Goal: Information Seeking & Learning: Learn about a topic

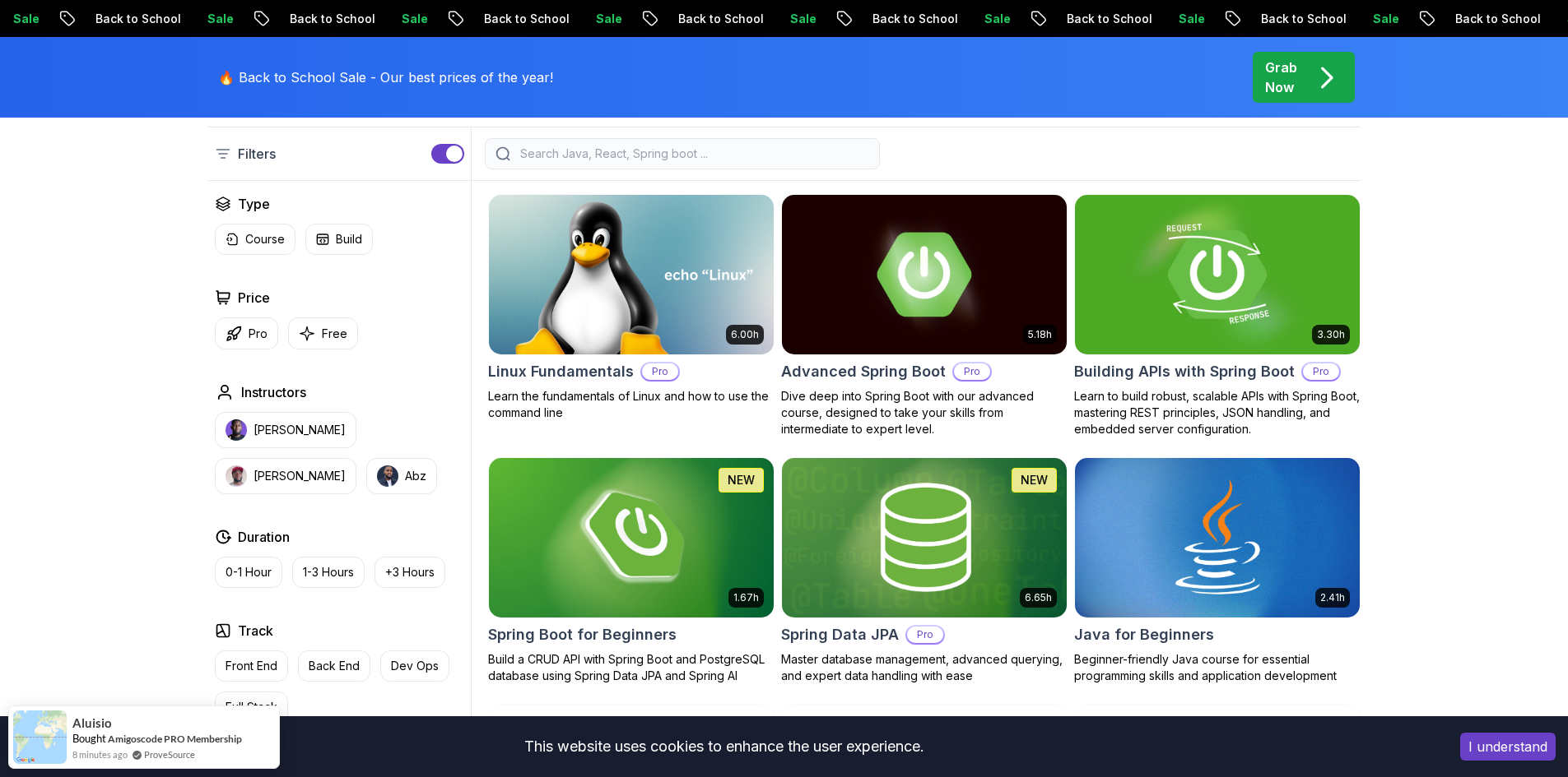
scroll to position [412, 0]
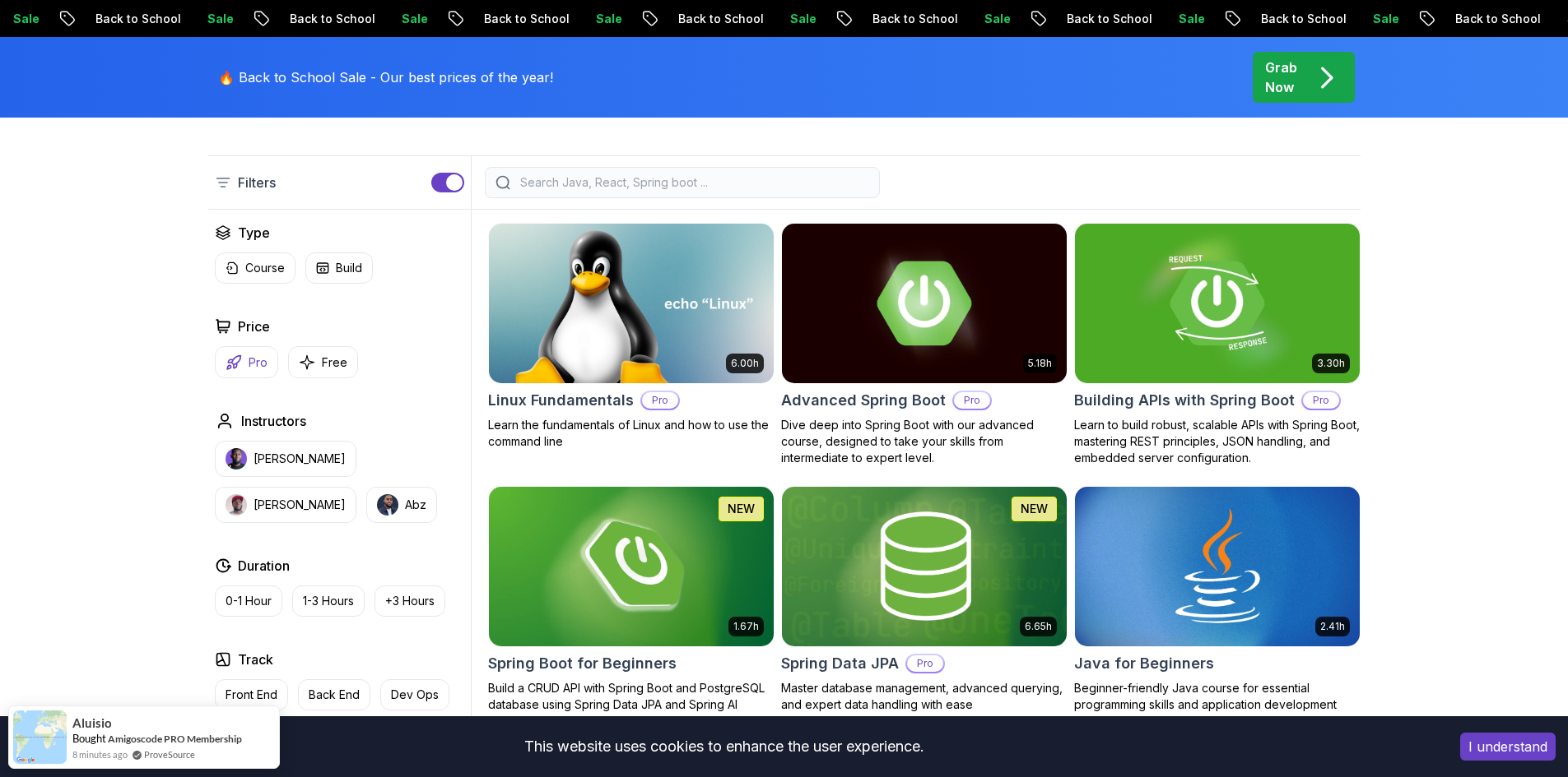
click at [258, 366] on p "Pro" at bounding box center [258, 362] width 19 height 16
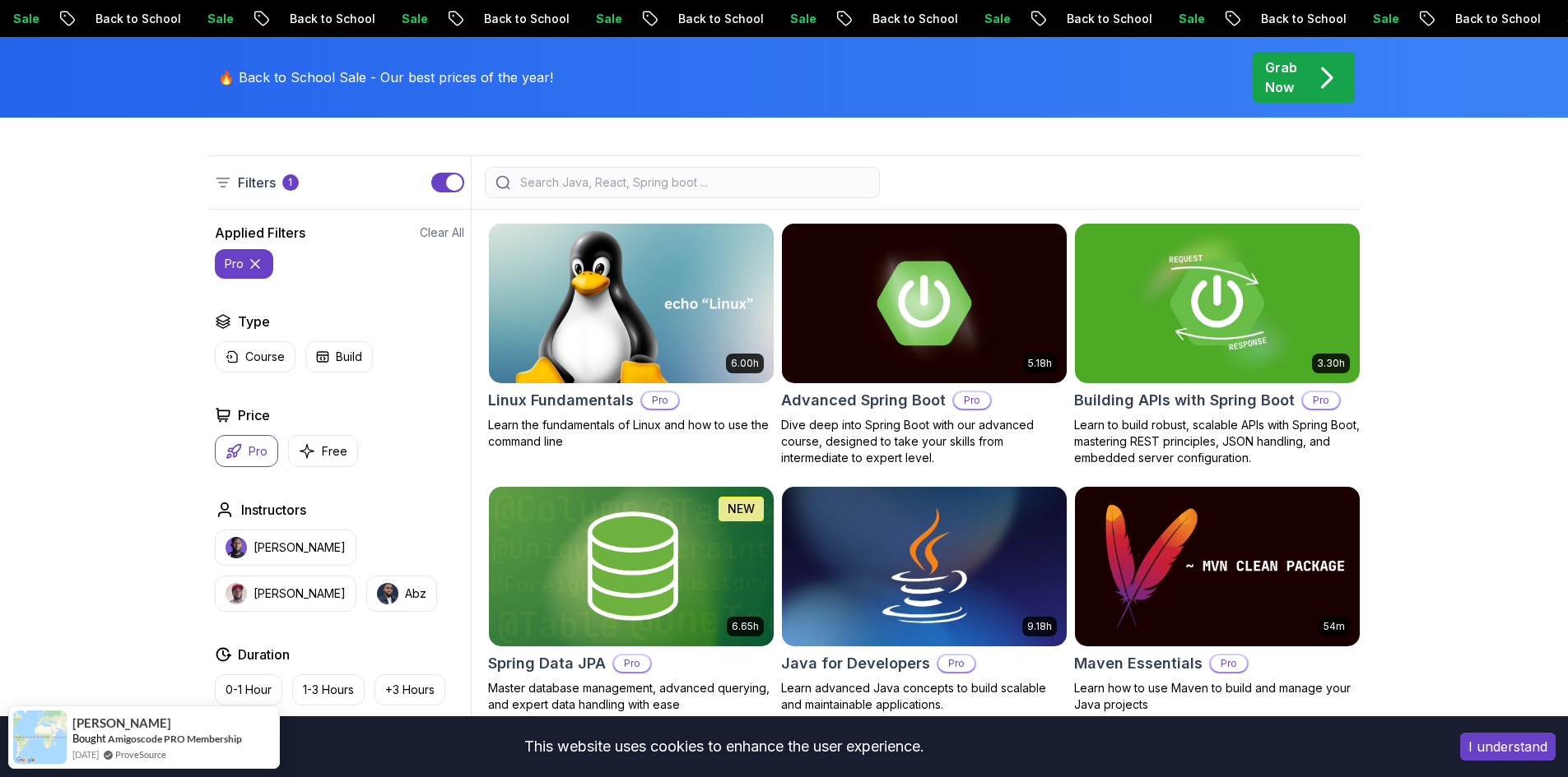
click at [252, 455] on p "Pro" at bounding box center [258, 450] width 19 height 16
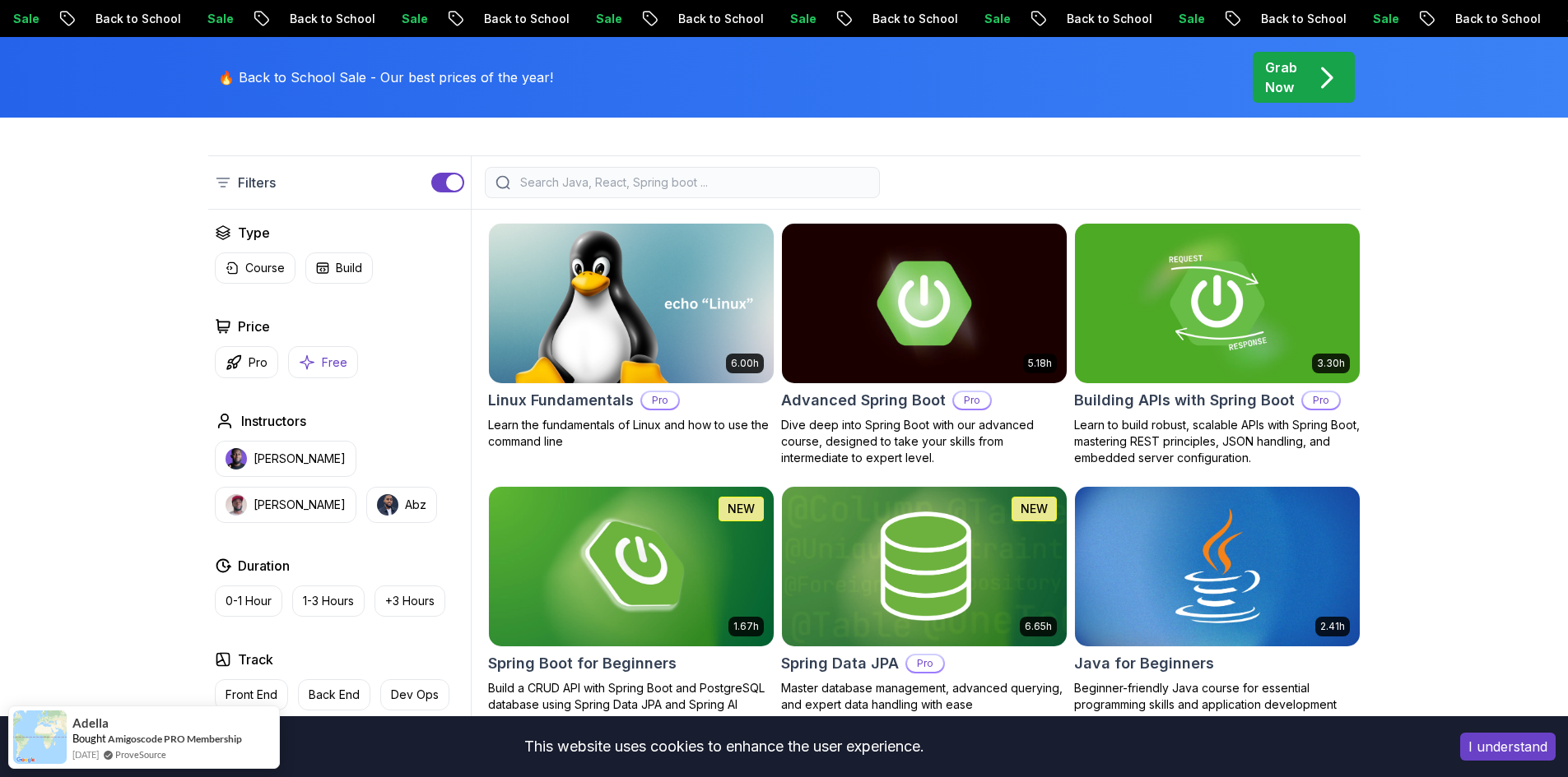
click at [330, 372] on button "Free" at bounding box center [323, 362] width 70 height 32
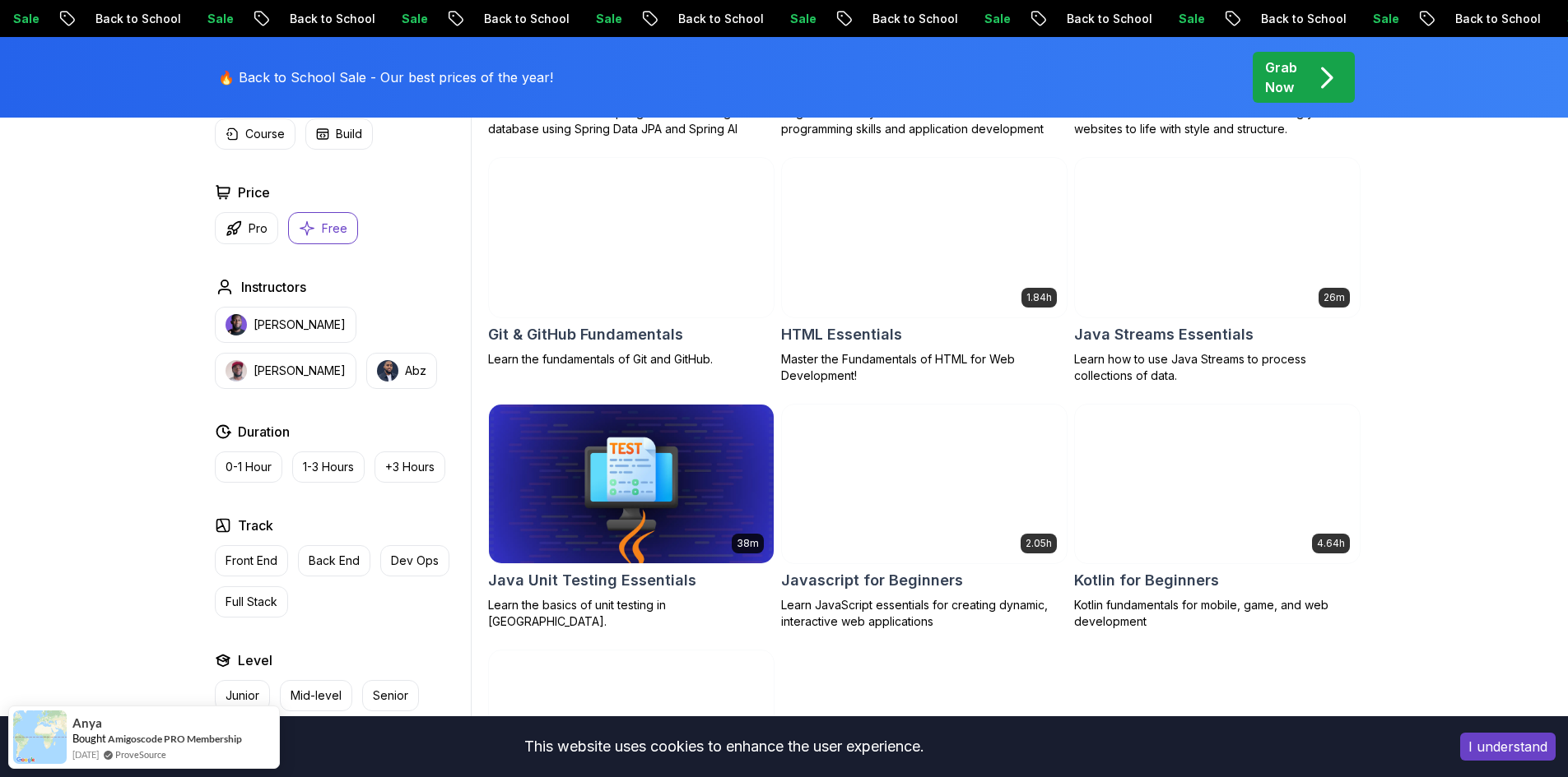
scroll to position [493, 0]
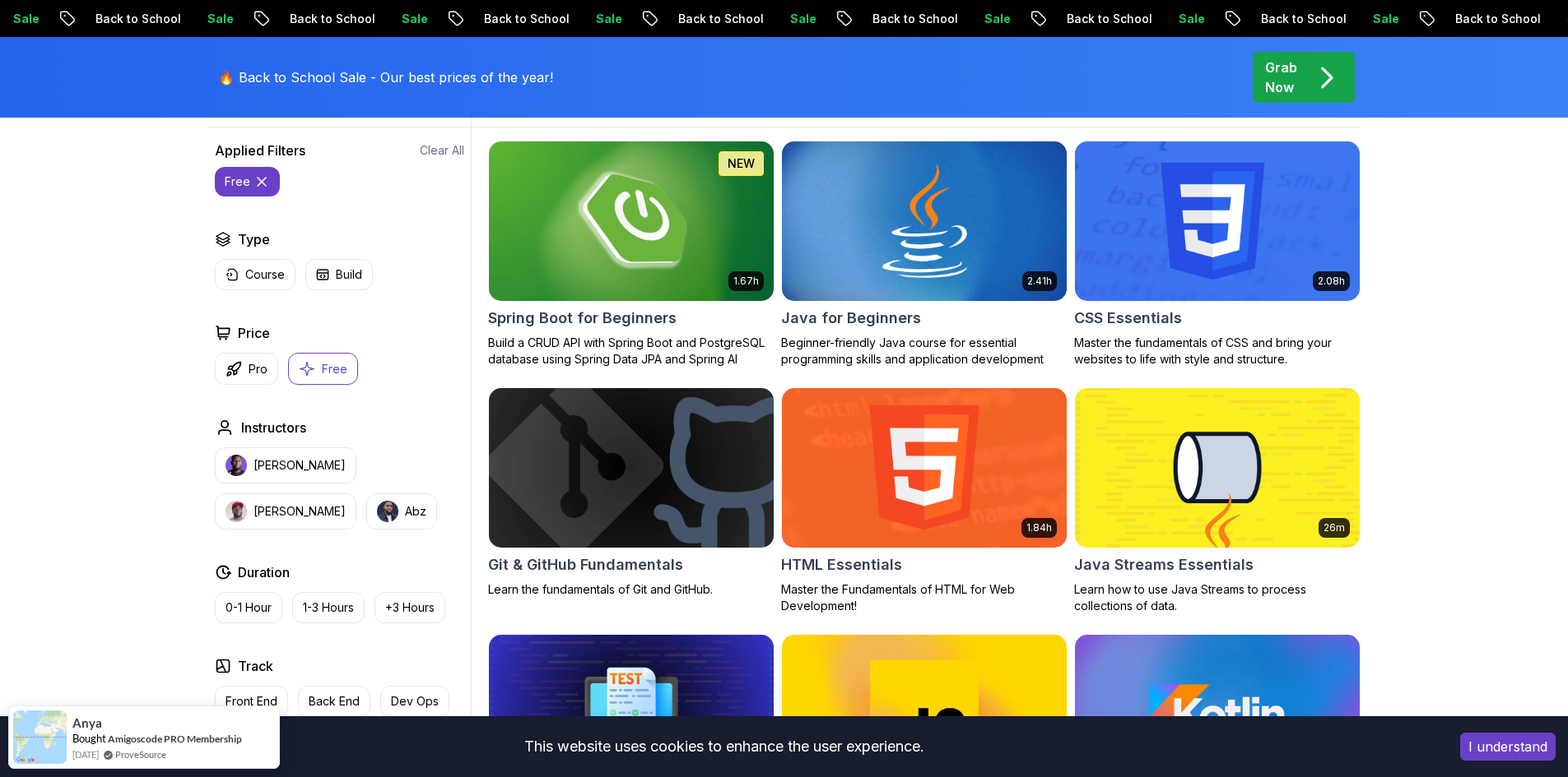
click at [649, 310] on h2 "Spring Boot for Beginners" at bounding box center [581, 318] width 188 height 23
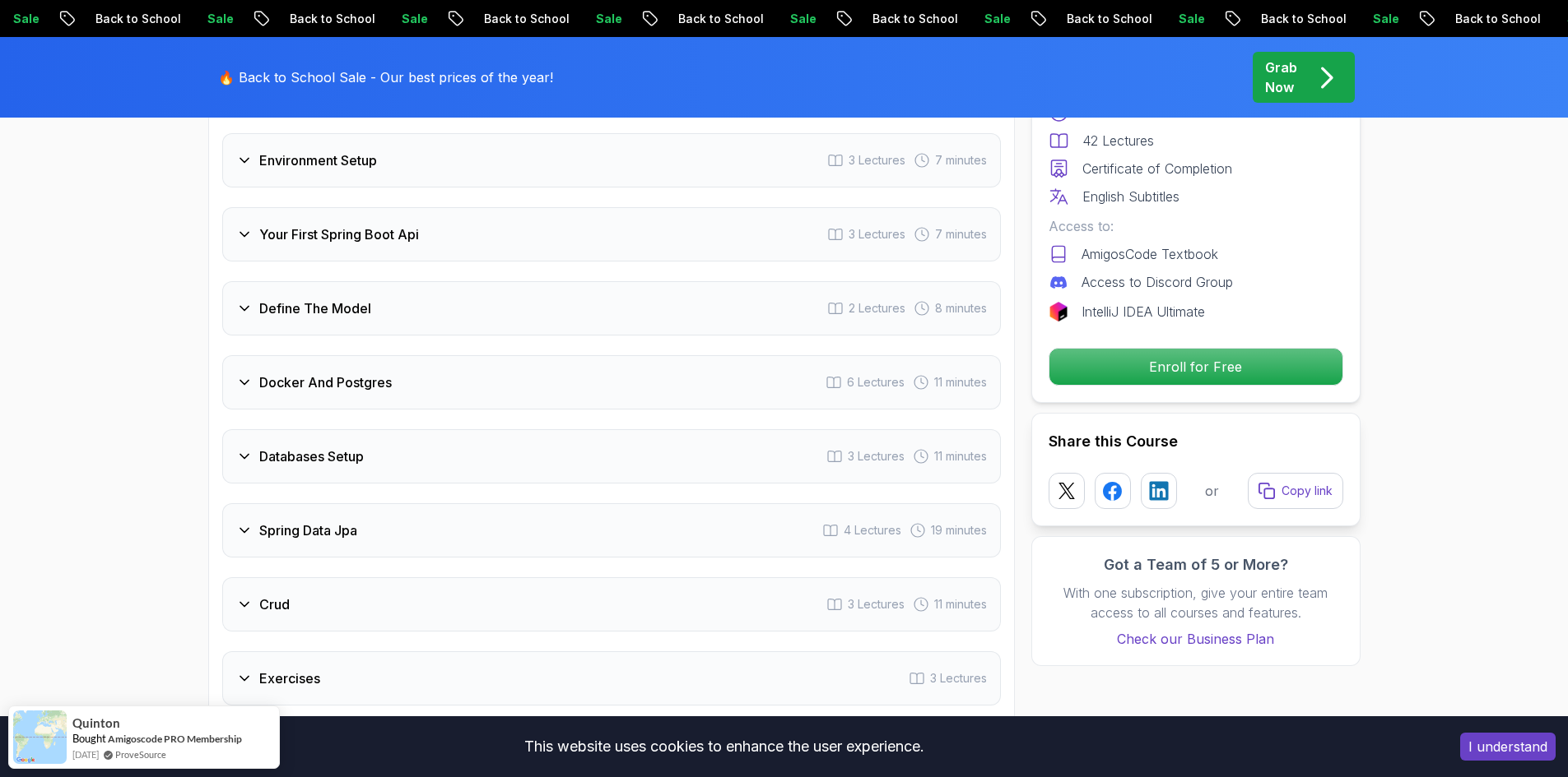
scroll to position [2385, 0]
click at [354, 150] on div "Environment Setup 3 Lectures 7 minutes" at bounding box center [612, 159] width 778 height 54
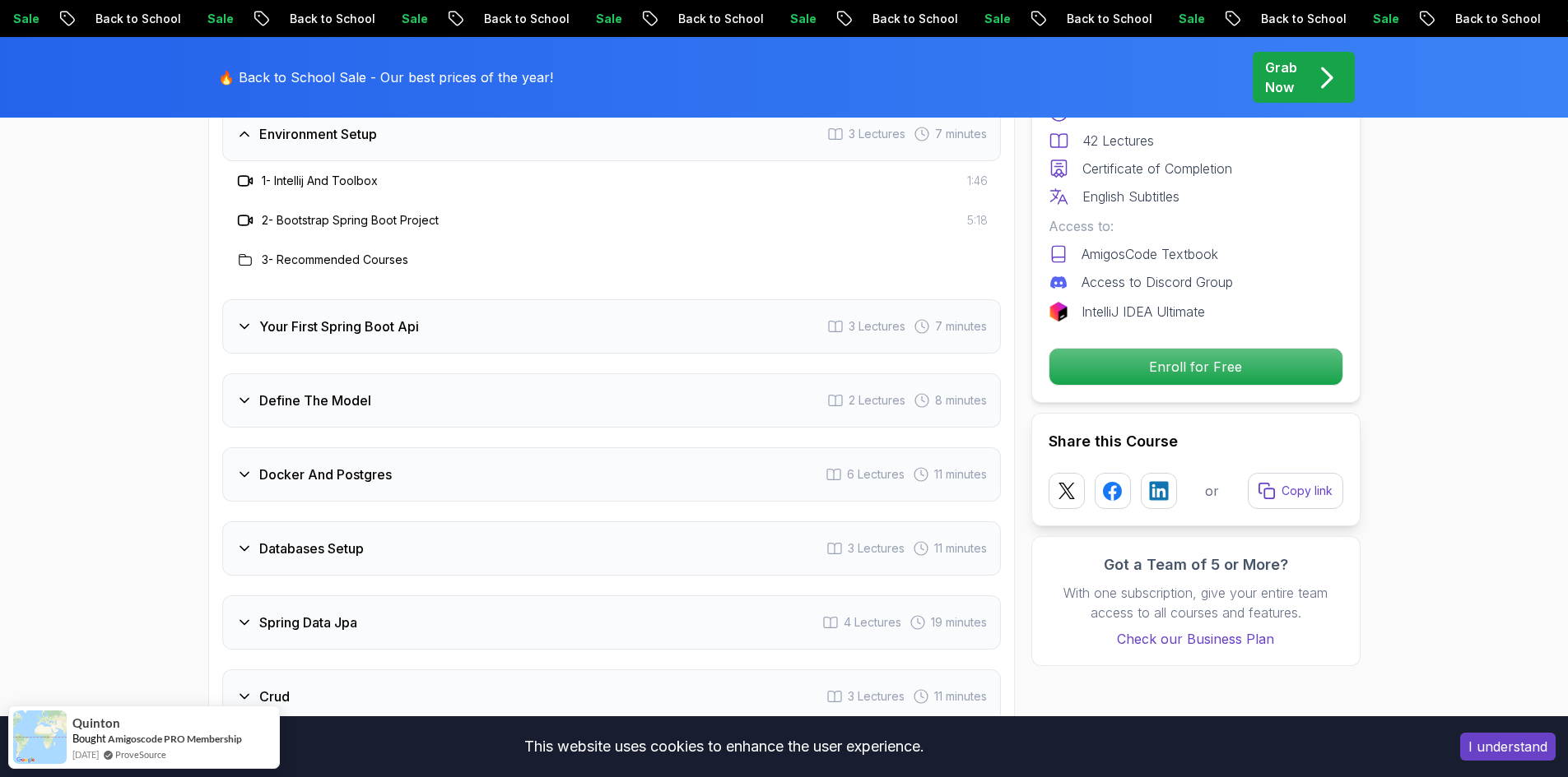
scroll to position [2304, 0]
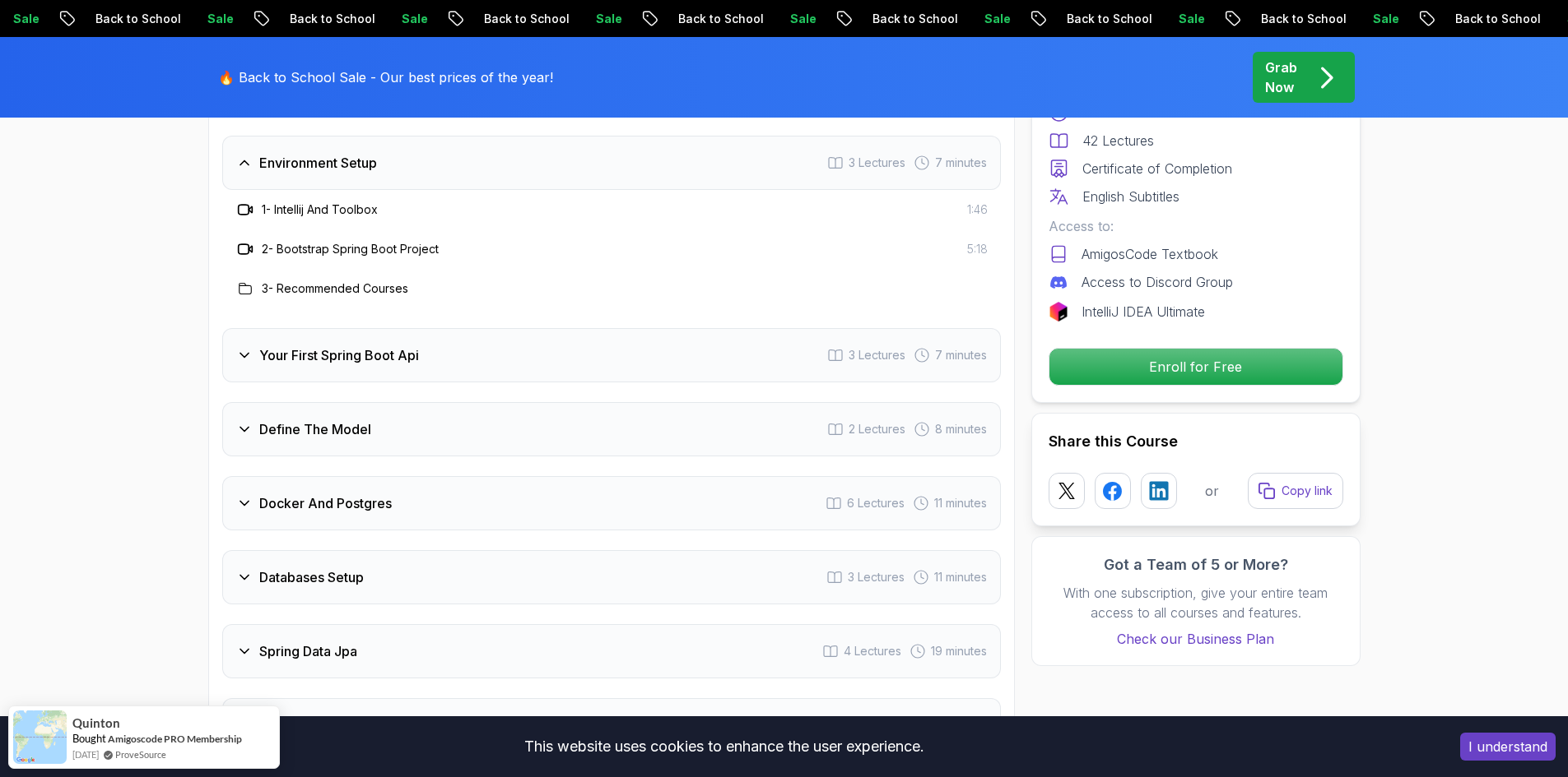
click at [370, 153] on h3 "Environment Setup" at bounding box center [318, 163] width 117 height 20
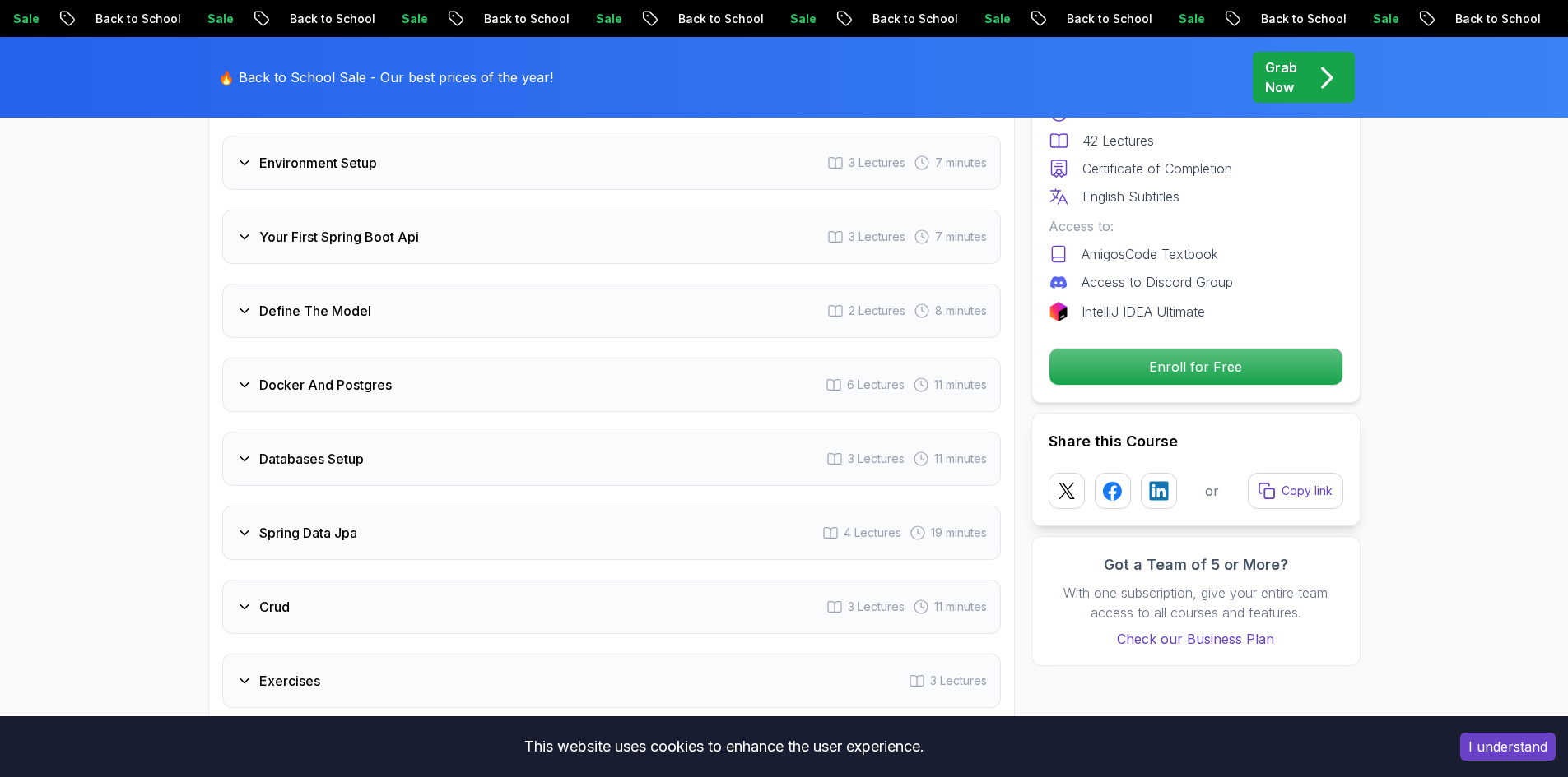
click at [356, 301] on h3 "Define The Model" at bounding box center [315, 310] width 112 height 20
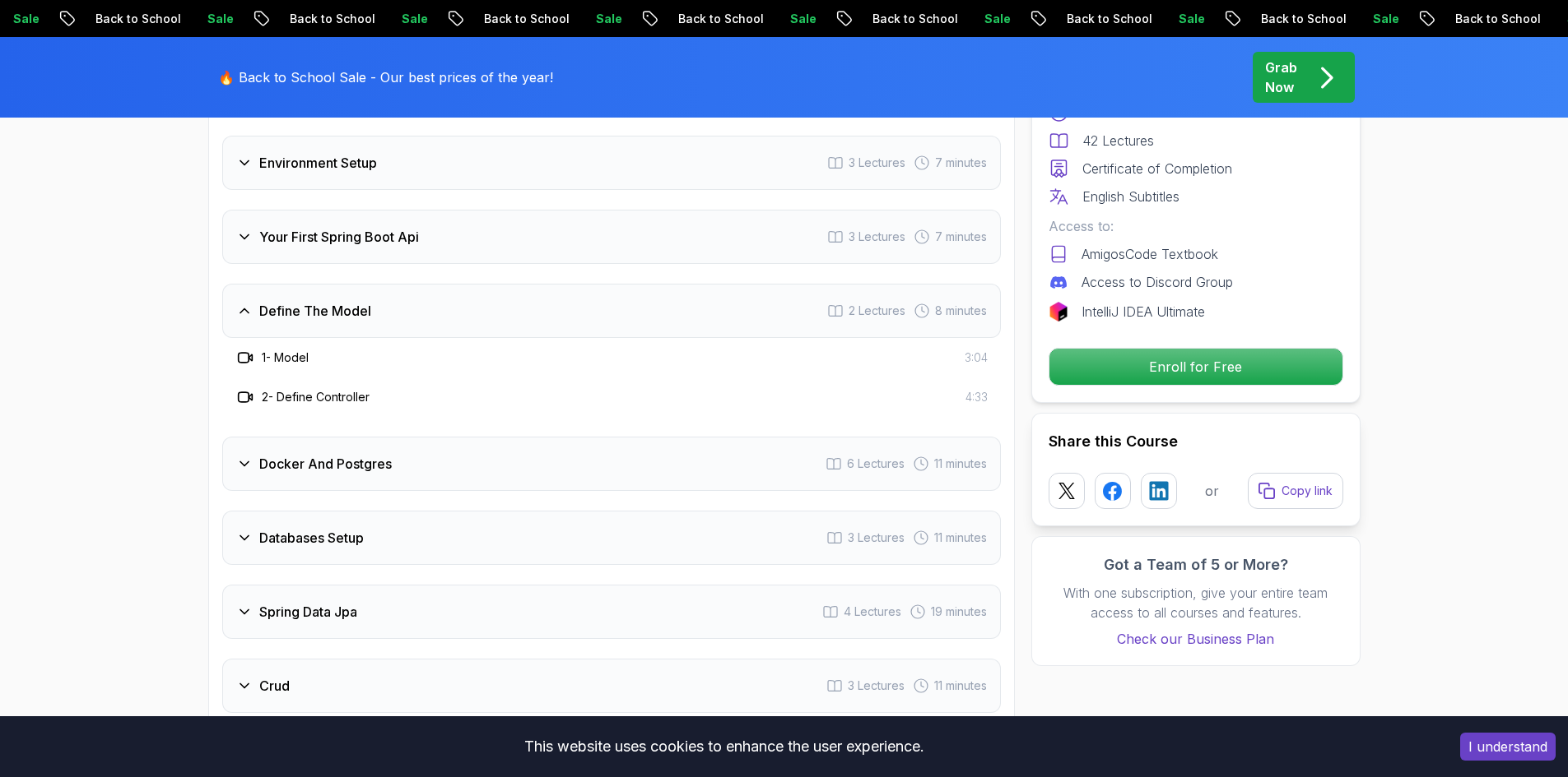
click at [356, 301] on h3 "Define The Model" at bounding box center [315, 310] width 112 height 20
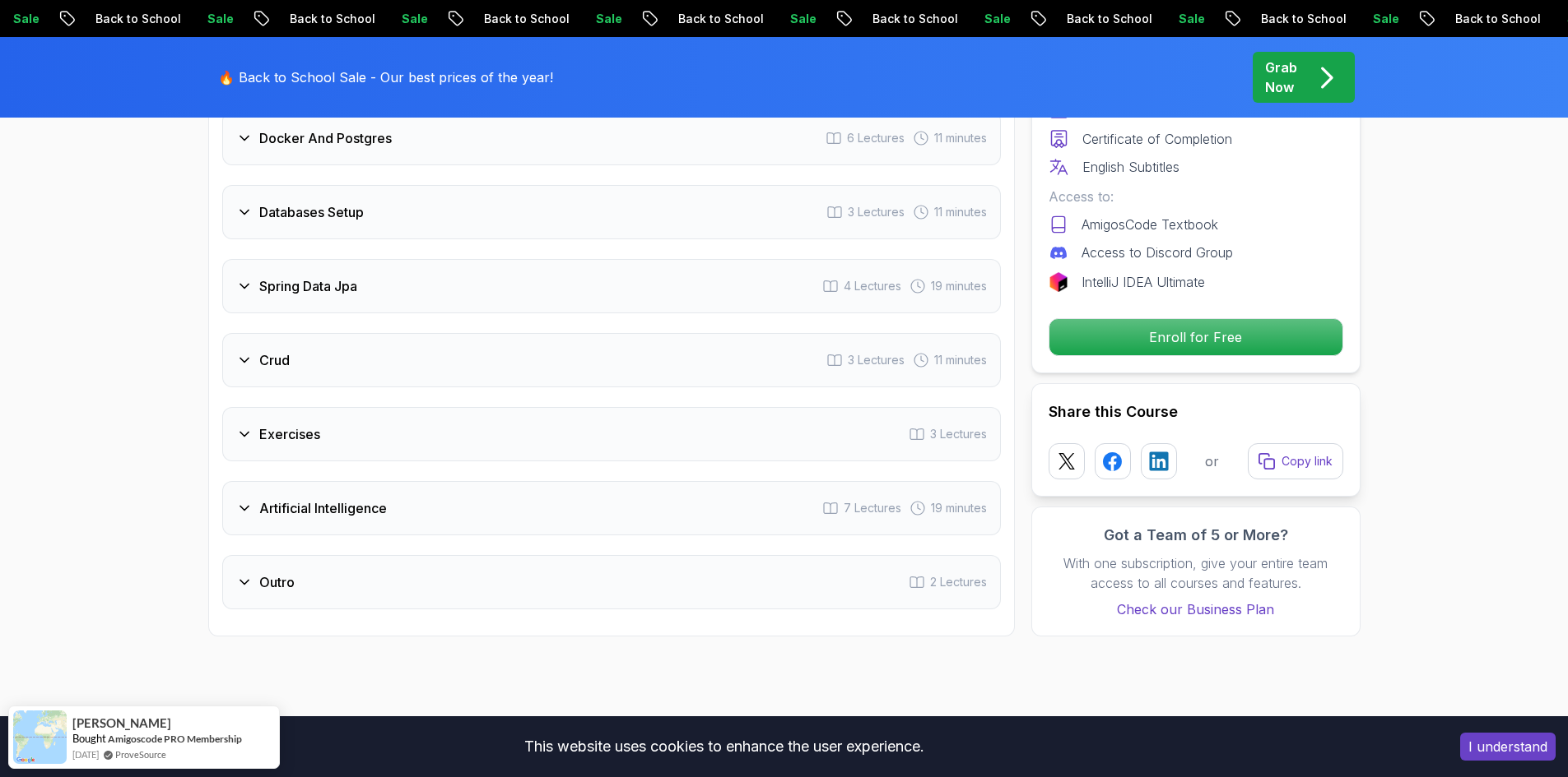
scroll to position [2467, 0]
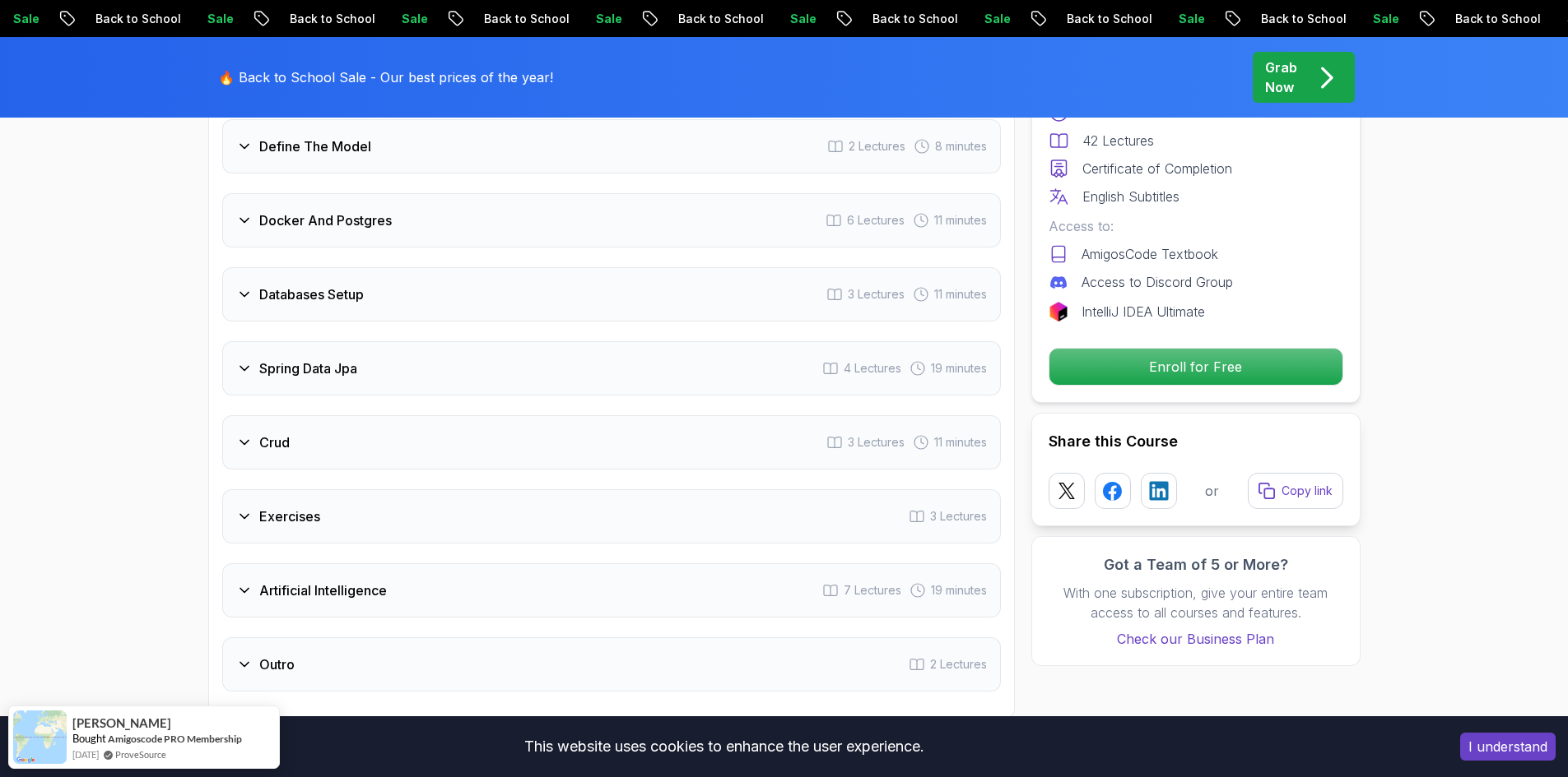
click at [343, 210] on h3 "Docker And Postgres" at bounding box center [326, 220] width 133 height 20
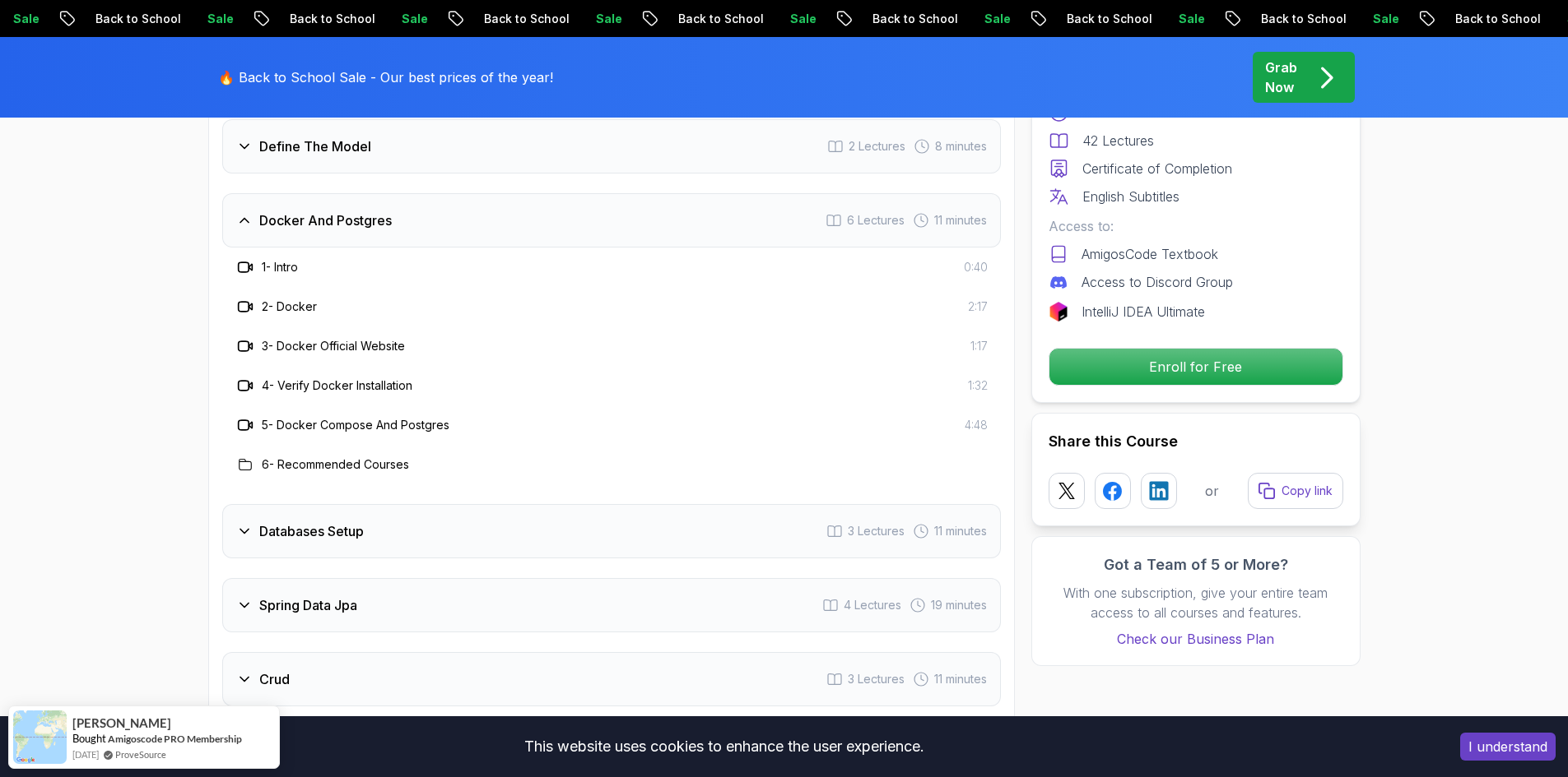
click at [343, 210] on h3 "Docker And Postgres" at bounding box center [326, 220] width 133 height 20
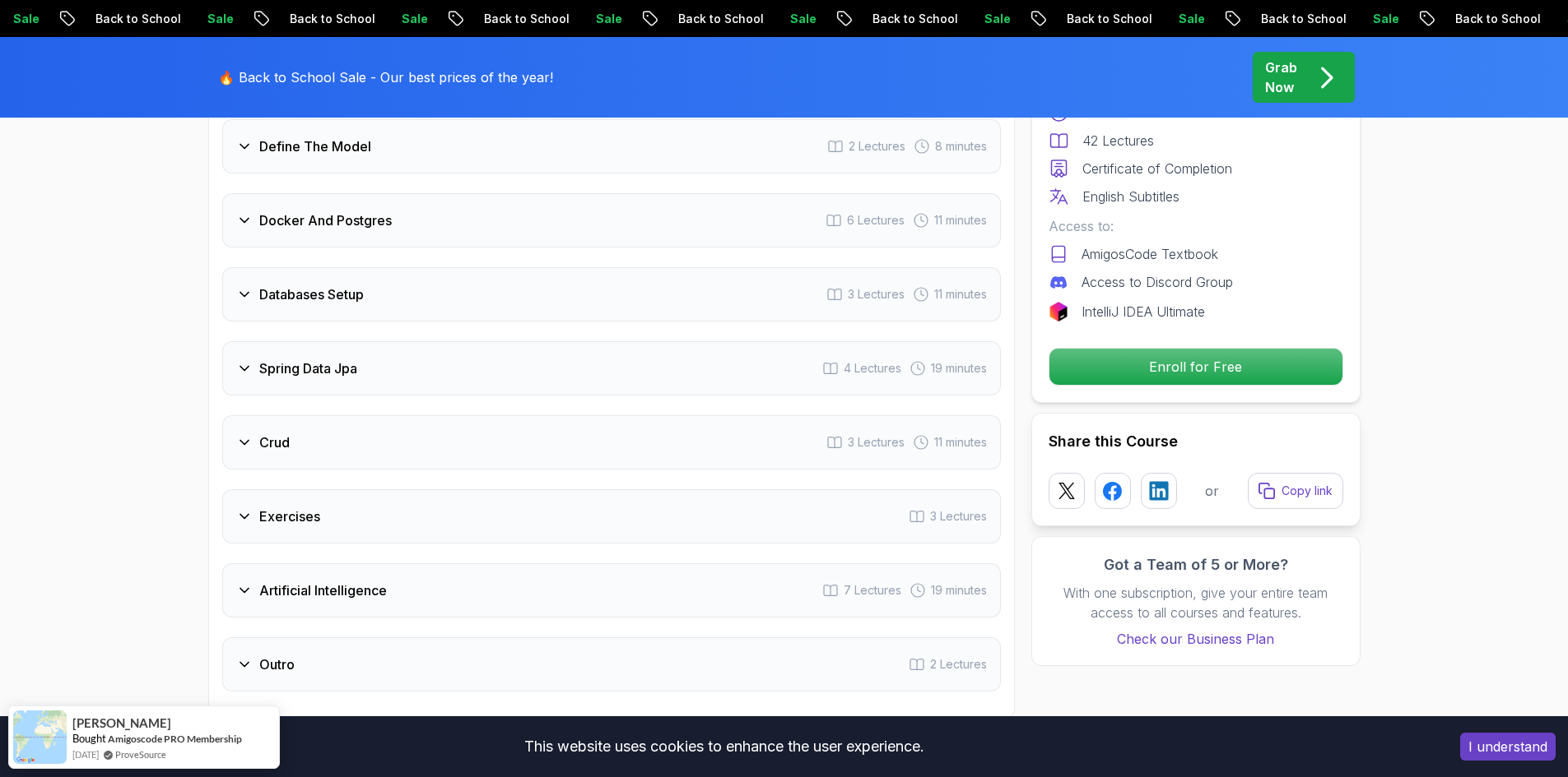
click at [340, 285] on h3 "Databases Setup" at bounding box center [312, 294] width 104 height 20
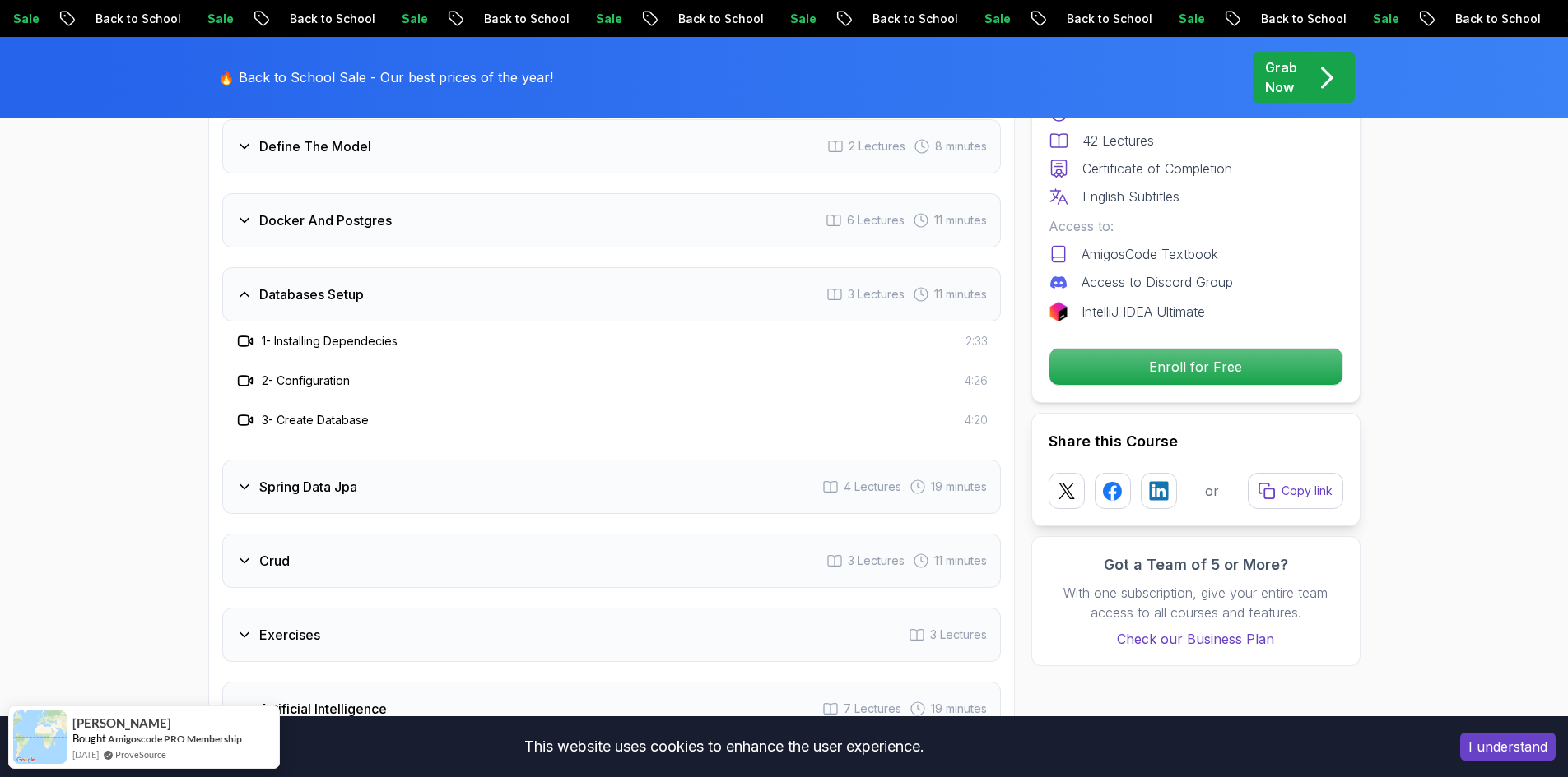
click at [340, 285] on h3 "Databases Setup" at bounding box center [312, 294] width 104 height 20
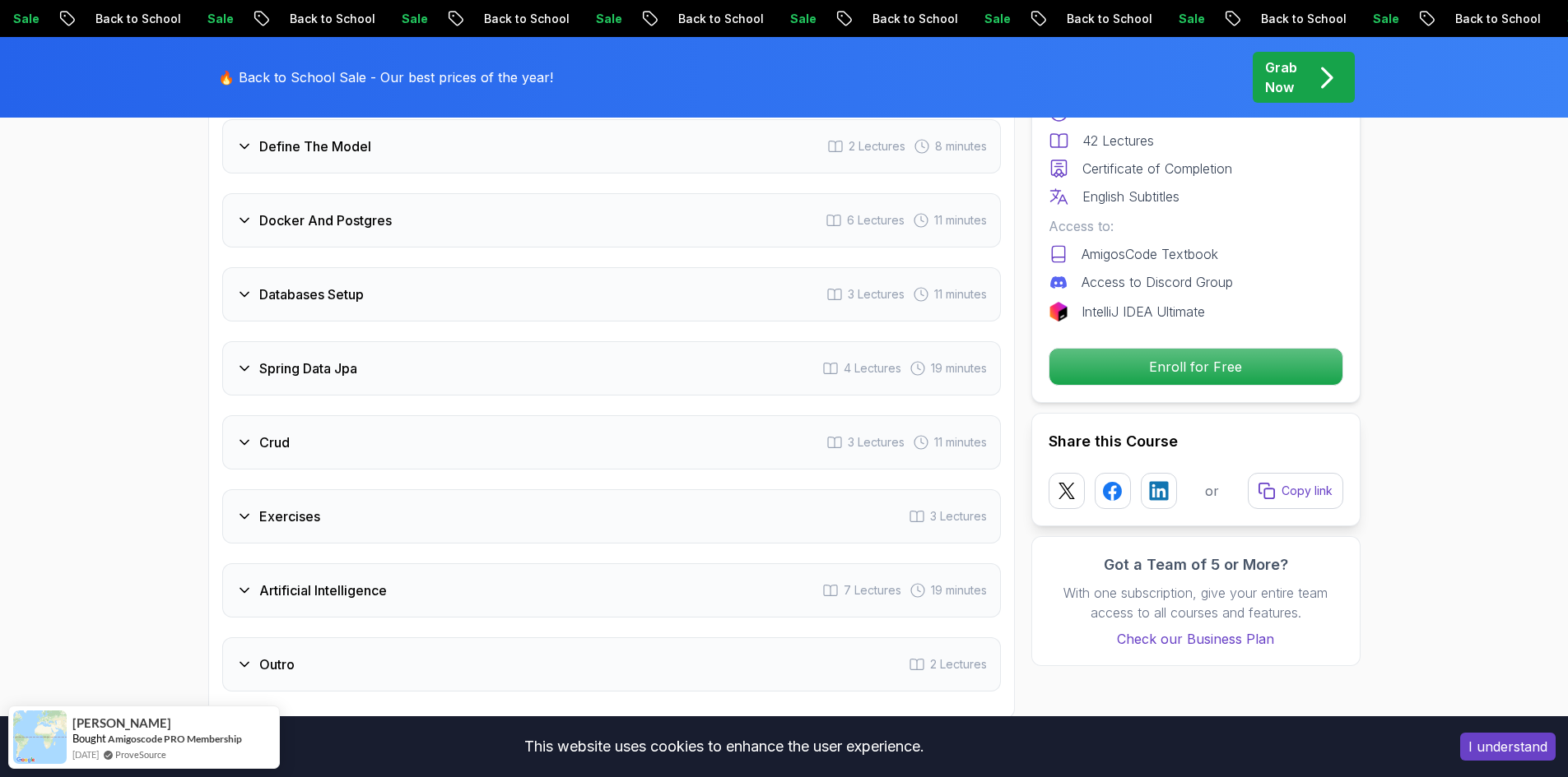
click at [323, 359] on h3 "Spring Data Jpa" at bounding box center [308, 368] width 98 height 20
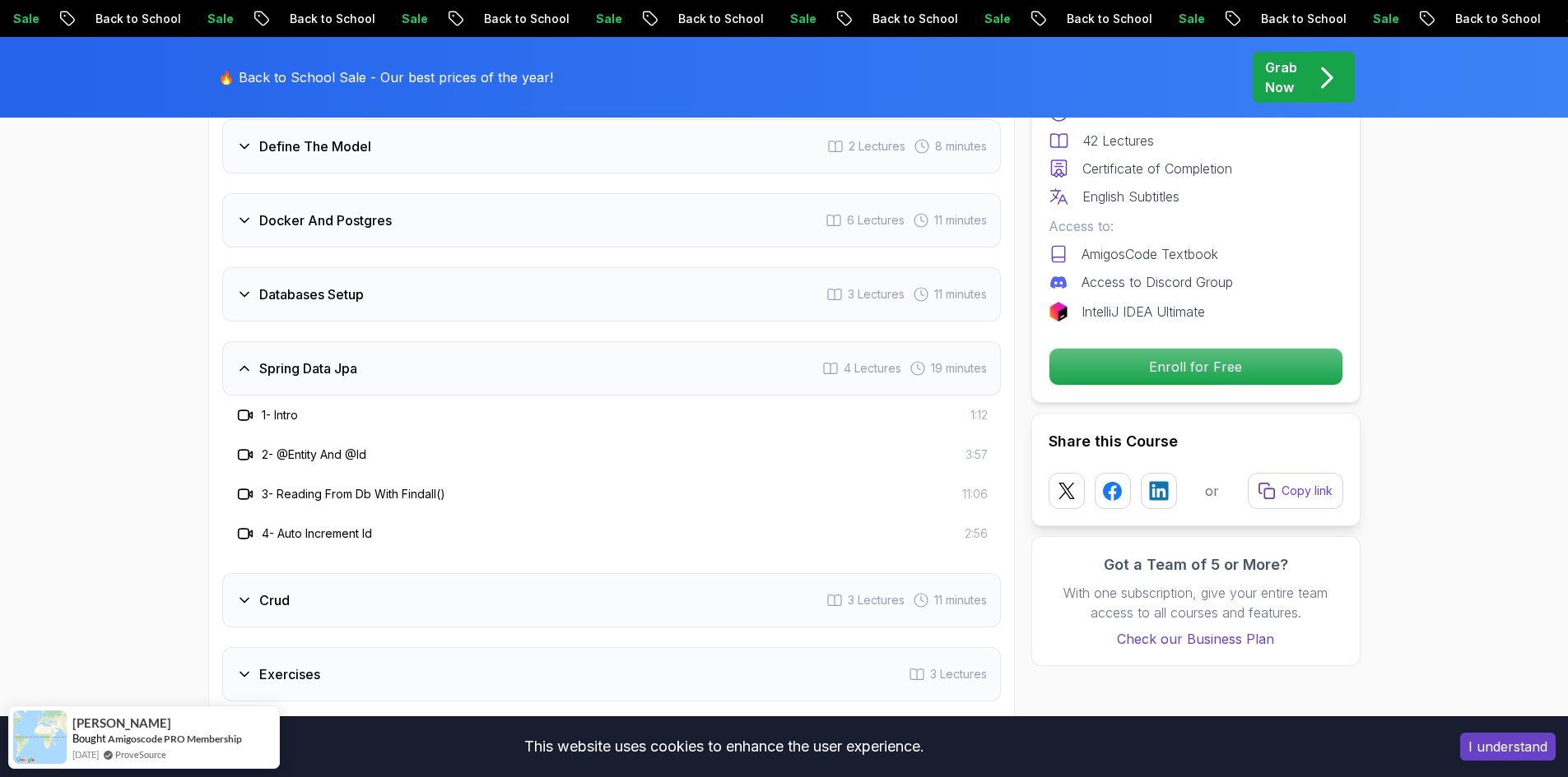
click at [318, 342] on div "Spring Data Jpa 4 Lectures 19 minutes" at bounding box center [612, 368] width 778 height 54
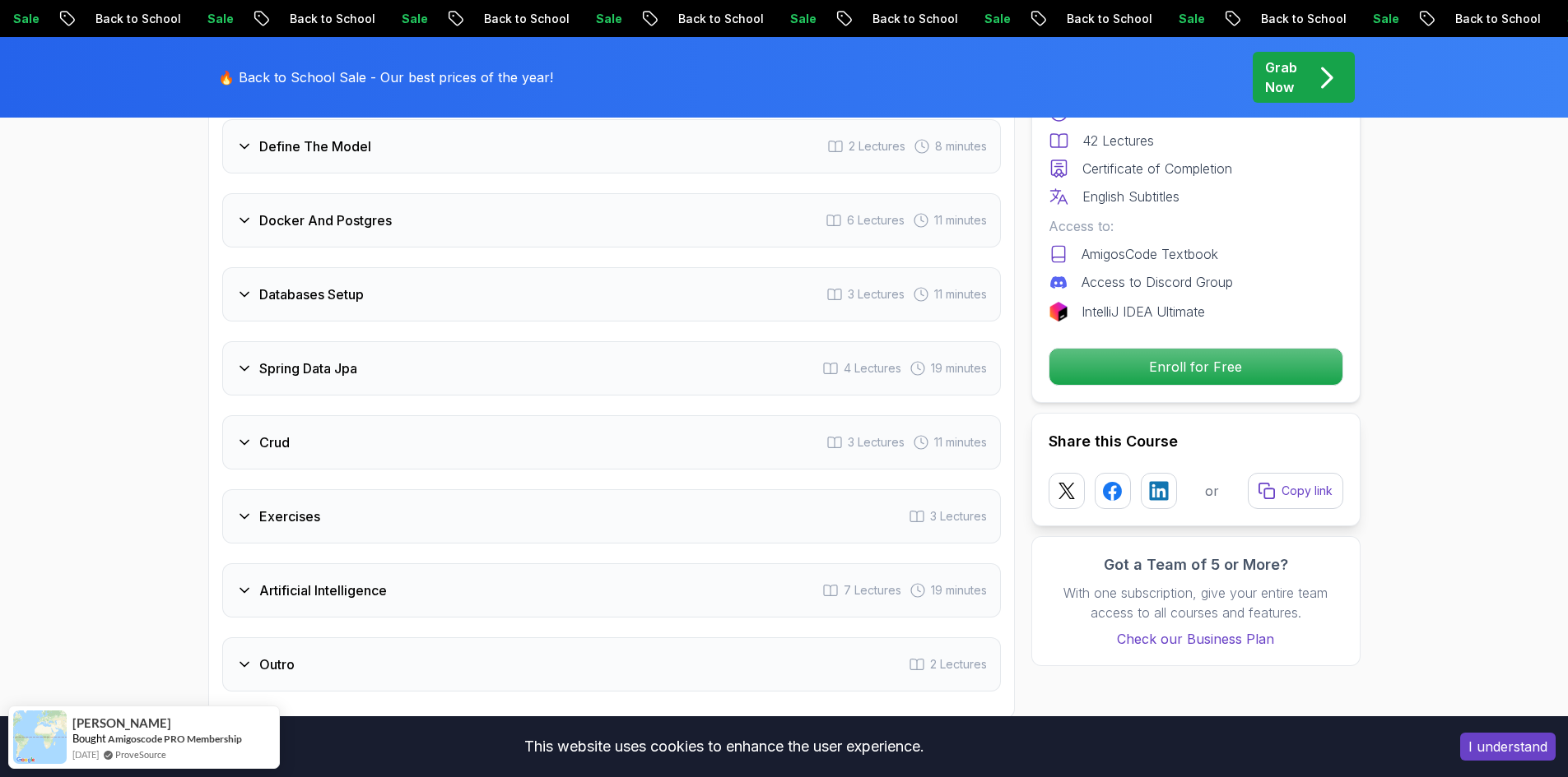
click at [296, 424] on div "Crud 3 Lectures 11 minutes" at bounding box center [612, 442] width 778 height 54
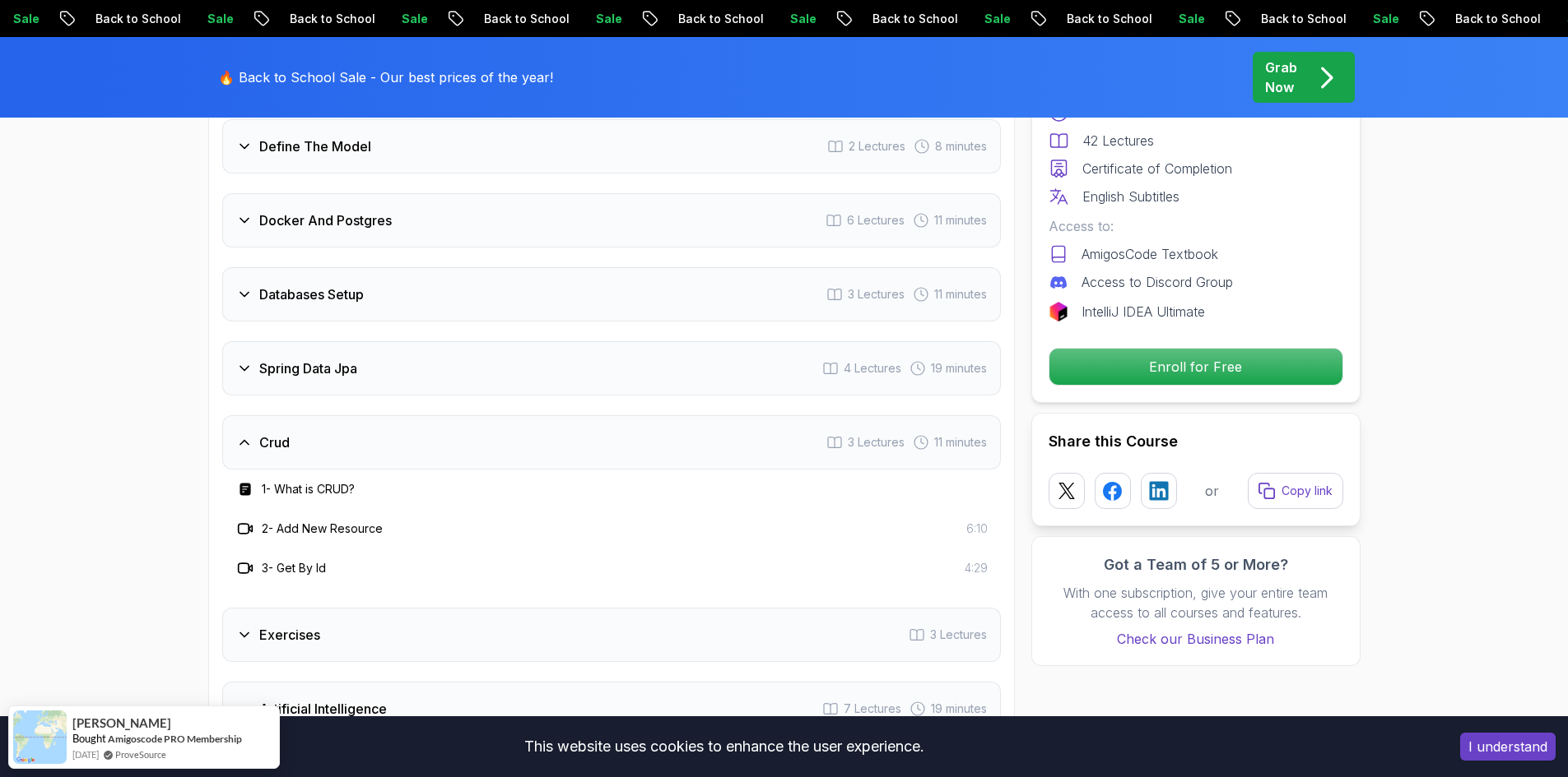
click at [296, 424] on div "Crud 3 Lectures 11 minutes" at bounding box center [612, 442] width 778 height 54
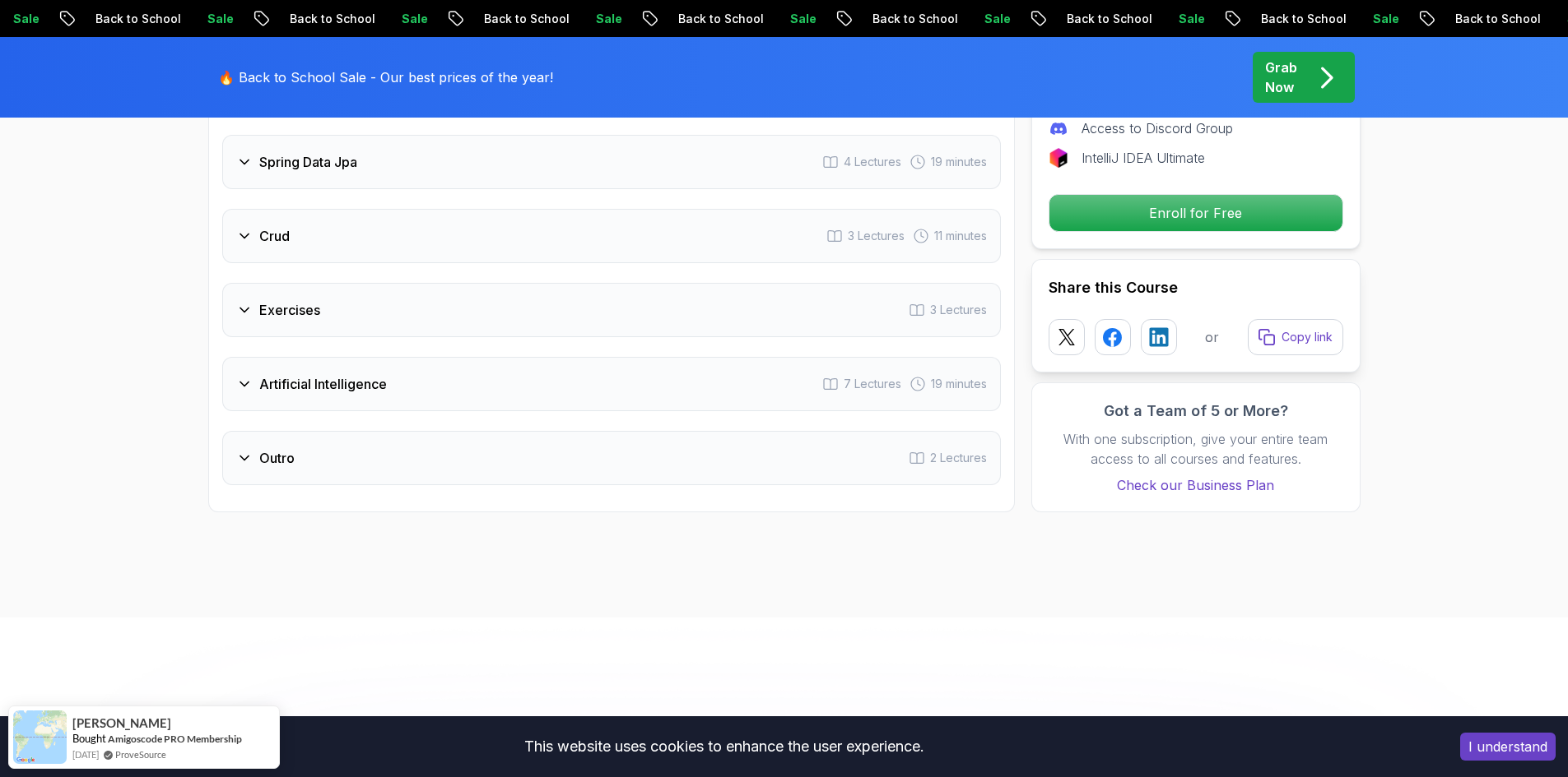
scroll to position [2714, 0]
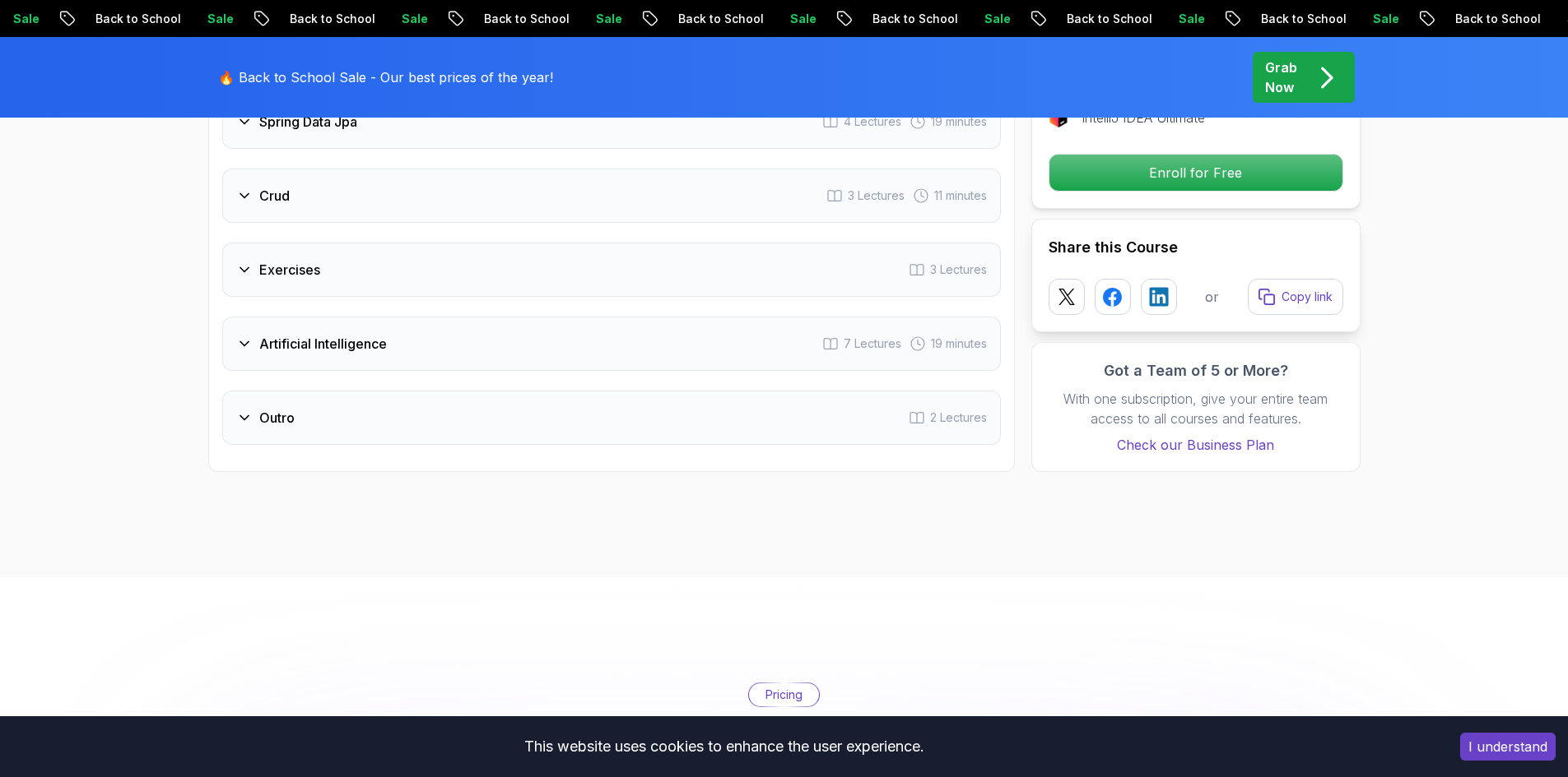
click at [307, 260] on h3 "Exercises" at bounding box center [290, 270] width 61 height 20
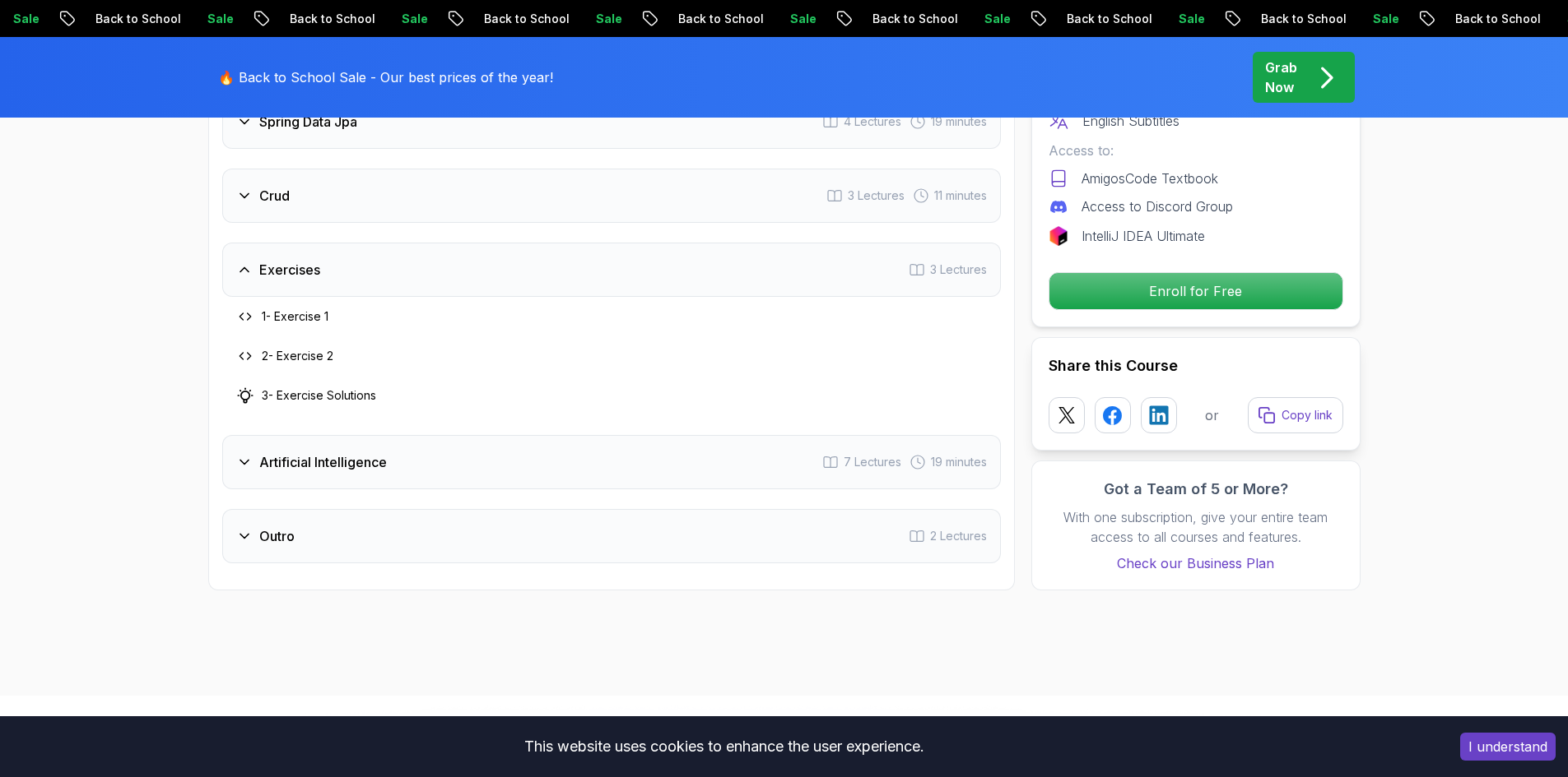
click at [307, 260] on h3 "Exercises" at bounding box center [290, 270] width 61 height 20
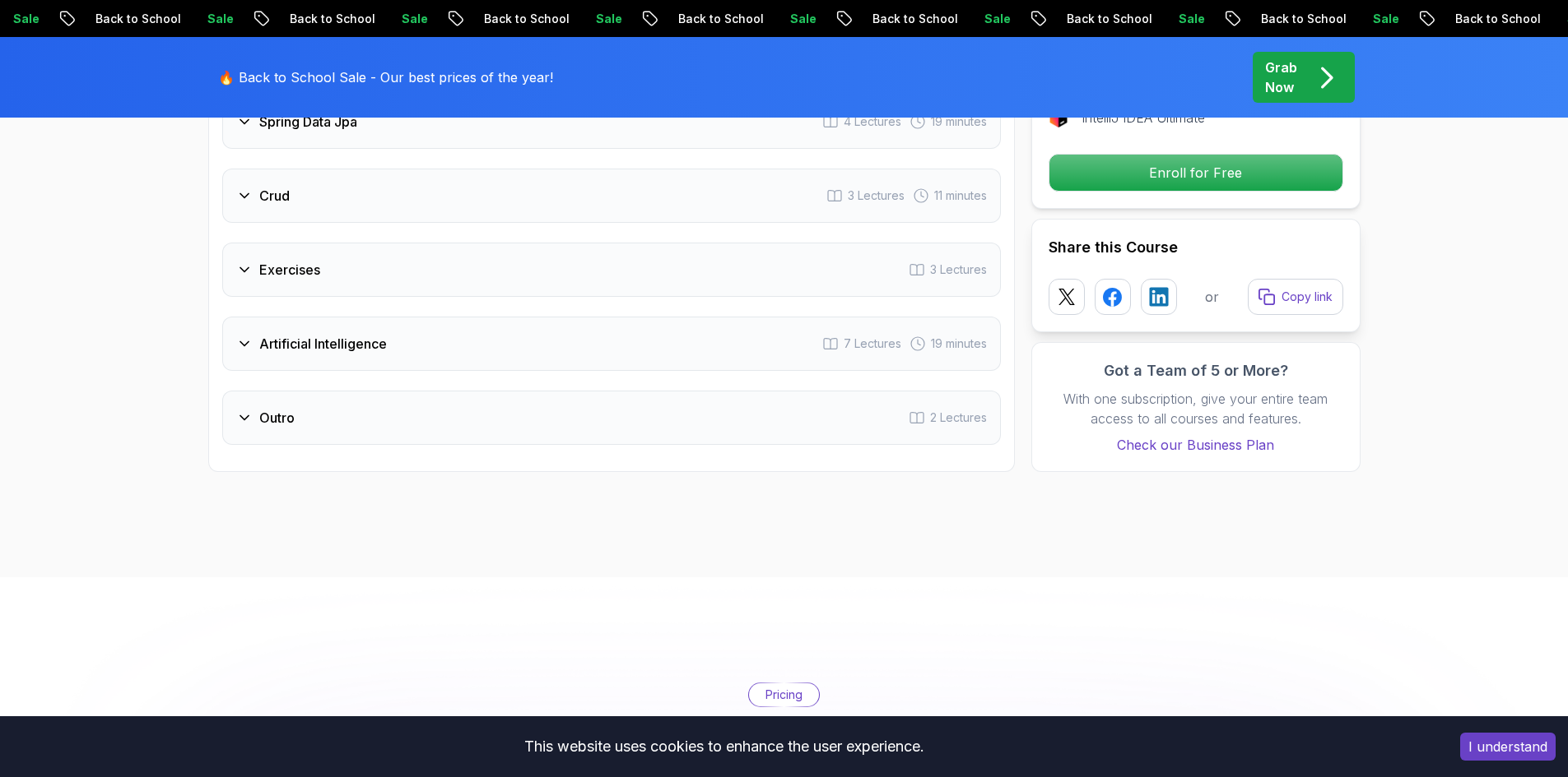
click at [299, 334] on div "Artificial Intelligence 7 Lectures 19 minutes" at bounding box center [612, 344] width 778 height 54
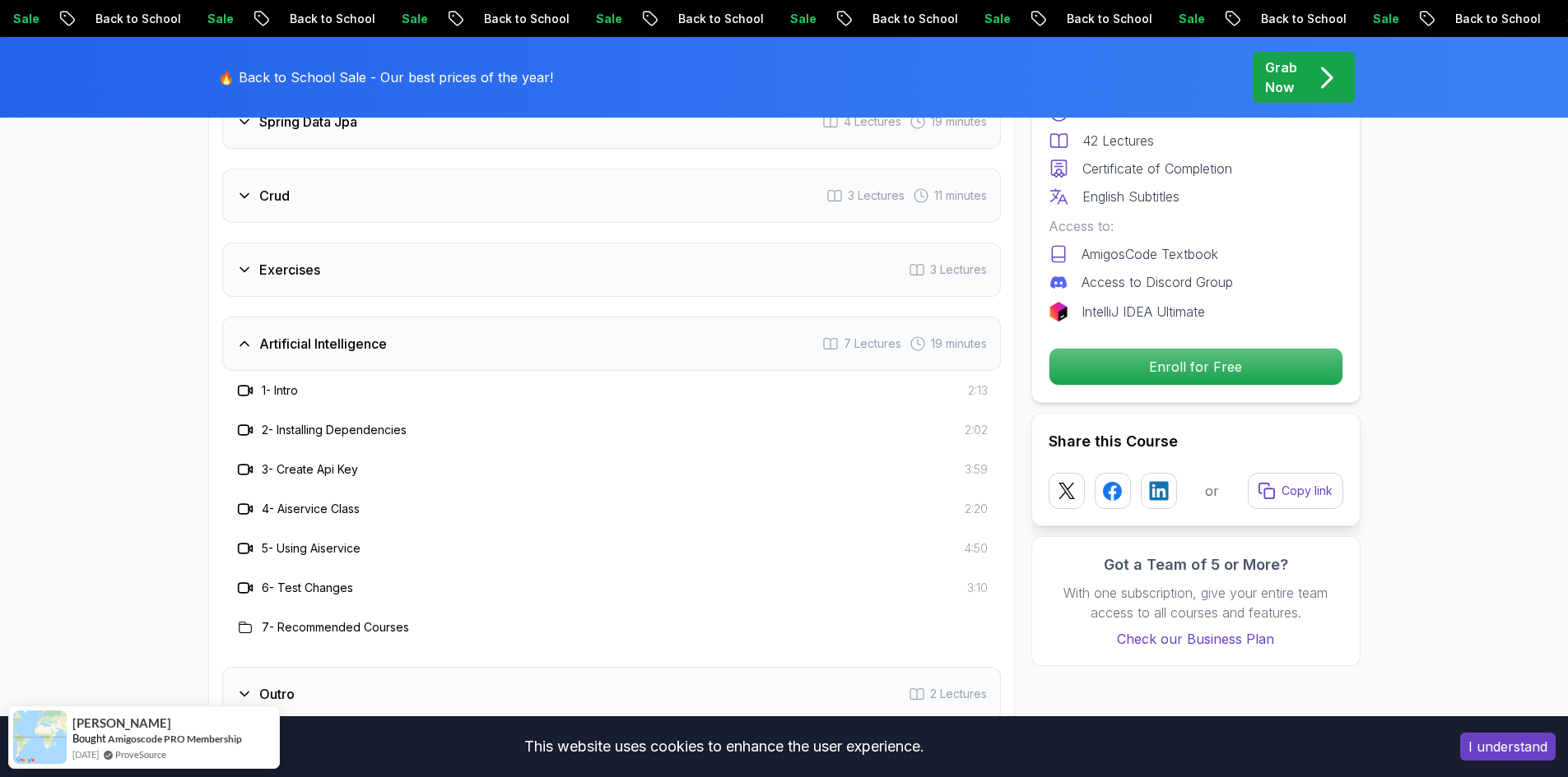
click at [302, 334] on h3 "Artificial Intelligence" at bounding box center [323, 344] width 128 height 20
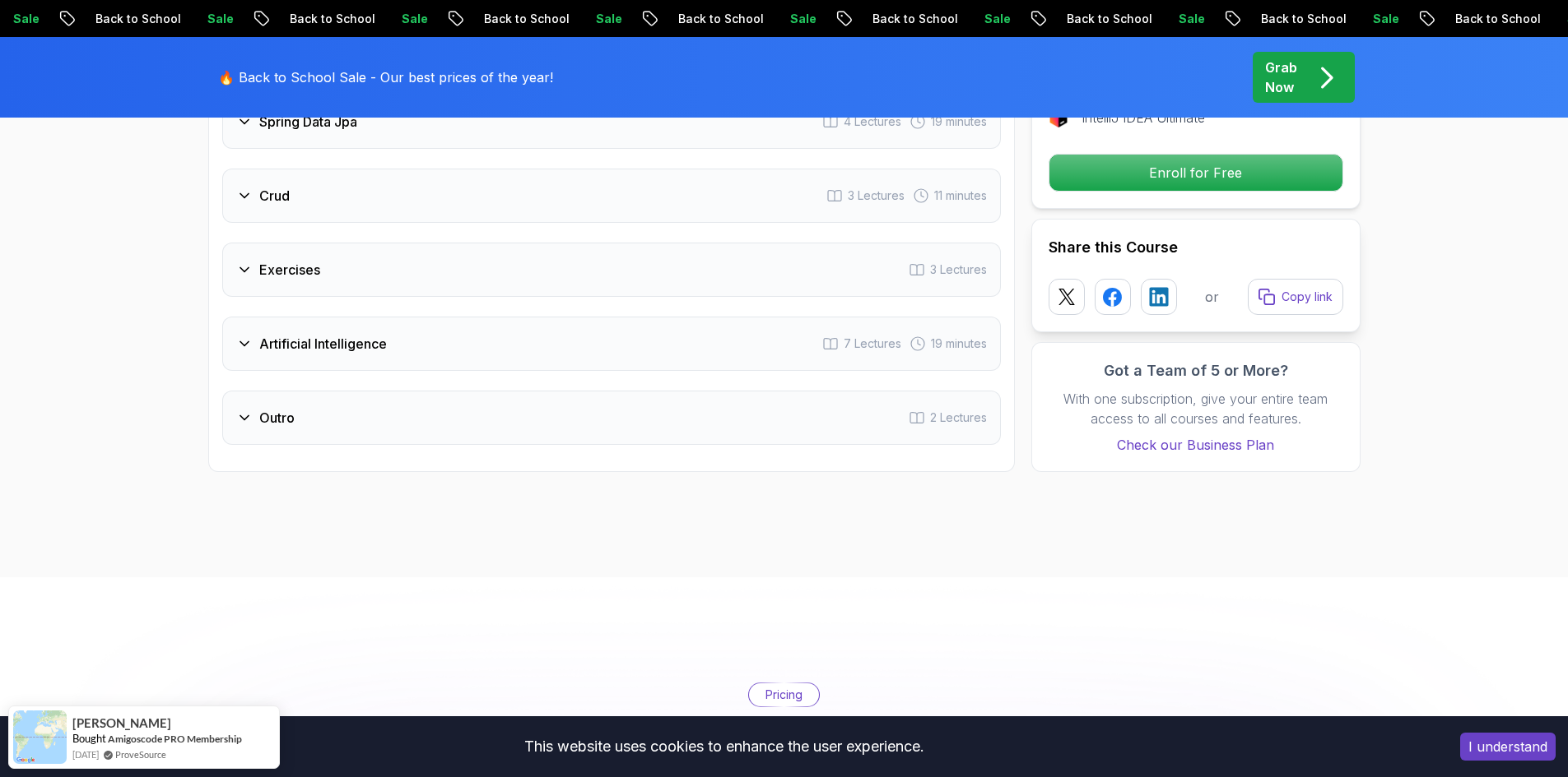
click at [279, 408] on h3 "Outro" at bounding box center [276, 417] width 35 height 20
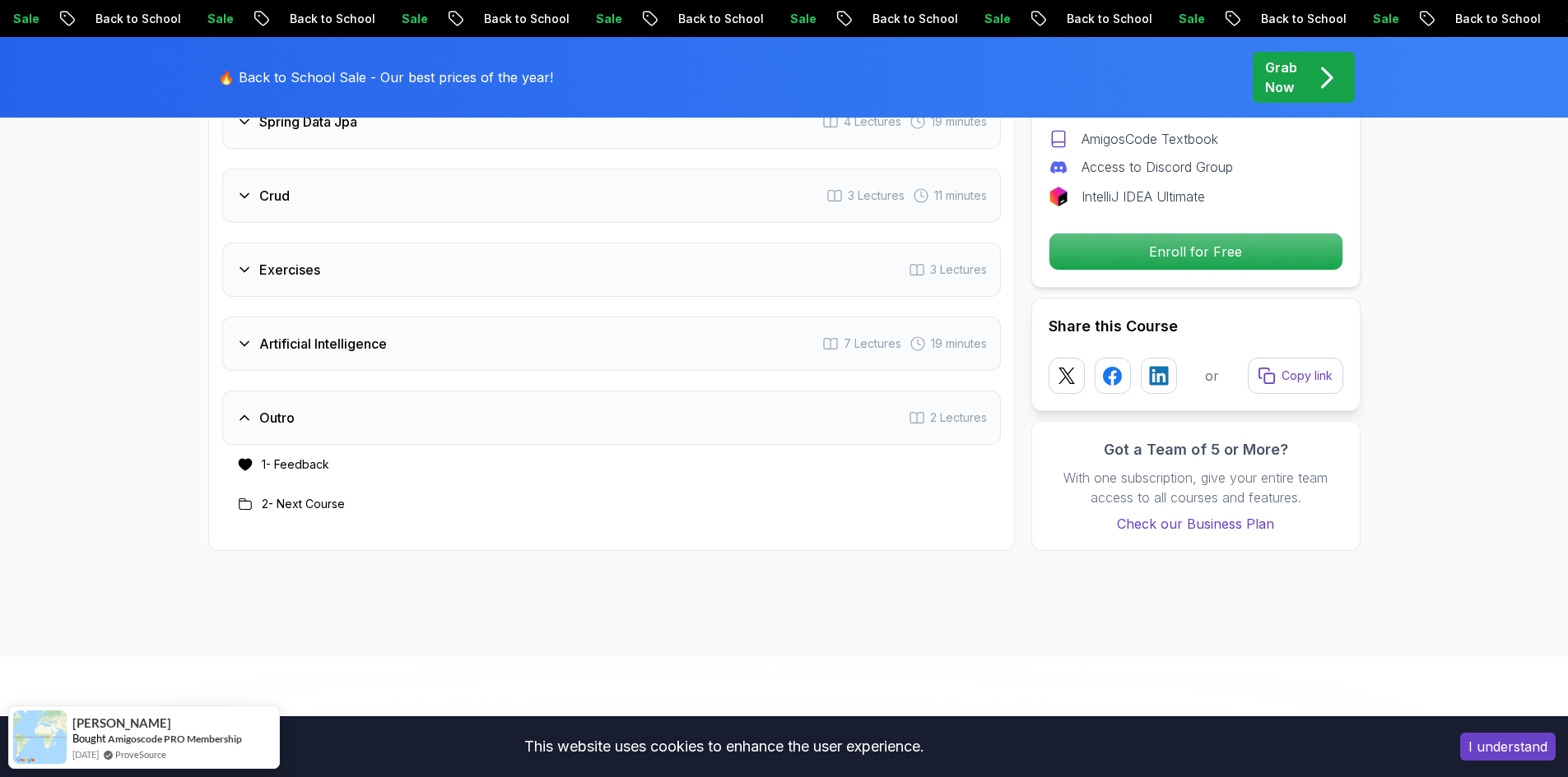
click at [279, 408] on h3 "Outro" at bounding box center [276, 417] width 35 height 20
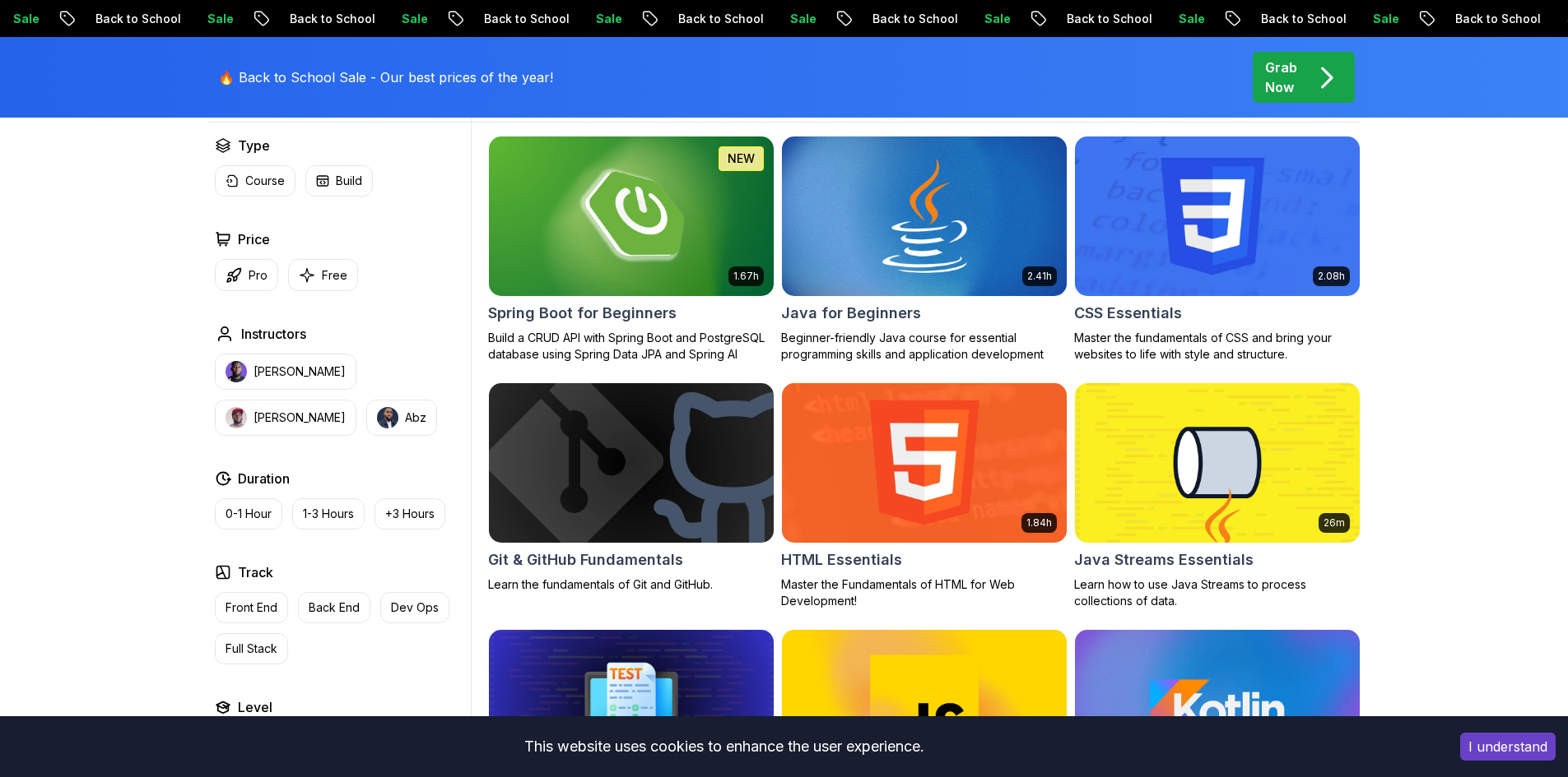
scroll to position [493, 0]
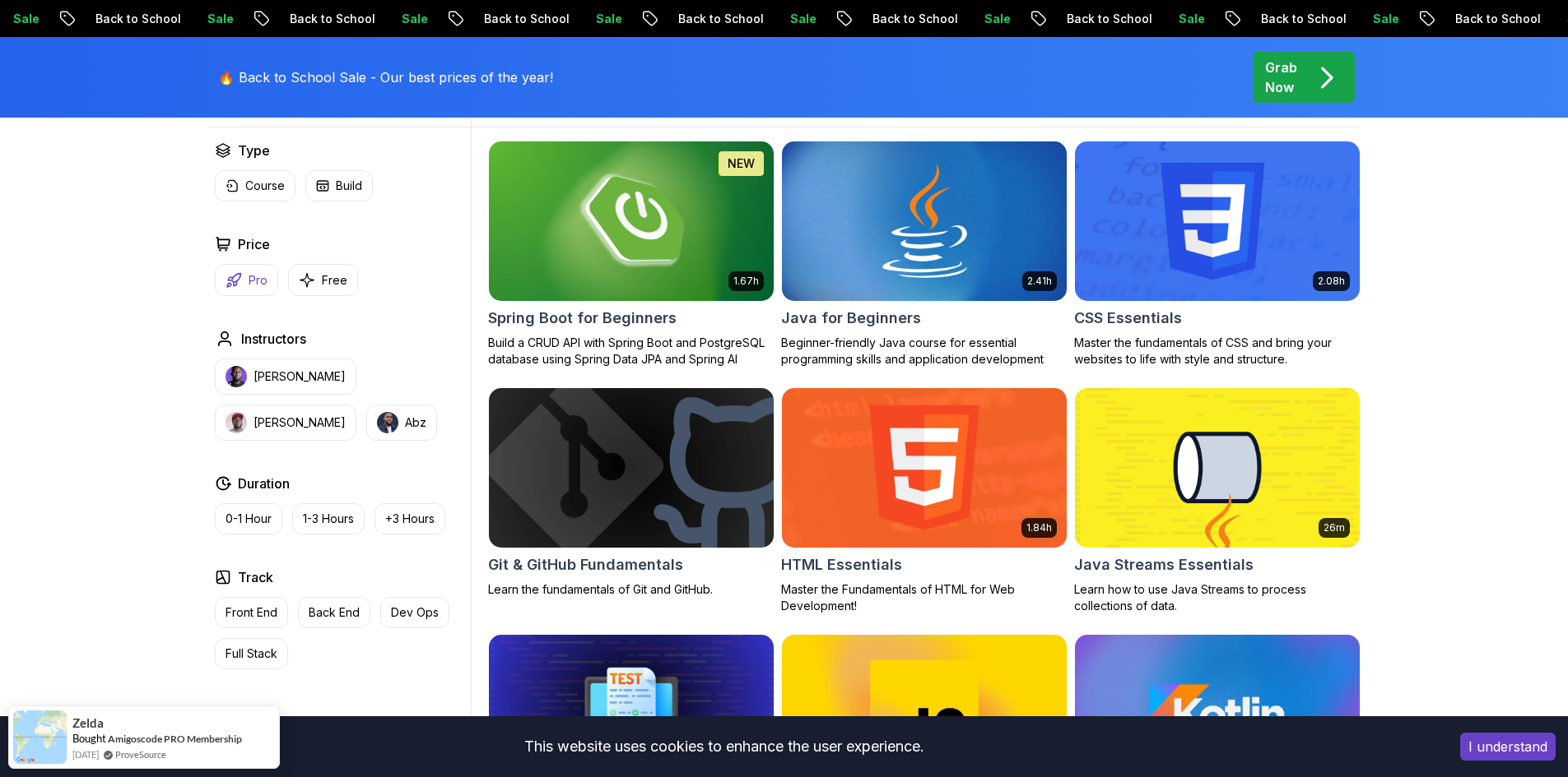
click at [229, 274] on icon "button" at bounding box center [233, 280] width 16 height 16
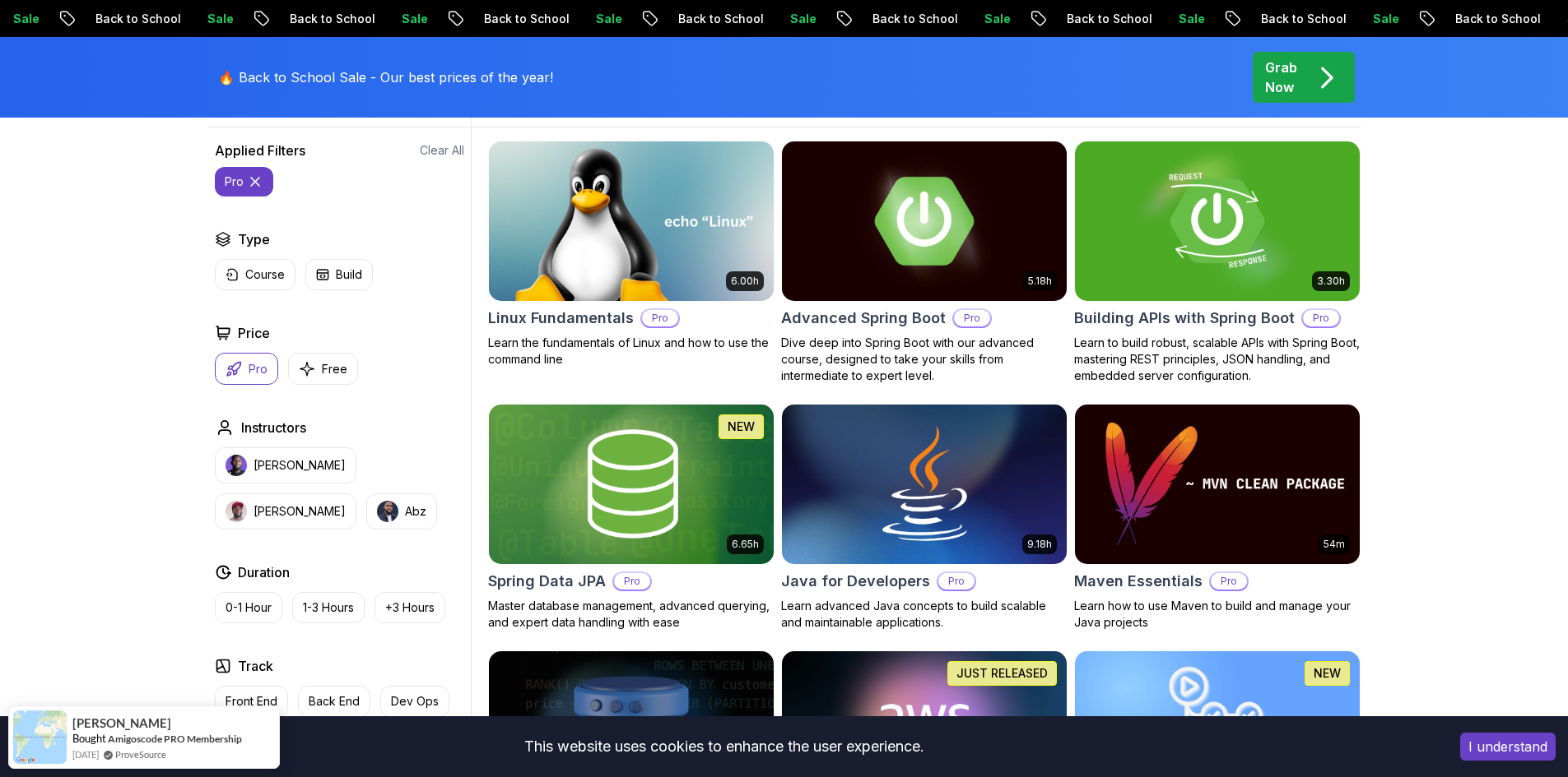
click at [820, 320] on h2 "Advanced Spring Boot" at bounding box center [864, 318] width 165 height 23
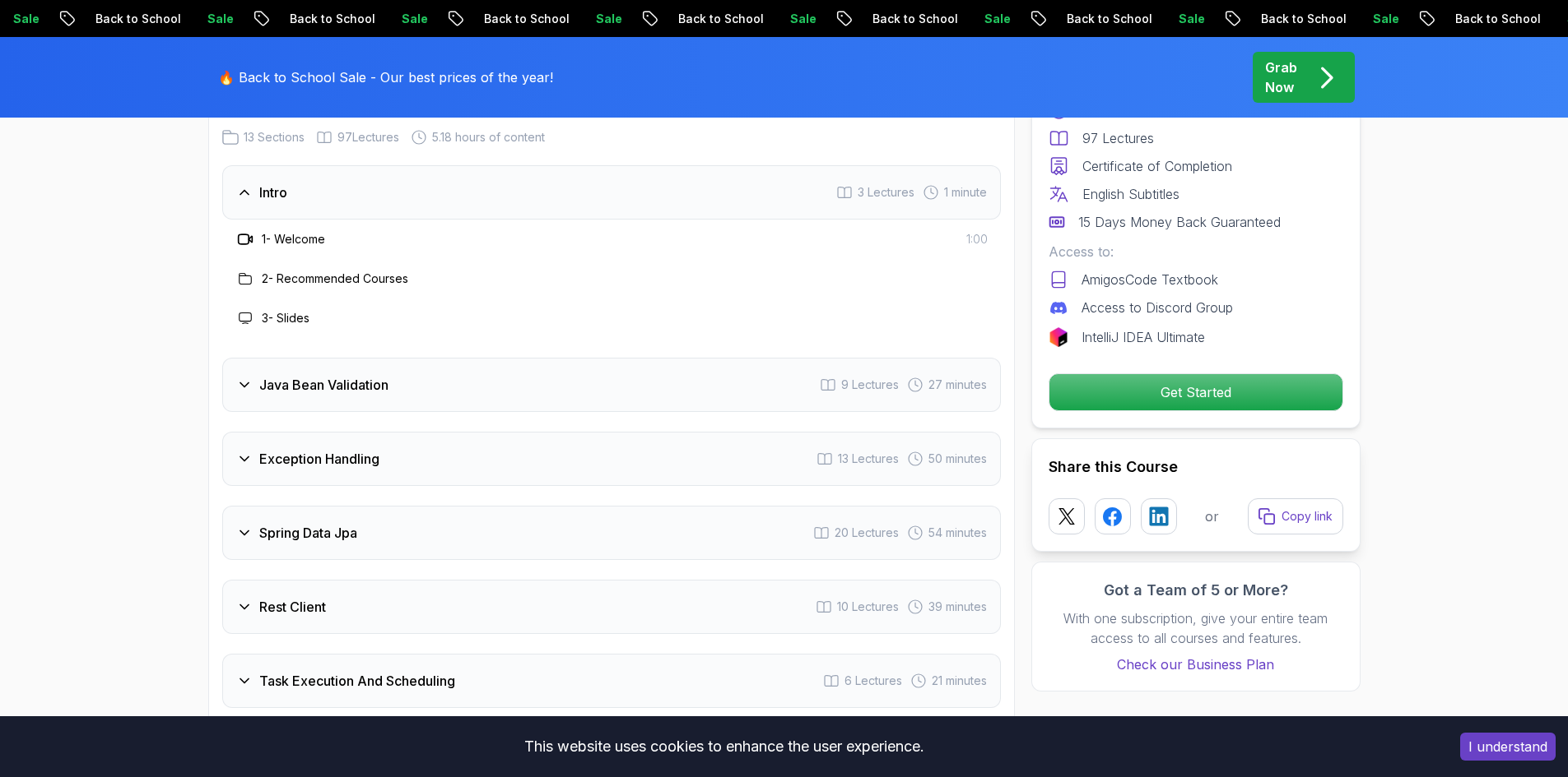
scroll to position [2304, 0]
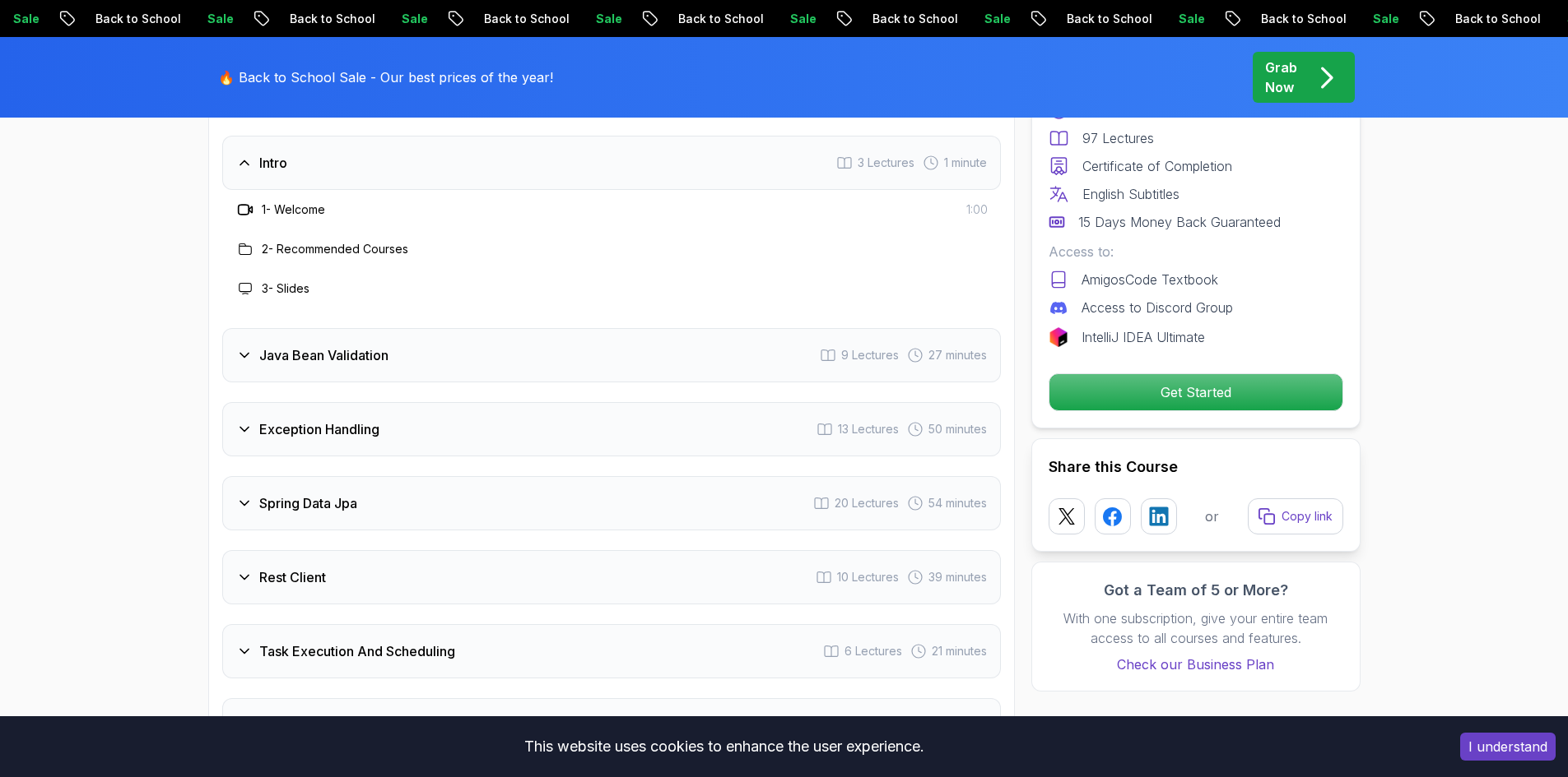
click at [352, 345] on h3 "Java Bean Validation" at bounding box center [324, 355] width 129 height 20
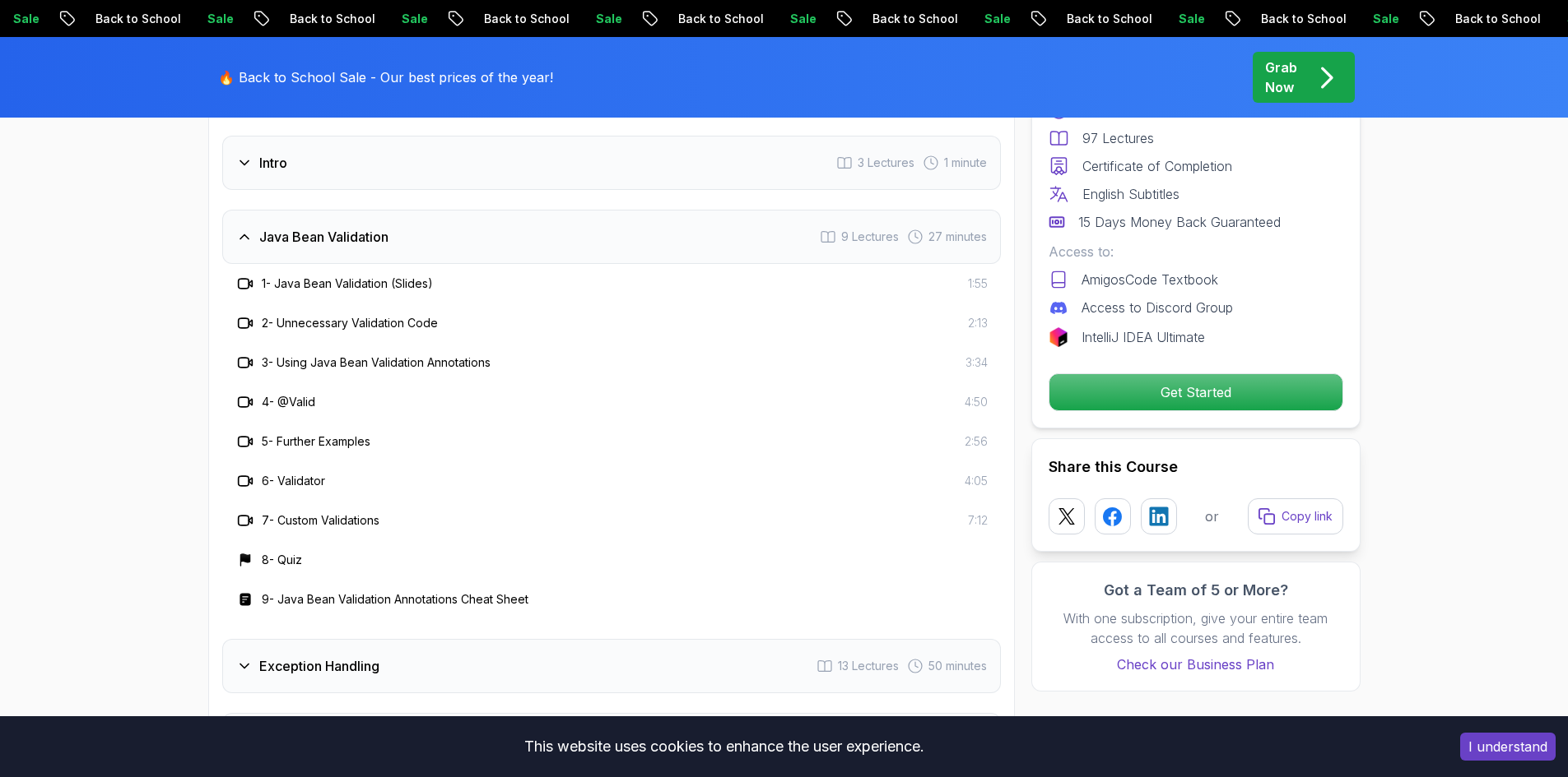
click at [351, 227] on h3 "Java Bean Validation" at bounding box center [324, 237] width 129 height 20
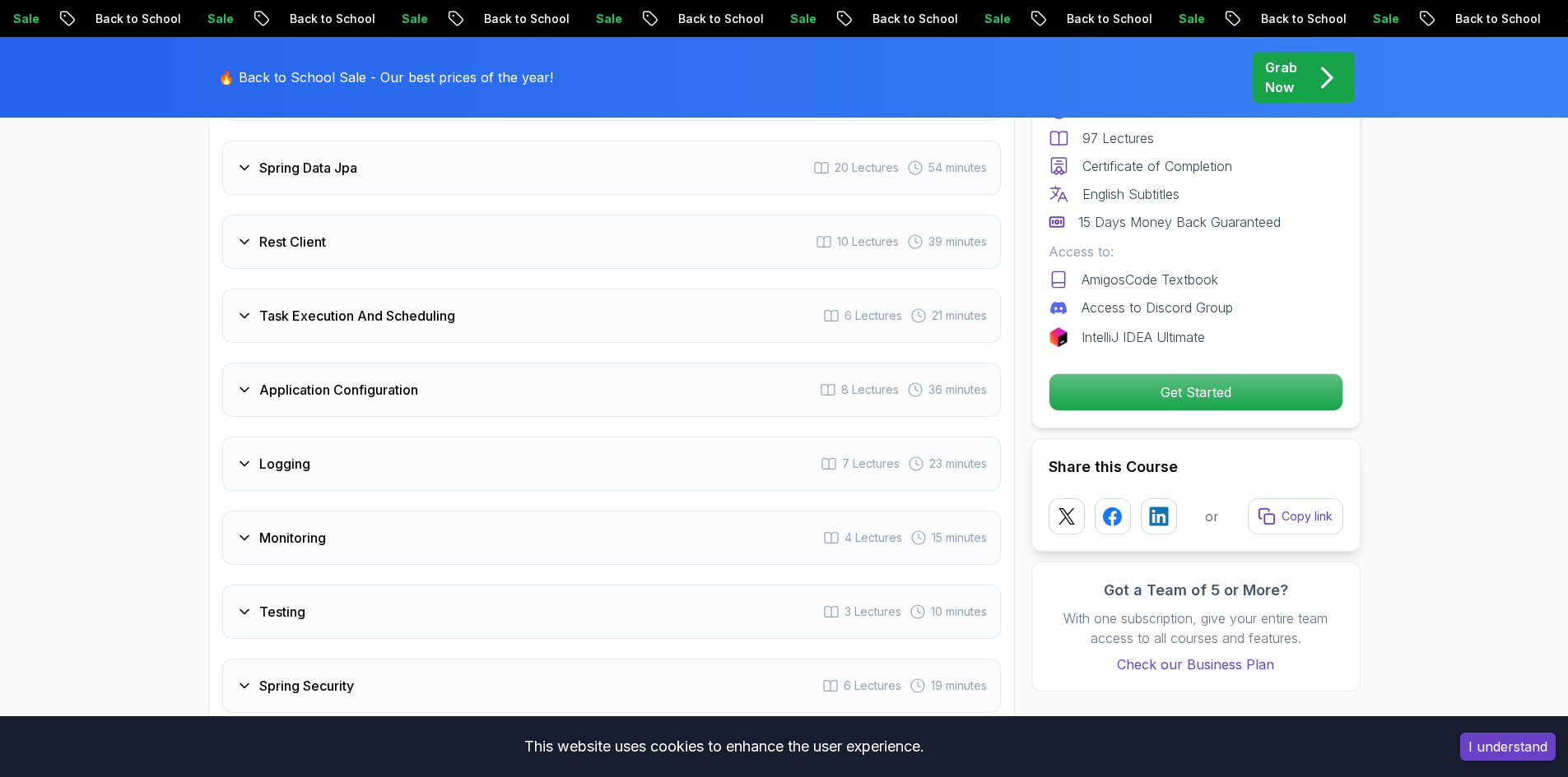
scroll to position [2550, 0]
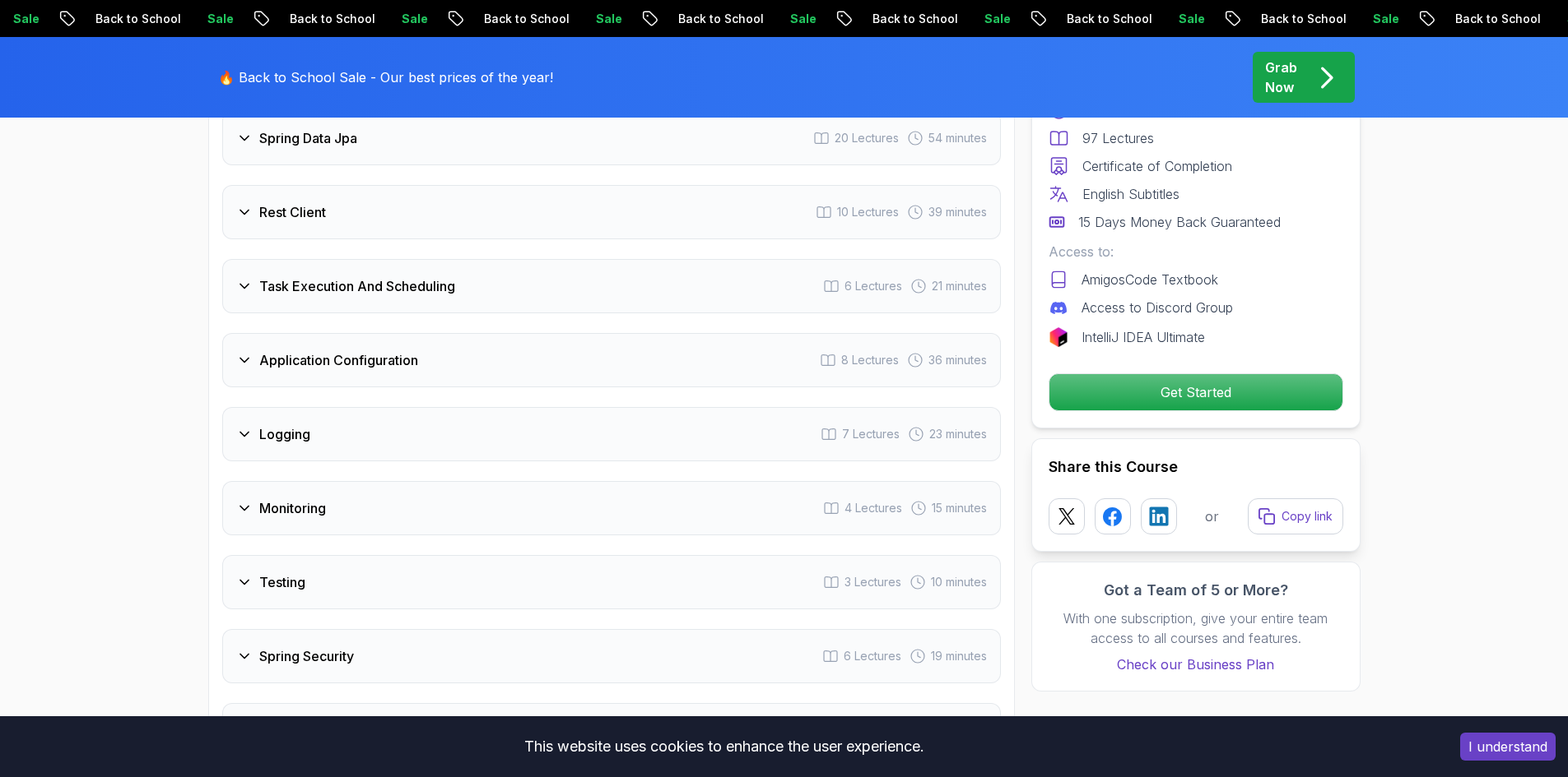
click at [301, 203] on h3 "Rest Client" at bounding box center [293, 212] width 66 height 20
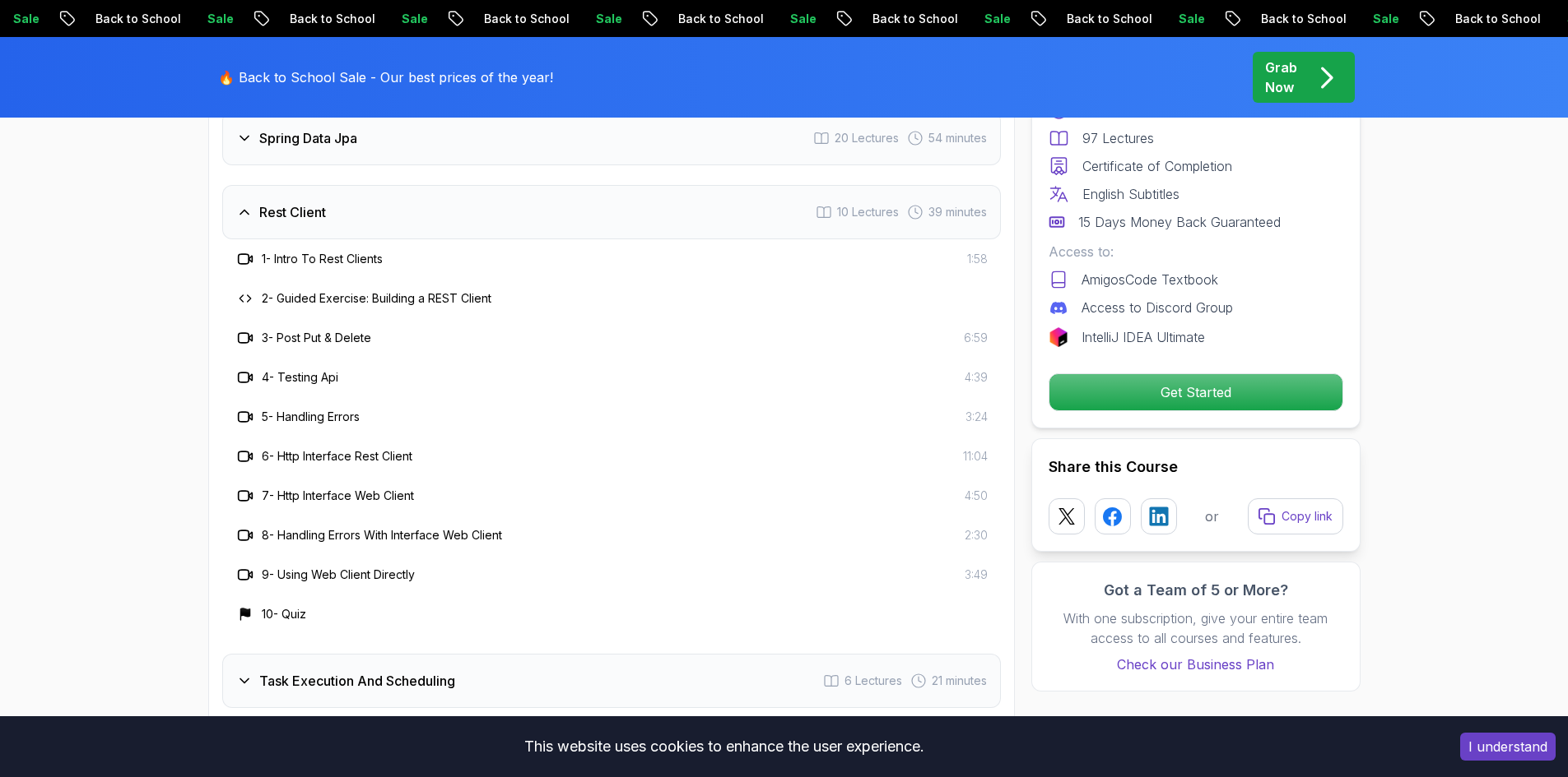
click at [293, 203] on h3 "Rest Client" at bounding box center [293, 212] width 66 height 20
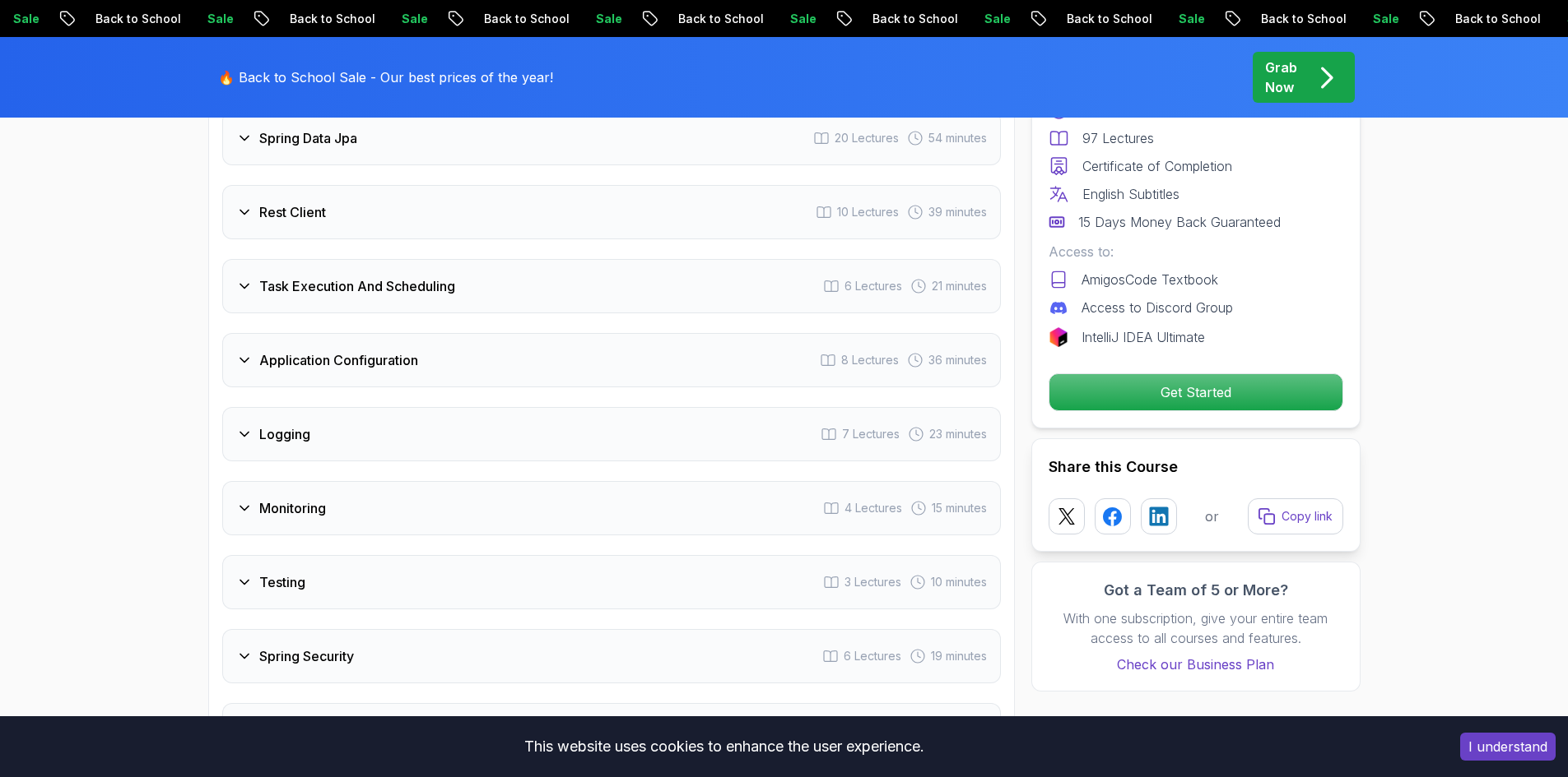
click at [295, 424] on h3 "Logging" at bounding box center [285, 433] width 51 height 20
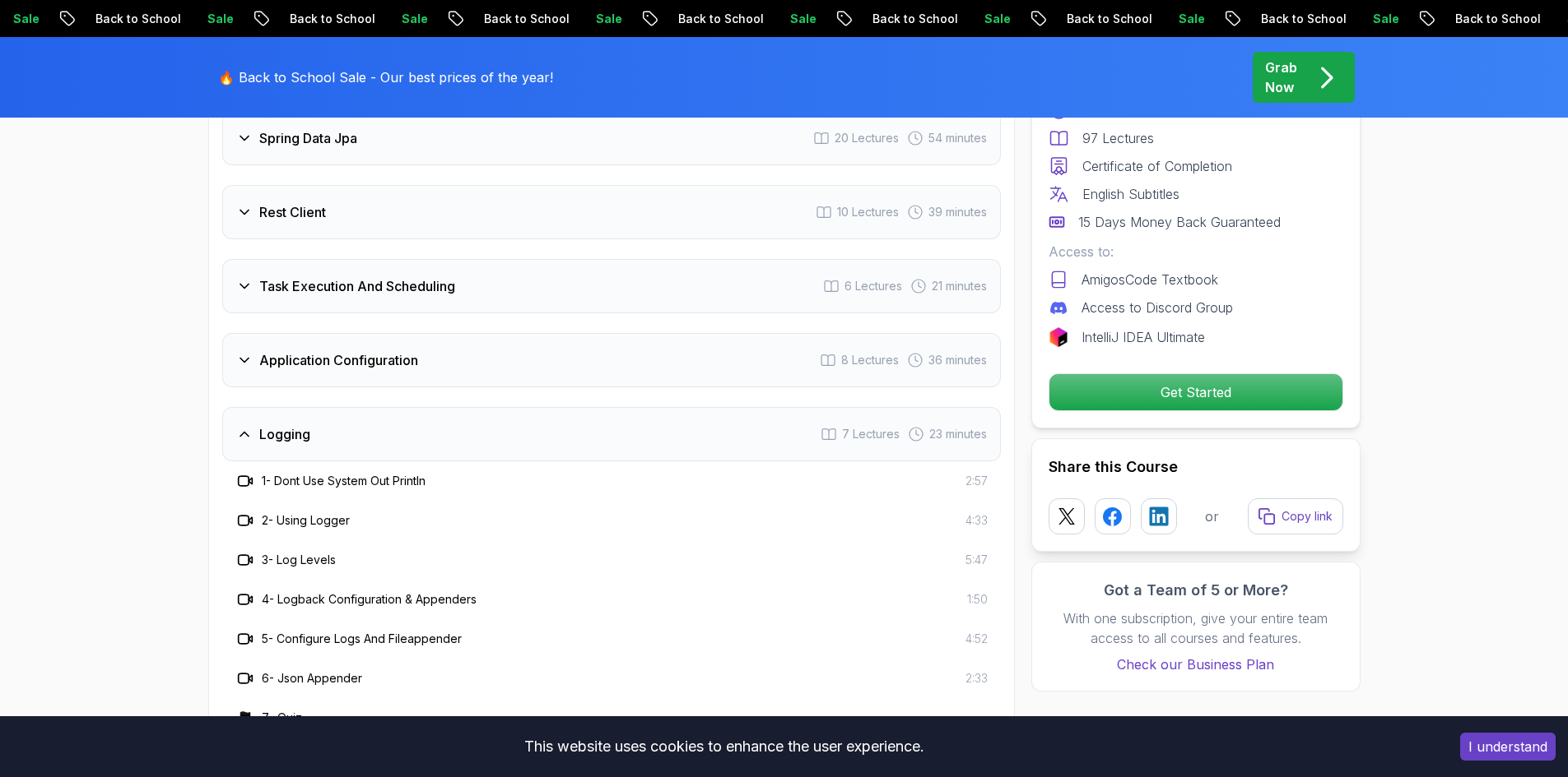
click at [295, 424] on h3 "Logging" at bounding box center [285, 433] width 51 height 20
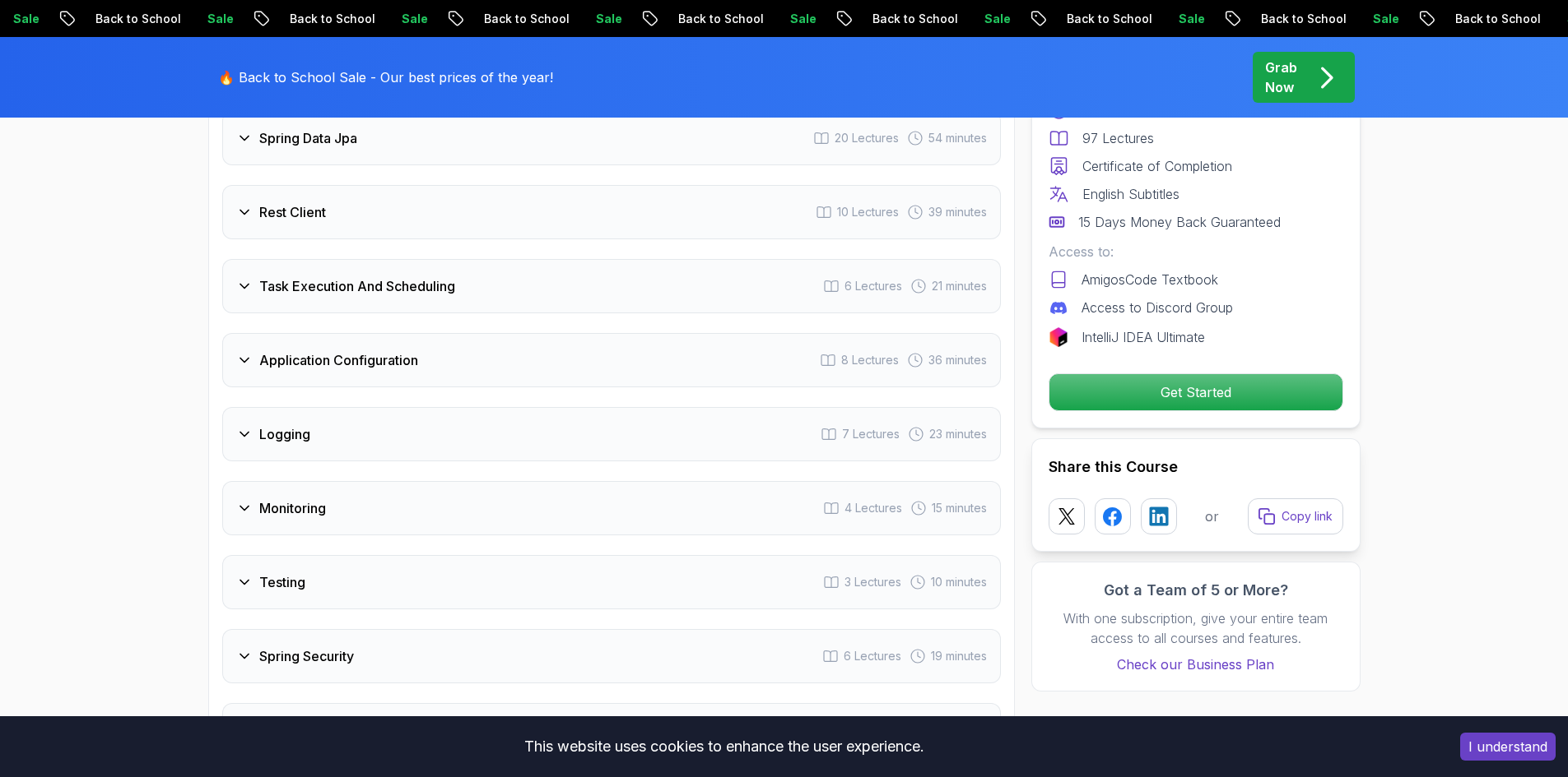
click at [294, 499] on h3 "Monitoring" at bounding box center [293, 508] width 66 height 20
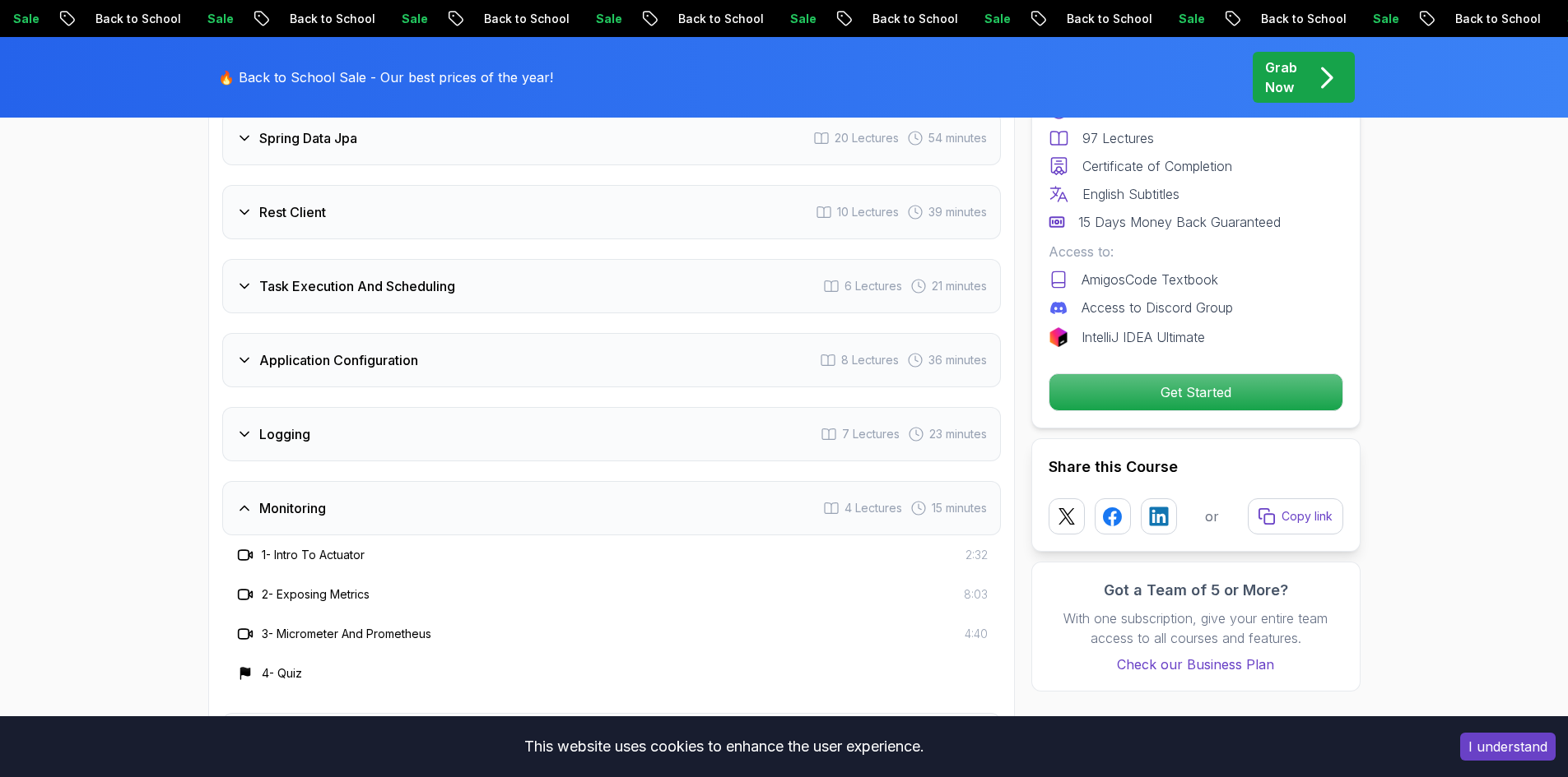
click at [294, 499] on h3 "Monitoring" at bounding box center [293, 508] width 66 height 20
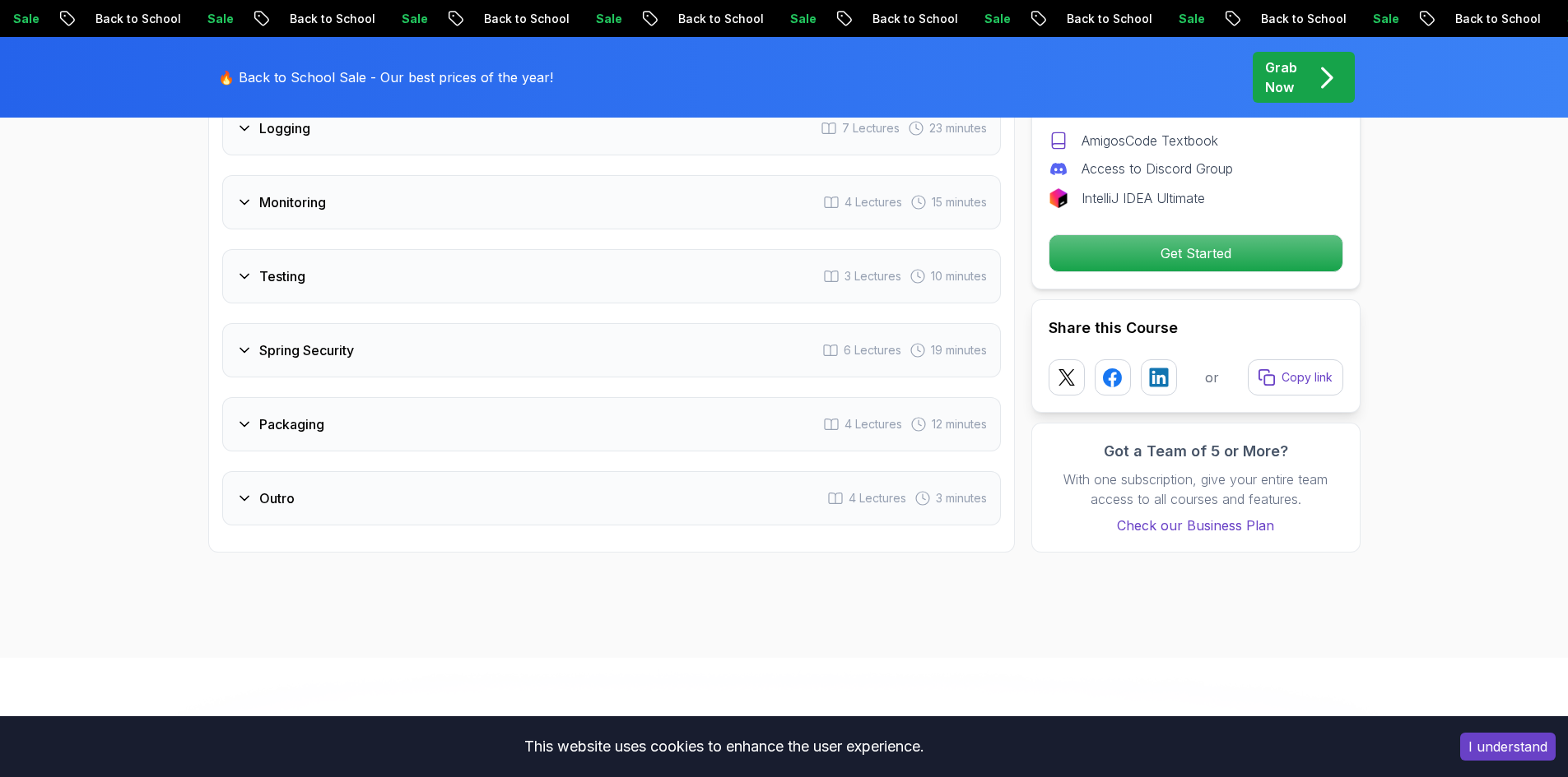
scroll to position [2879, 0]
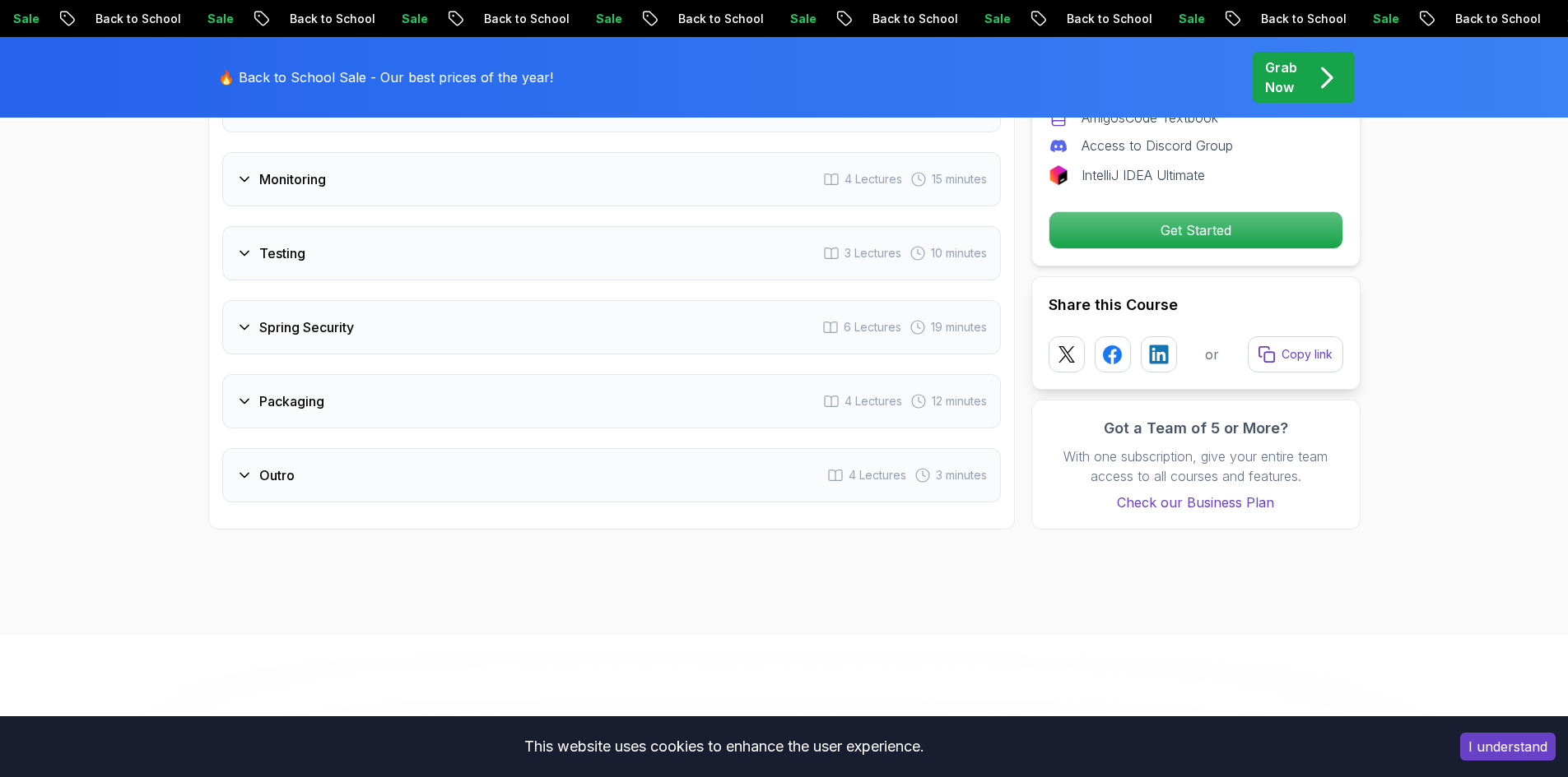
click at [312, 317] on h3 "Spring Security" at bounding box center [307, 327] width 95 height 20
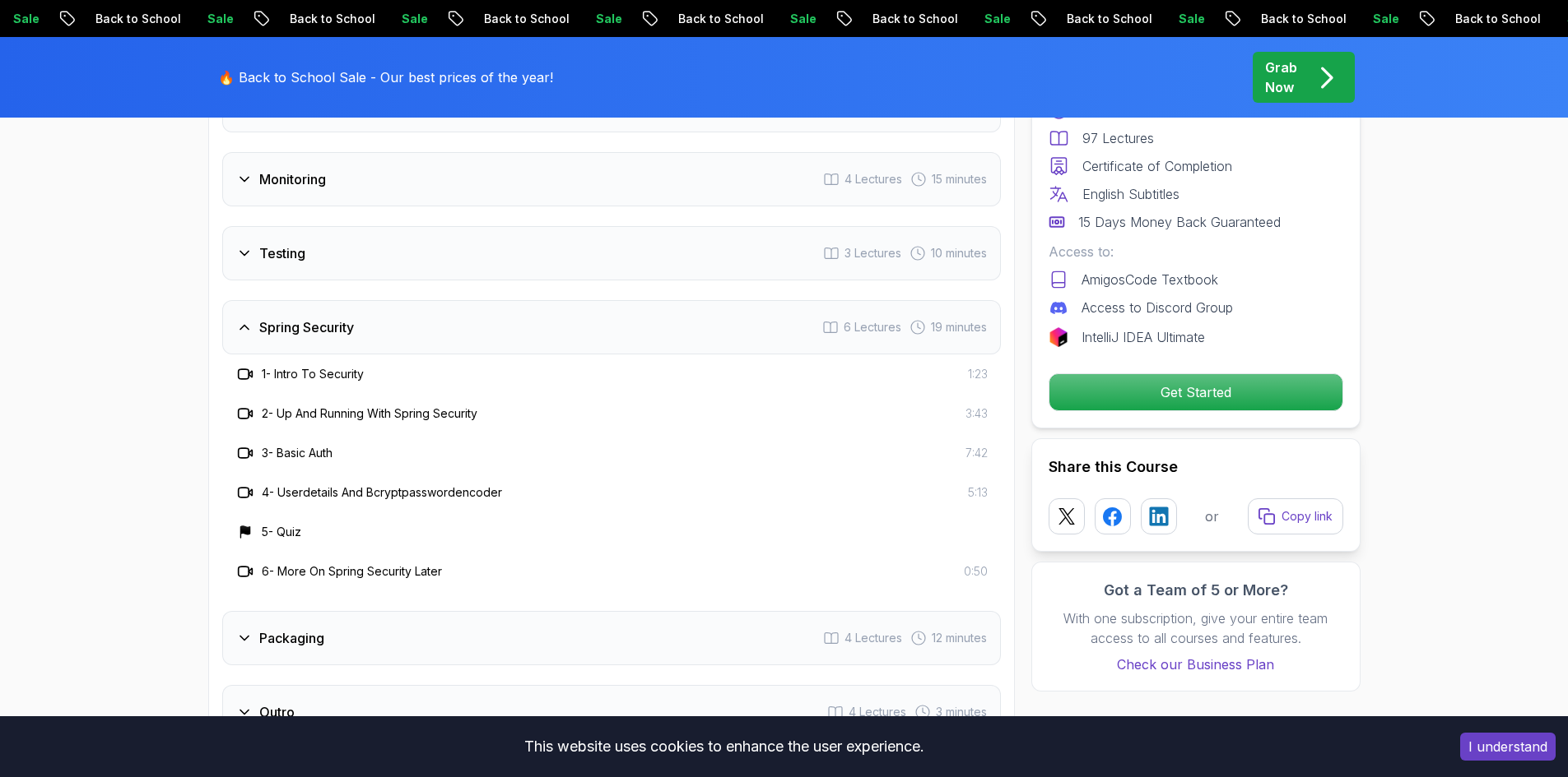
click at [312, 317] on h3 "Spring Security" at bounding box center [307, 327] width 95 height 20
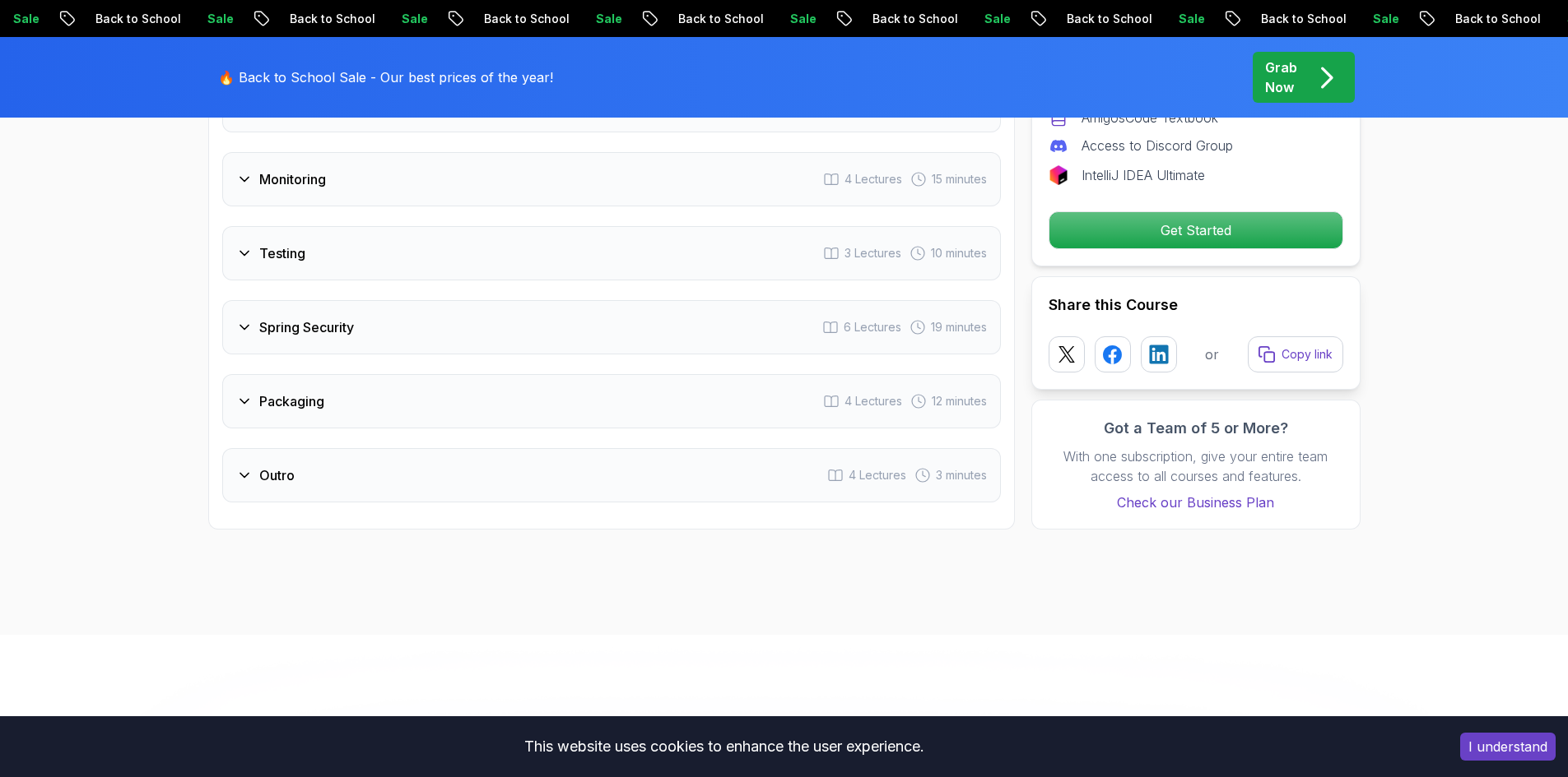
click at [308, 392] on h3 "Packaging" at bounding box center [292, 401] width 65 height 20
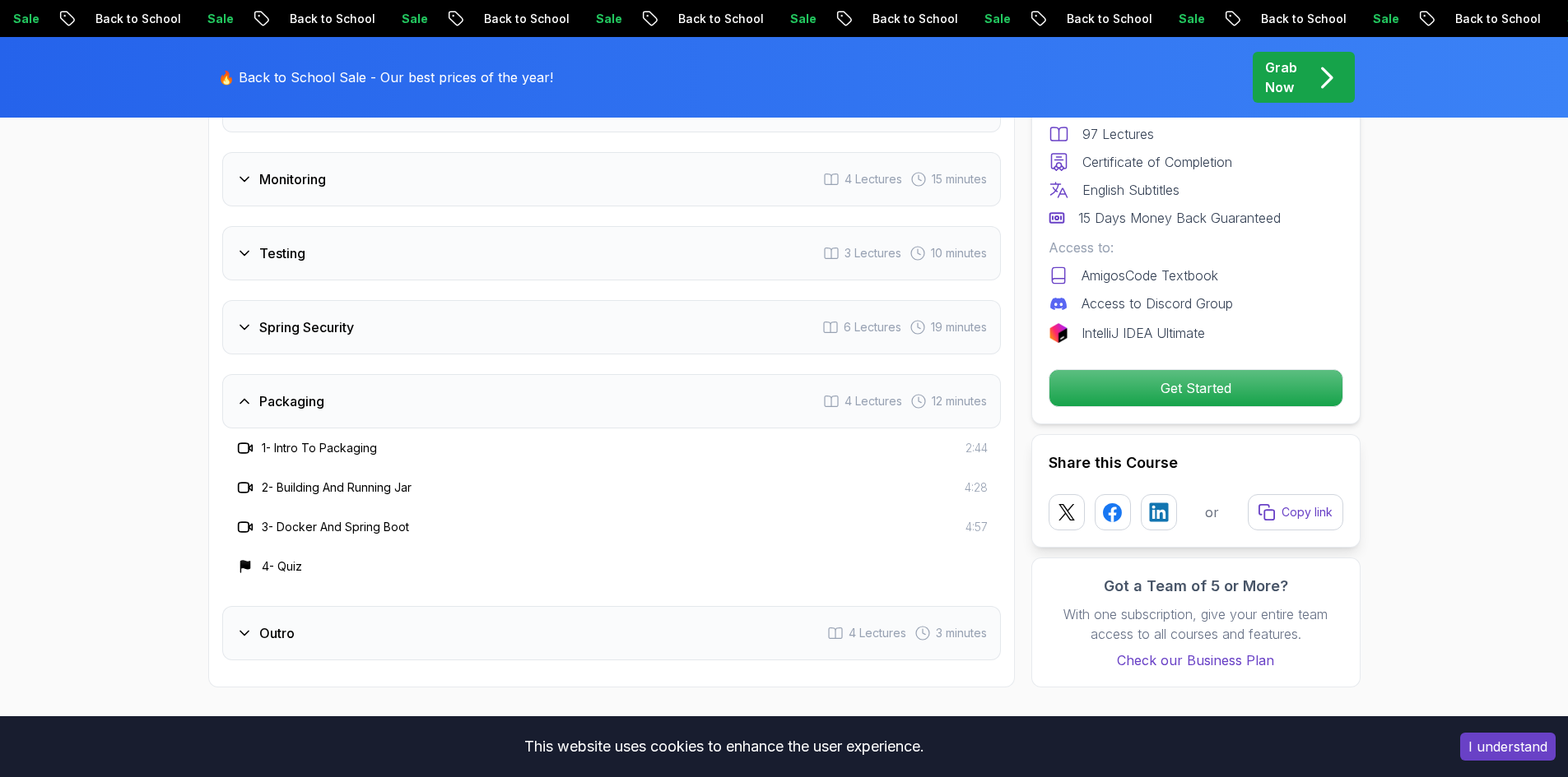
click at [308, 392] on h3 "Packaging" at bounding box center [292, 401] width 65 height 20
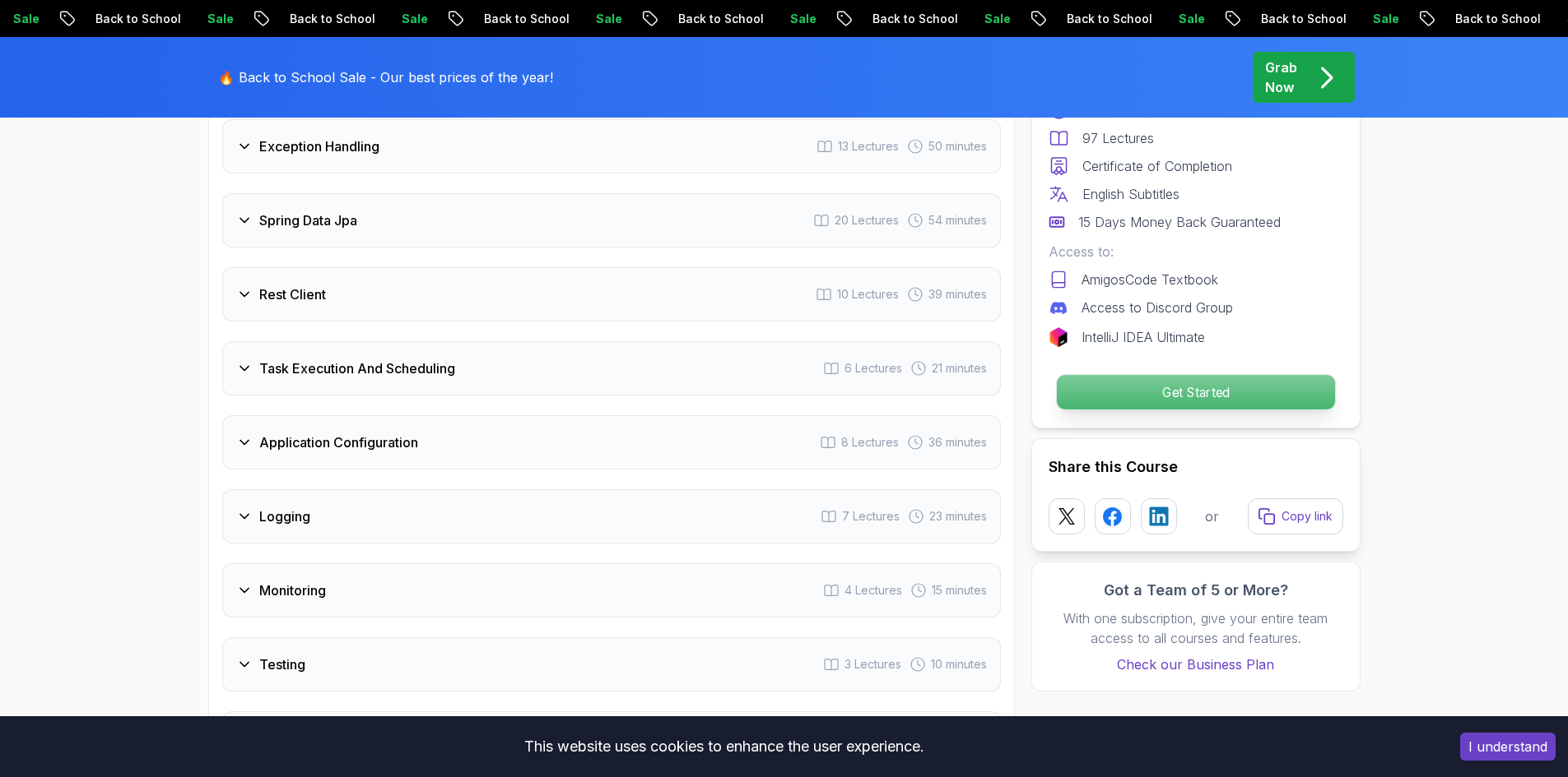
click at [1099, 390] on p "Get Started" at bounding box center [1195, 392] width 278 height 35
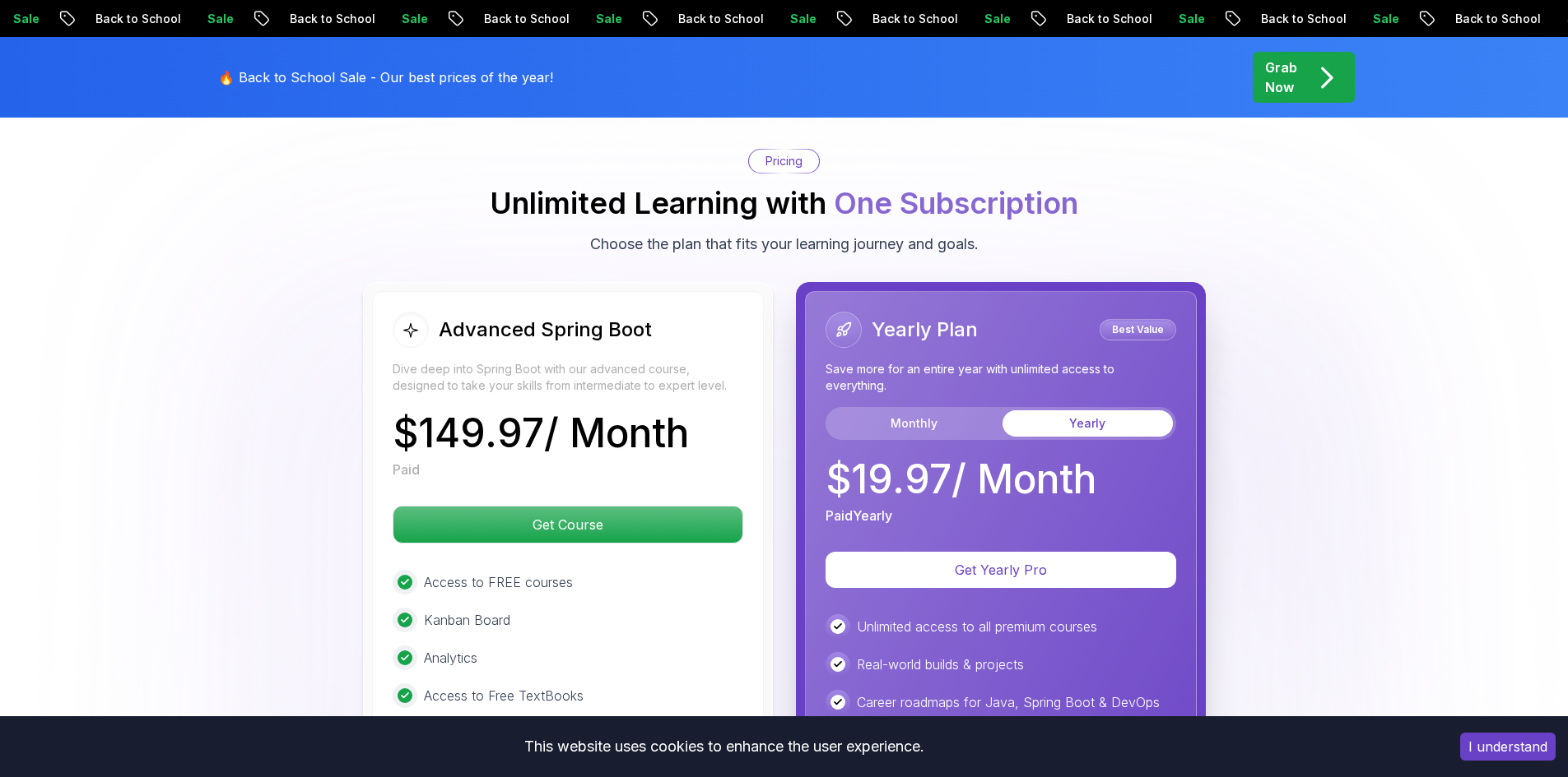
scroll to position [3471, 0]
drag, startPoint x: 428, startPoint y: 397, endPoint x: 595, endPoint y: 396, distance: 167.0
click at [595, 413] on p "$ 149.97 / Month" at bounding box center [541, 433] width 296 height 40
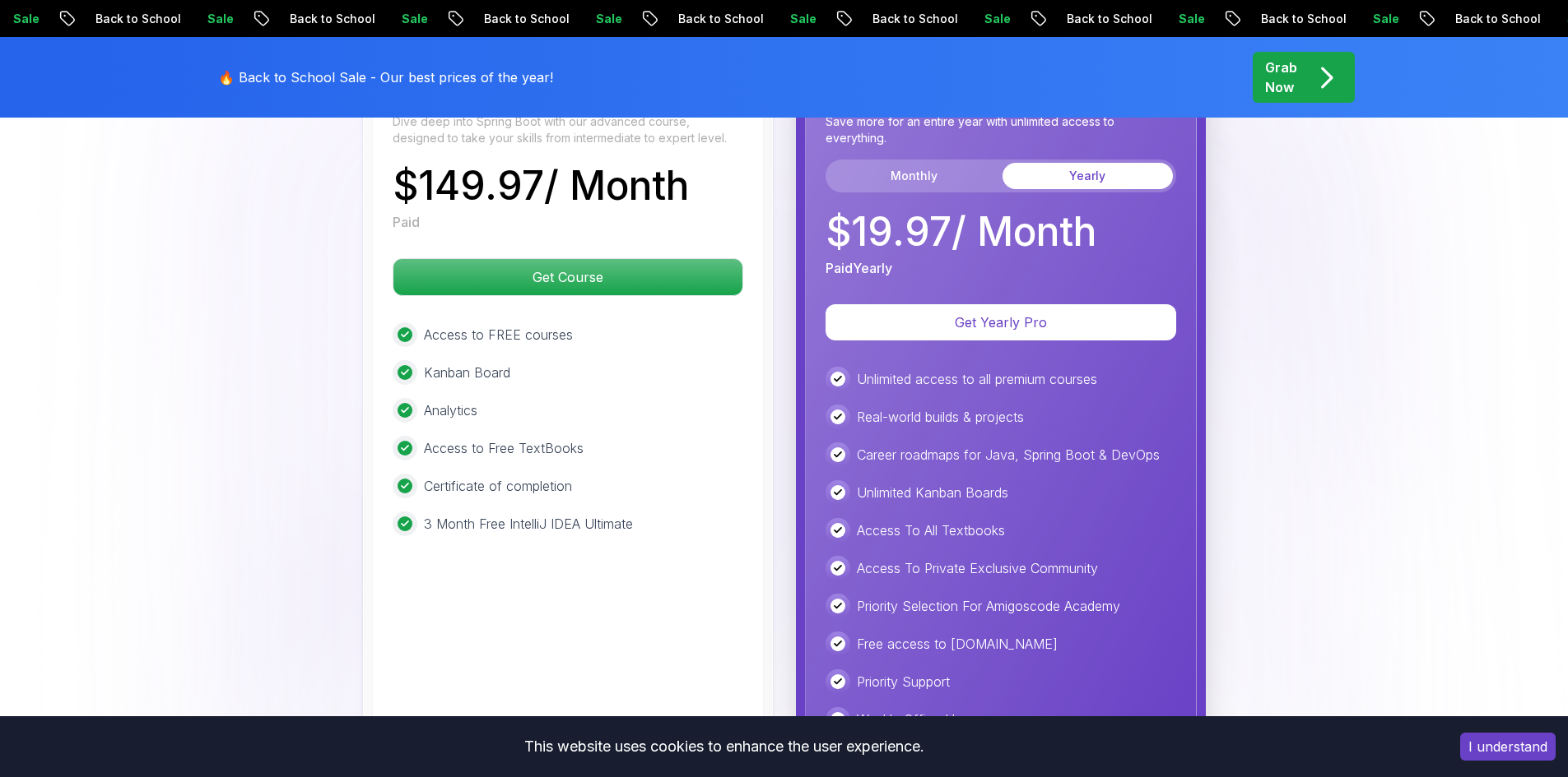
scroll to position [3635, 0]
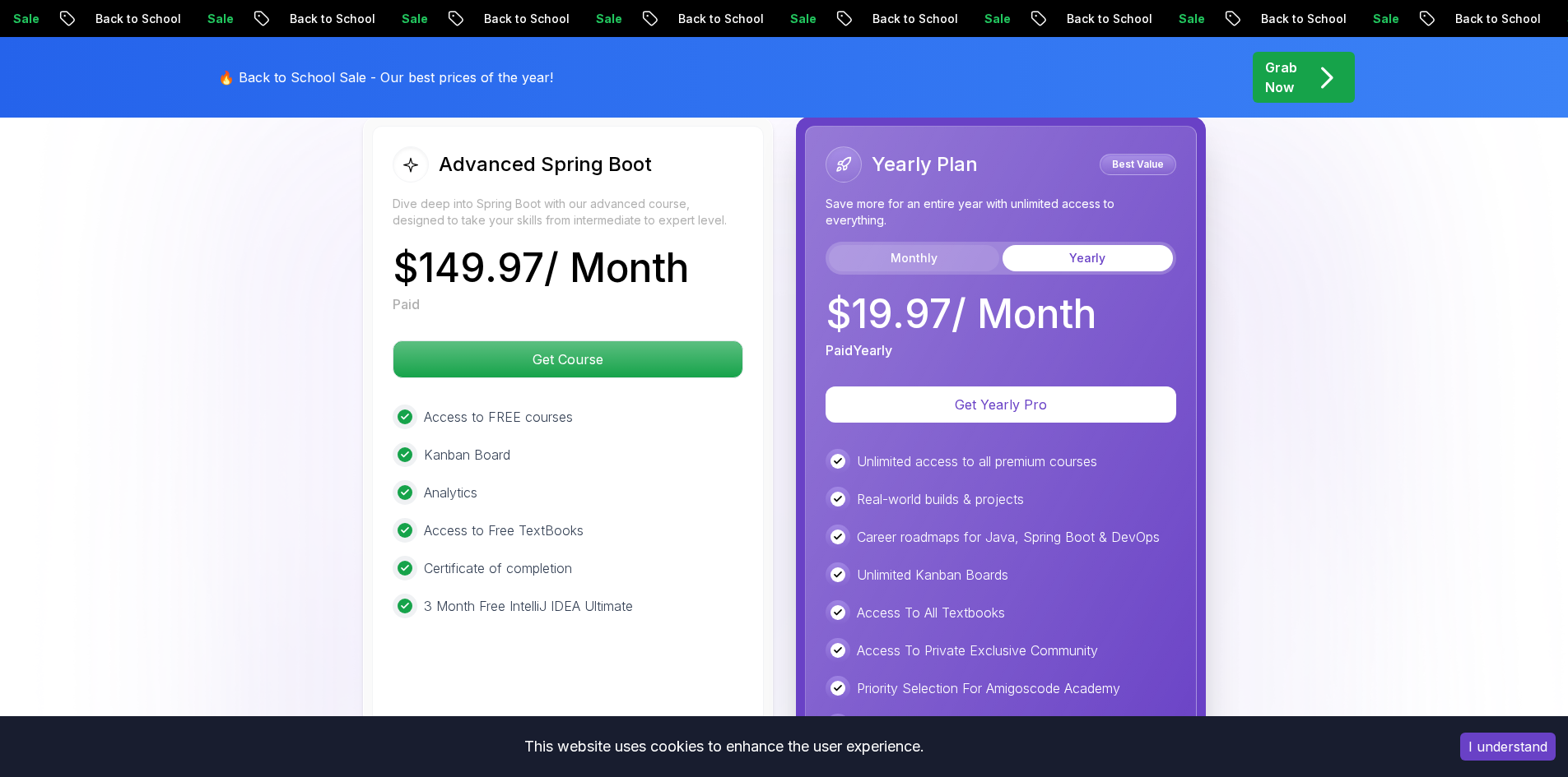
click at [896, 245] on button "Monthly" at bounding box center [914, 258] width 170 height 26
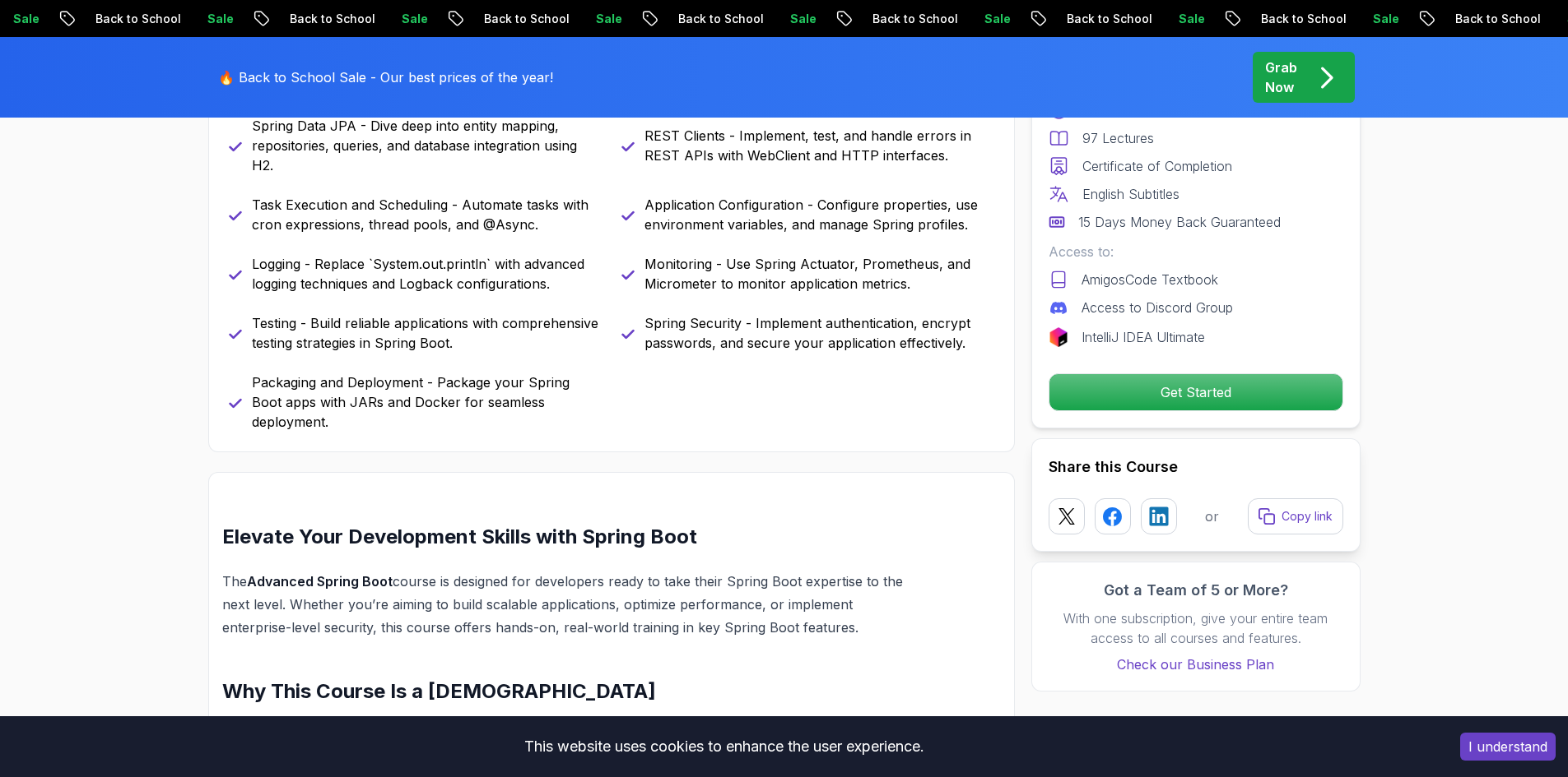
scroll to position [510, 0]
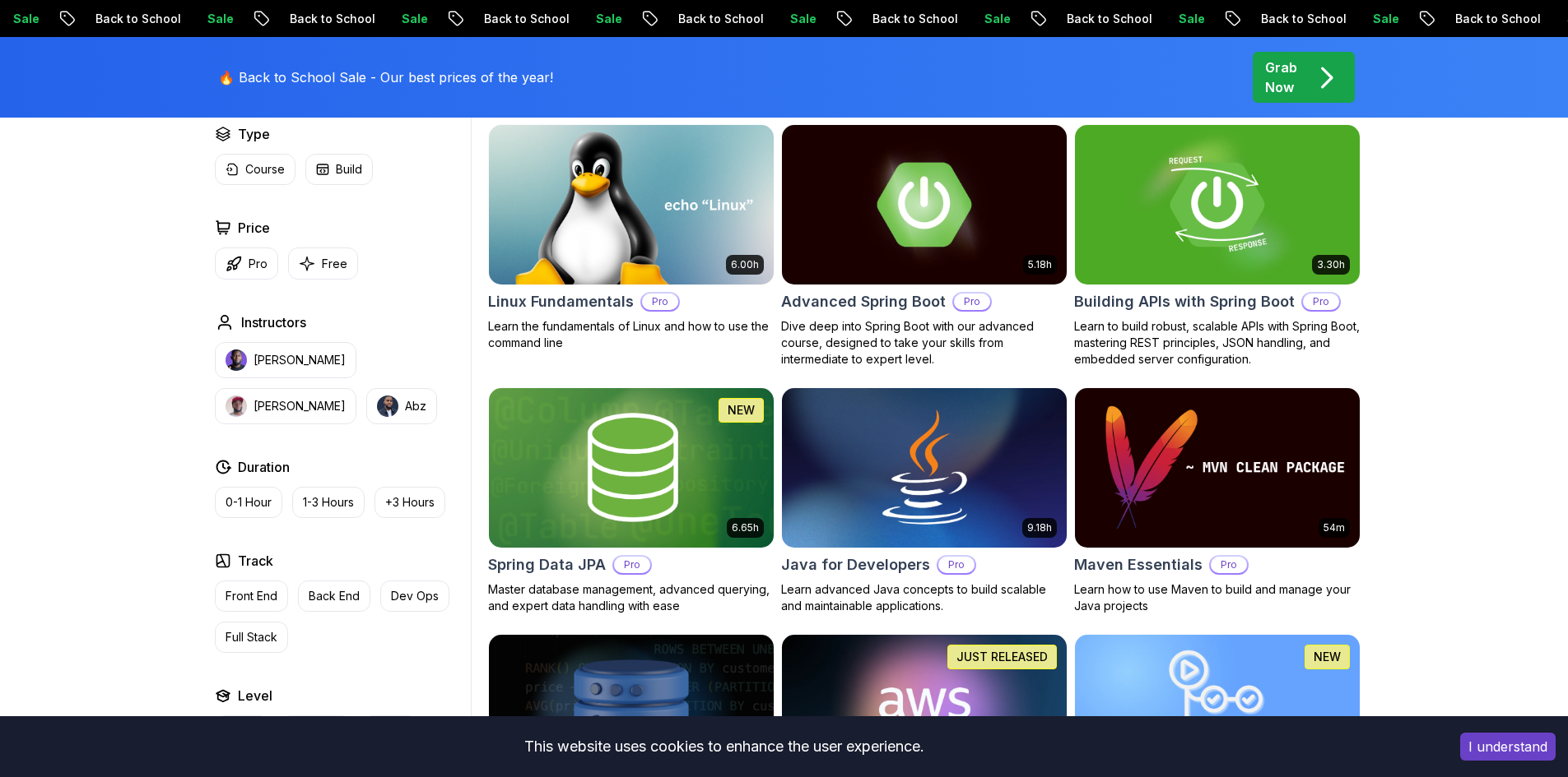
scroll to position [493, 0]
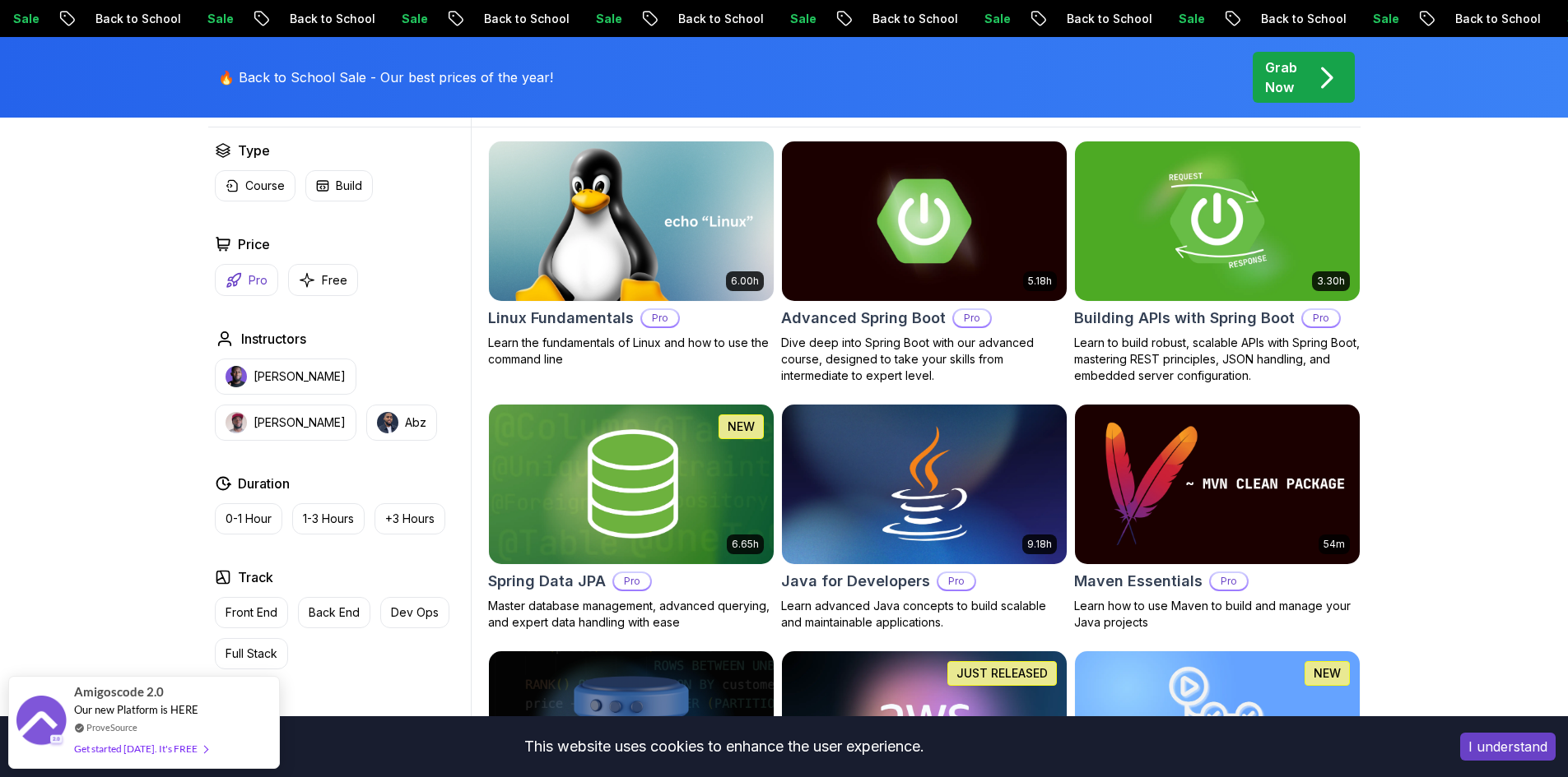
click at [253, 283] on p "Pro" at bounding box center [258, 280] width 19 height 16
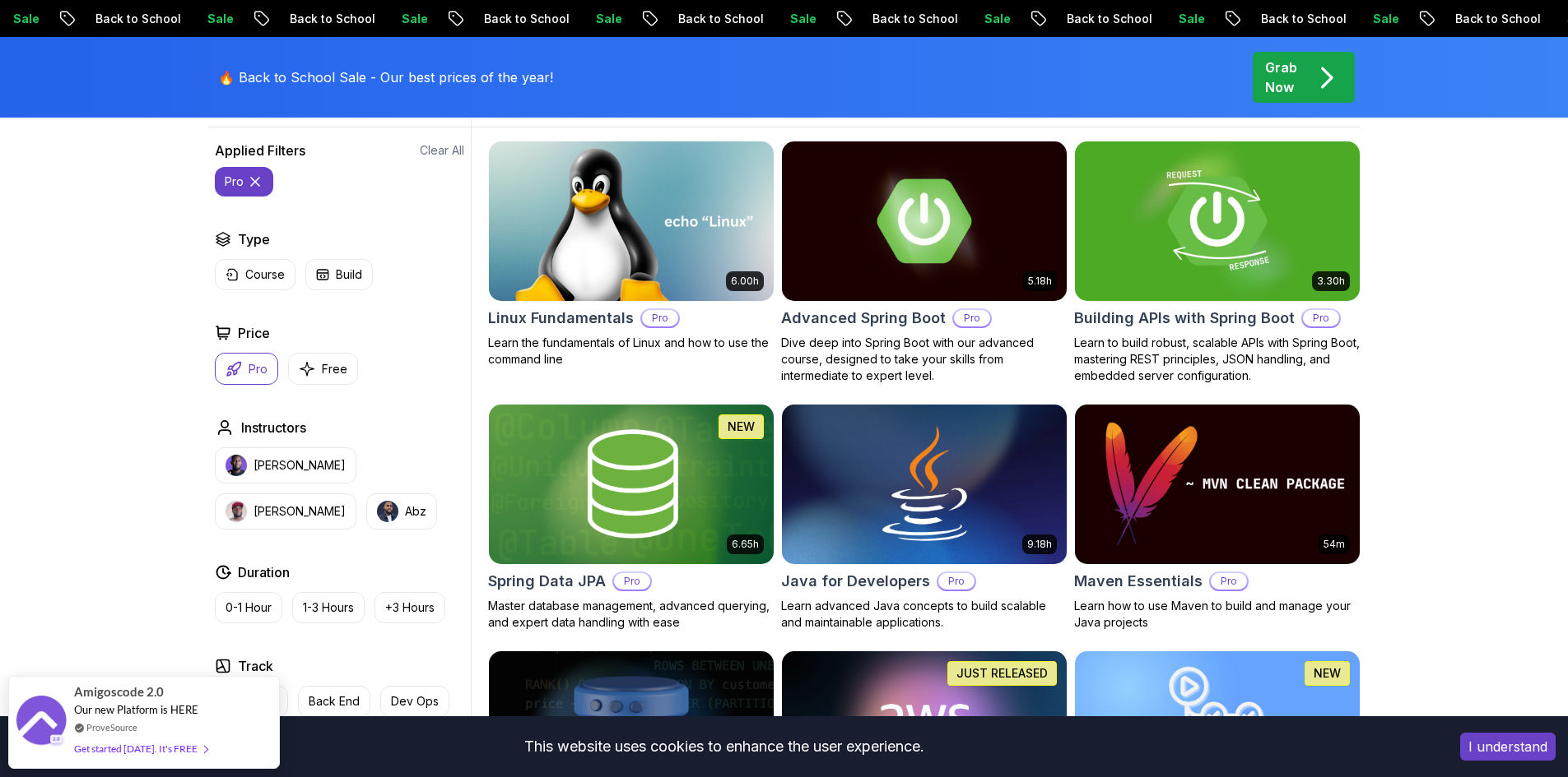
click at [1153, 320] on h2 "Building APIs with Spring Boot" at bounding box center [1184, 318] width 221 height 23
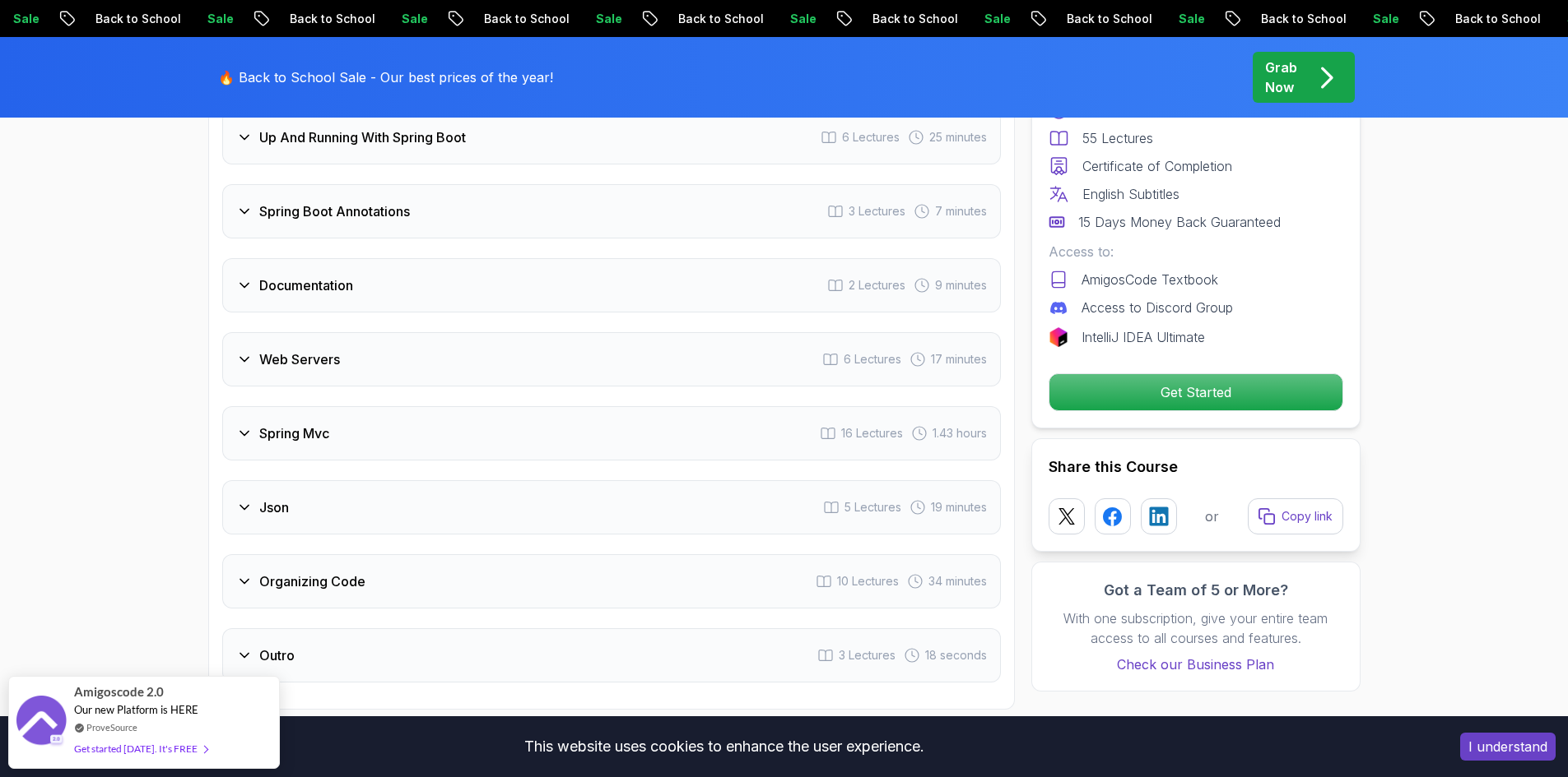
scroll to position [3126, 0]
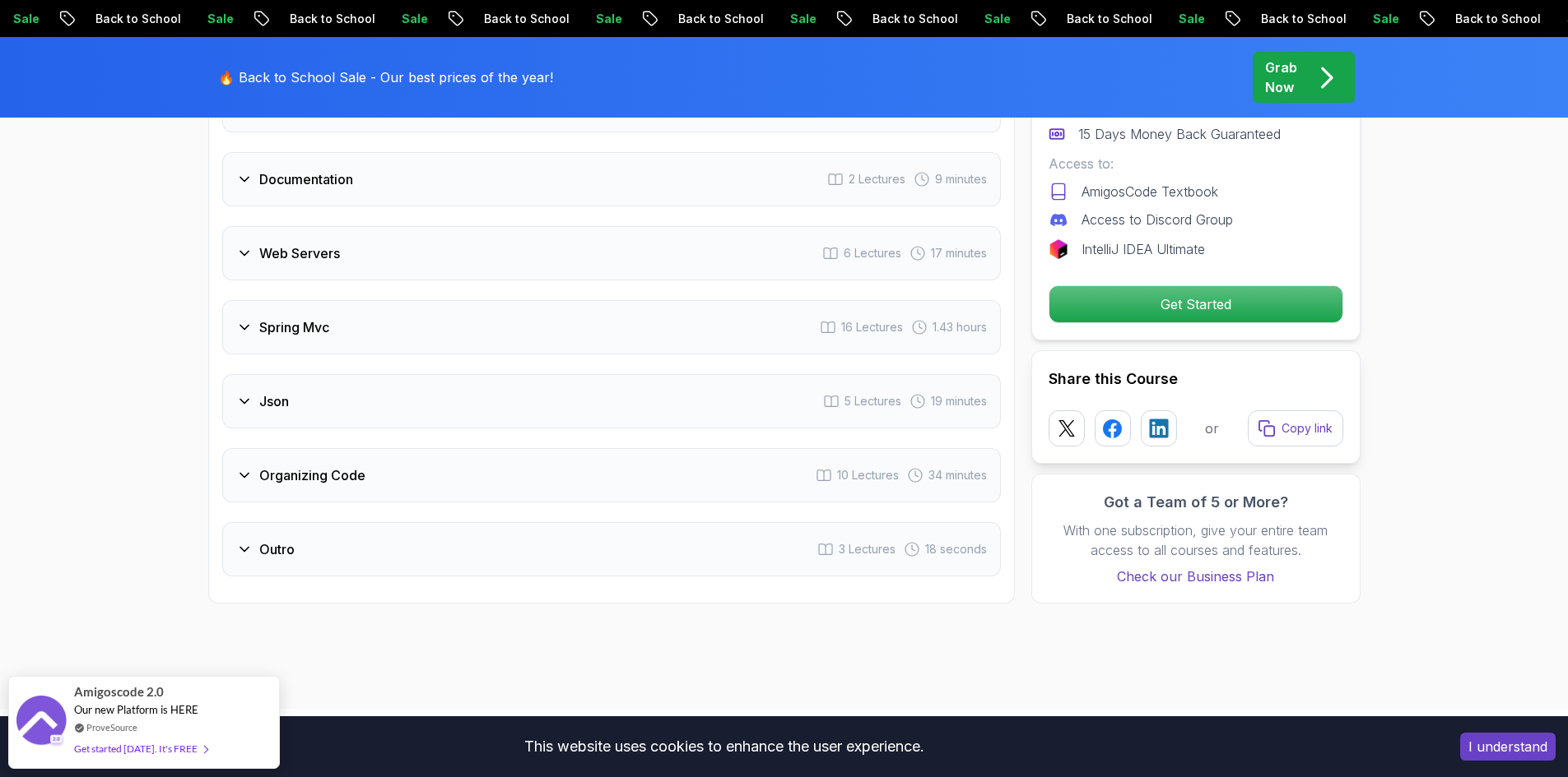
click at [399, 308] on div "Spring Mvc 16 Lectures 1.43 hours" at bounding box center [612, 327] width 778 height 54
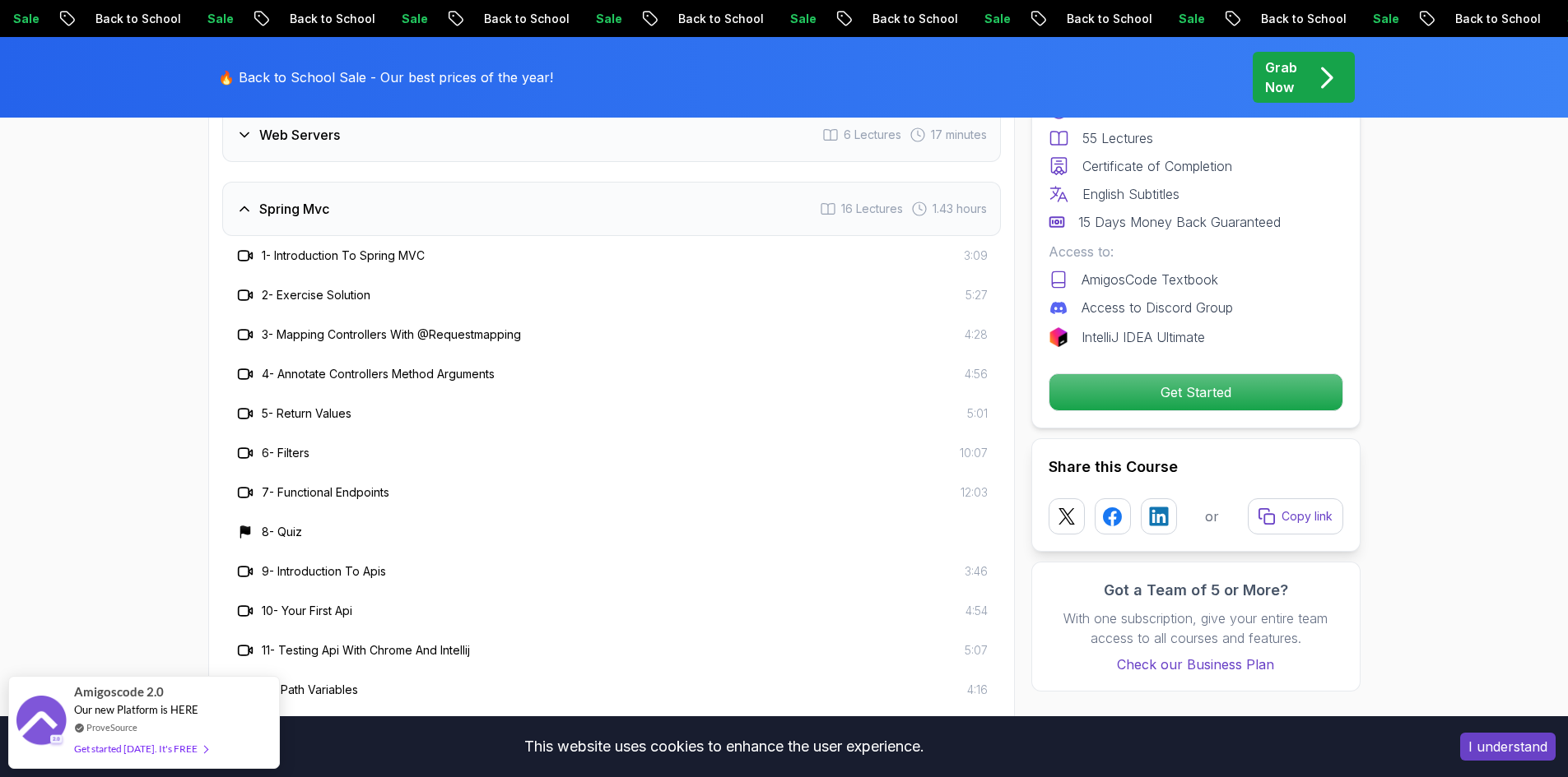
scroll to position [3007, 0]
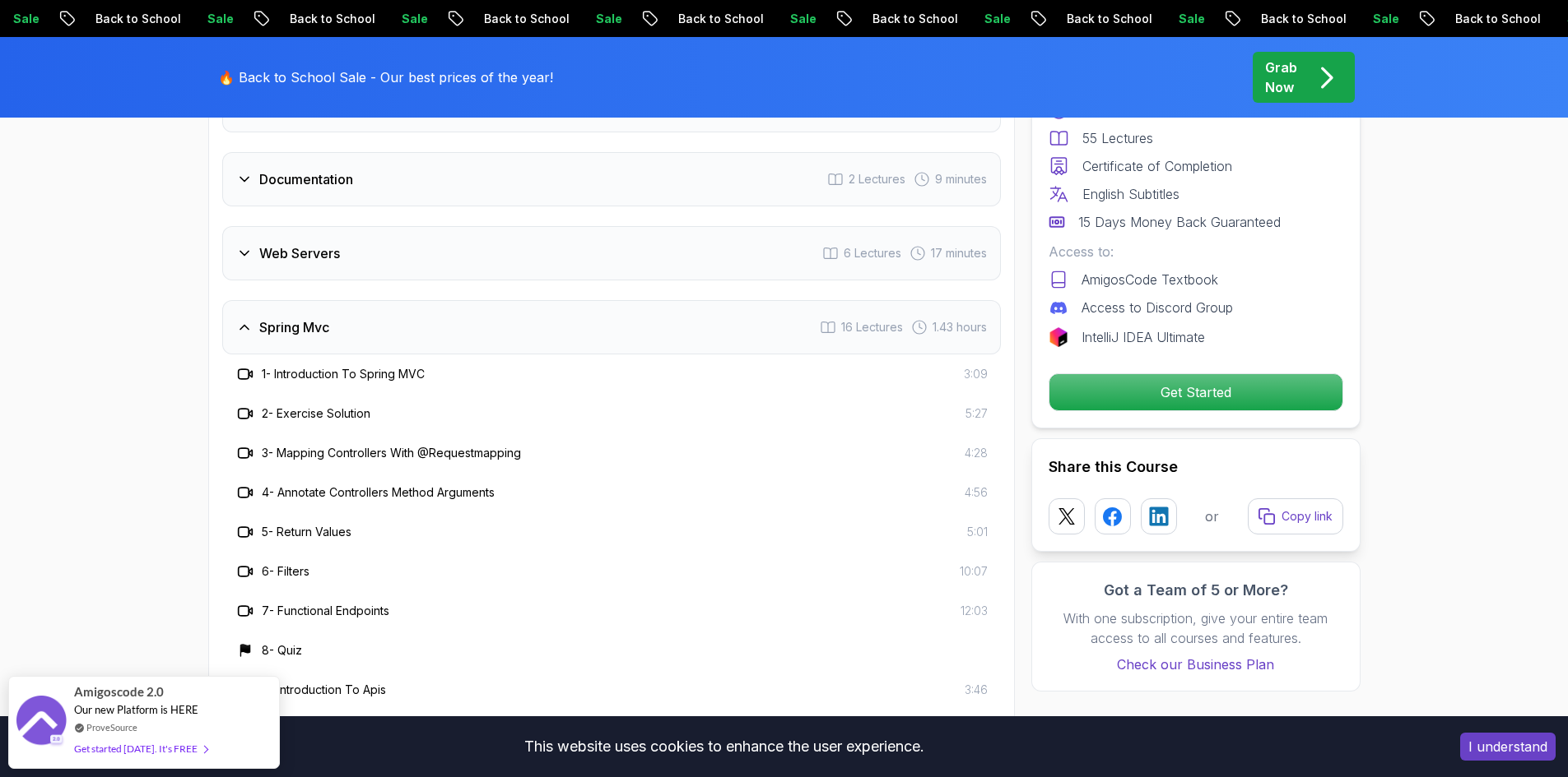
click at [399, 308] on div "Spring Mvc 16 Lectures 1.43 hours" at bounding box center [612, 327] width 778 height 54
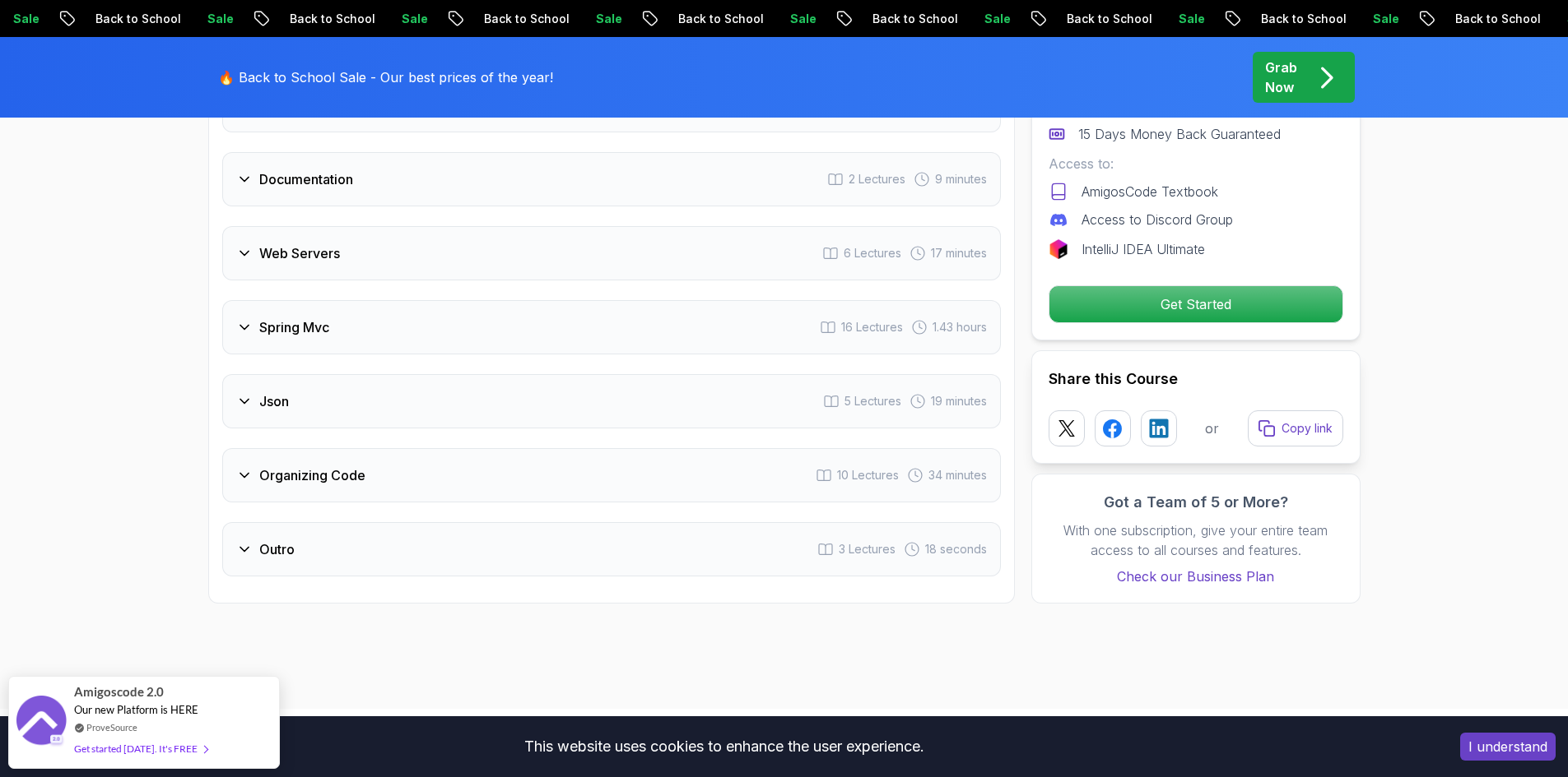
click at [393, 231] on div "Web Servers 6 Lectures 17 minutes" at bounding box center [612, 253] width 778 height 54
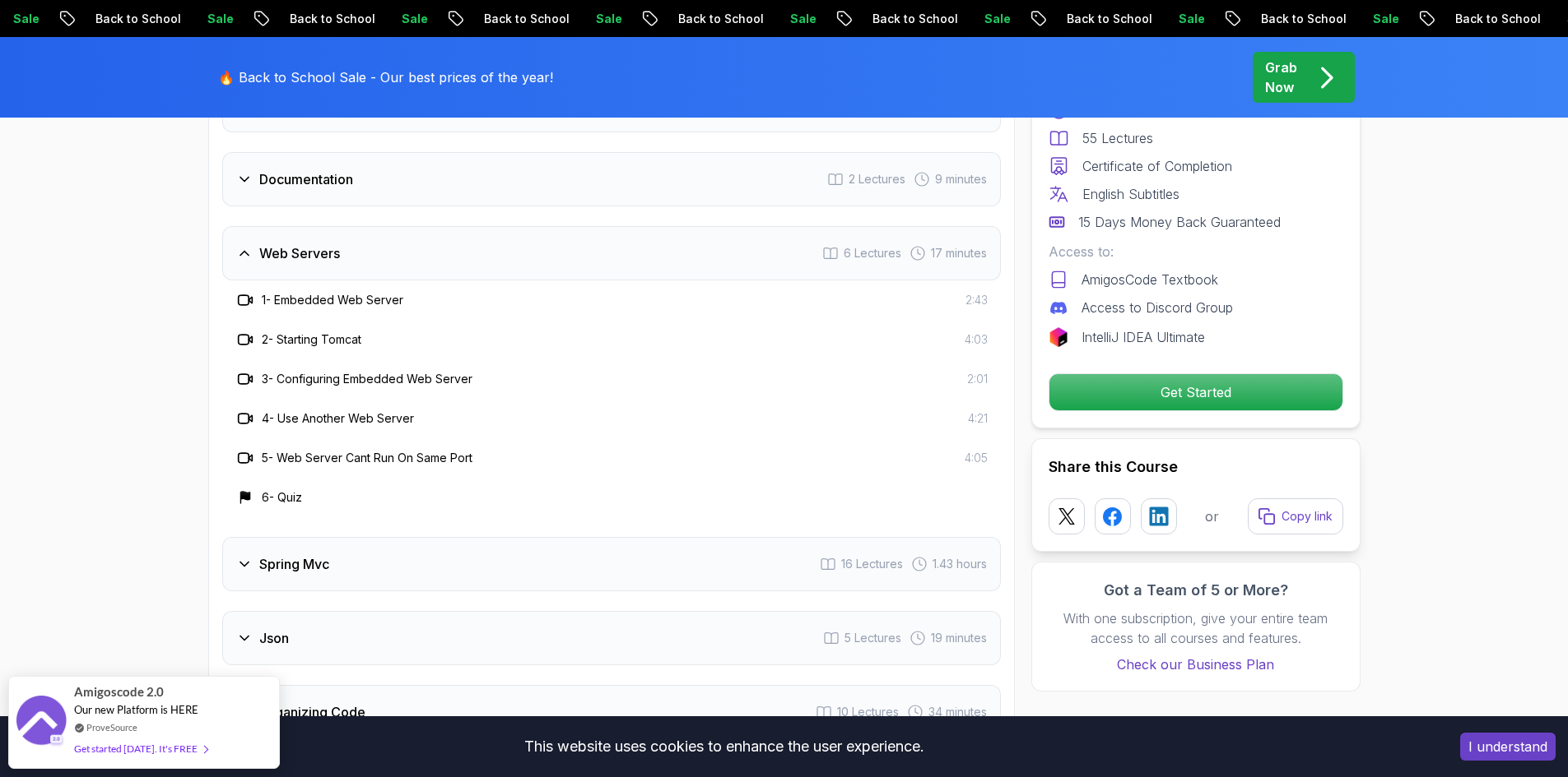
click at [393, 231] on div "Web Servers 6 Lectures 17 minutes" at bounding box center [612, 253] width 778 height 54
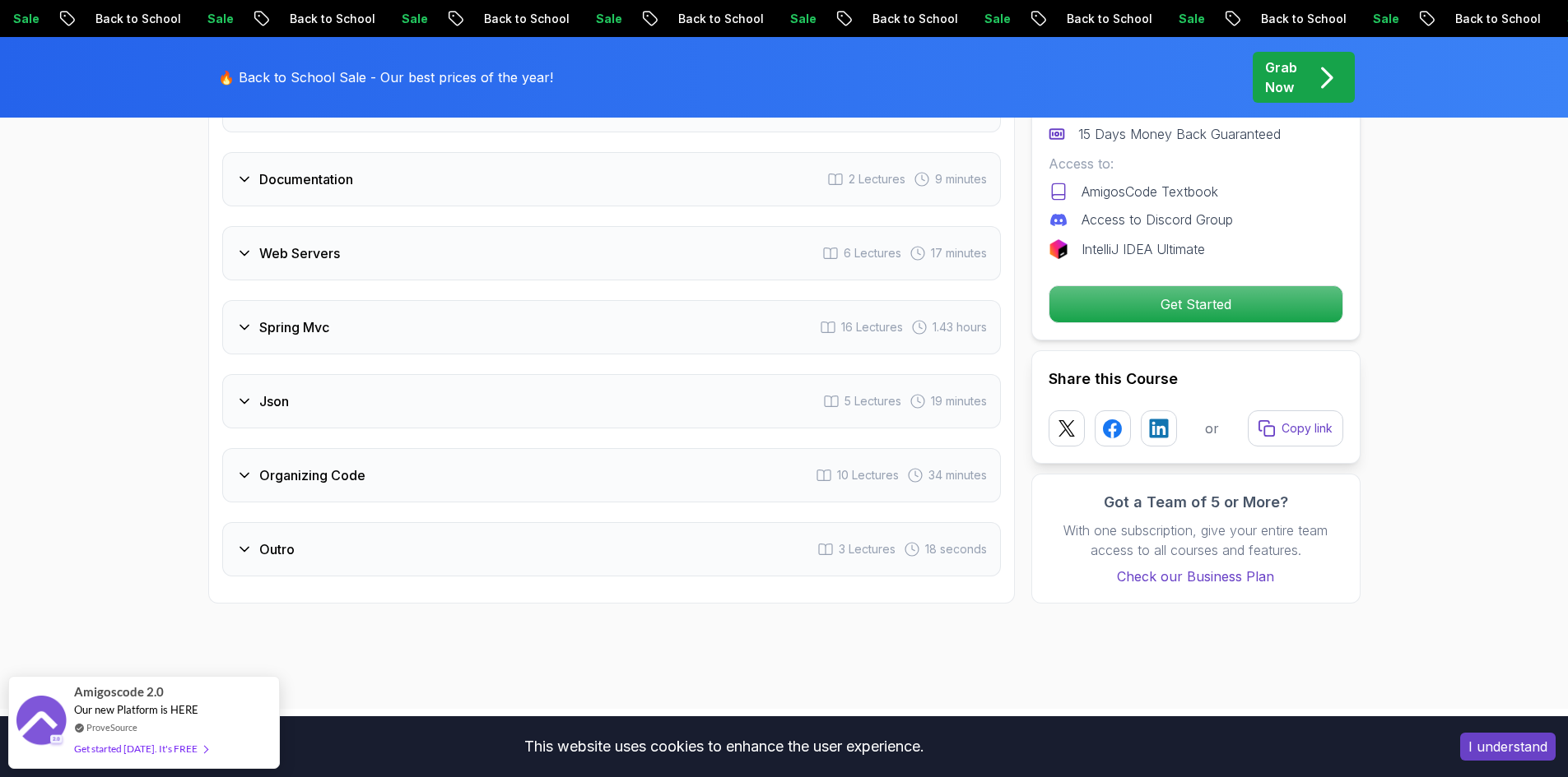
click at [349, 380] on div "Json 5 Lectures 19 minutes" at bounding box center [612, 400] width 778 height 54
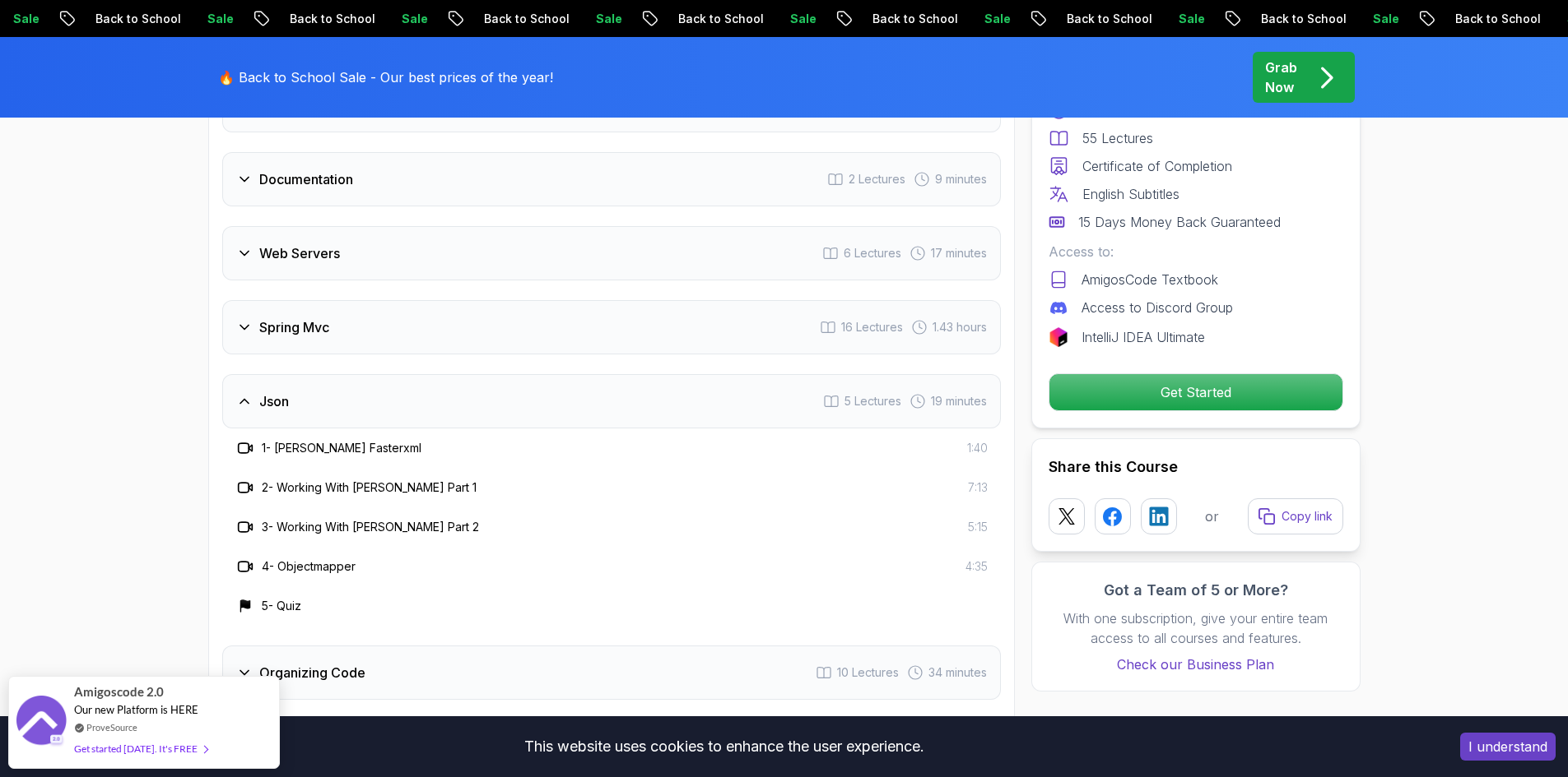
click at [349, 380] on div "Json 5 Lectures 19 minutes" at bounding box center [612, 400] width 778 height 54
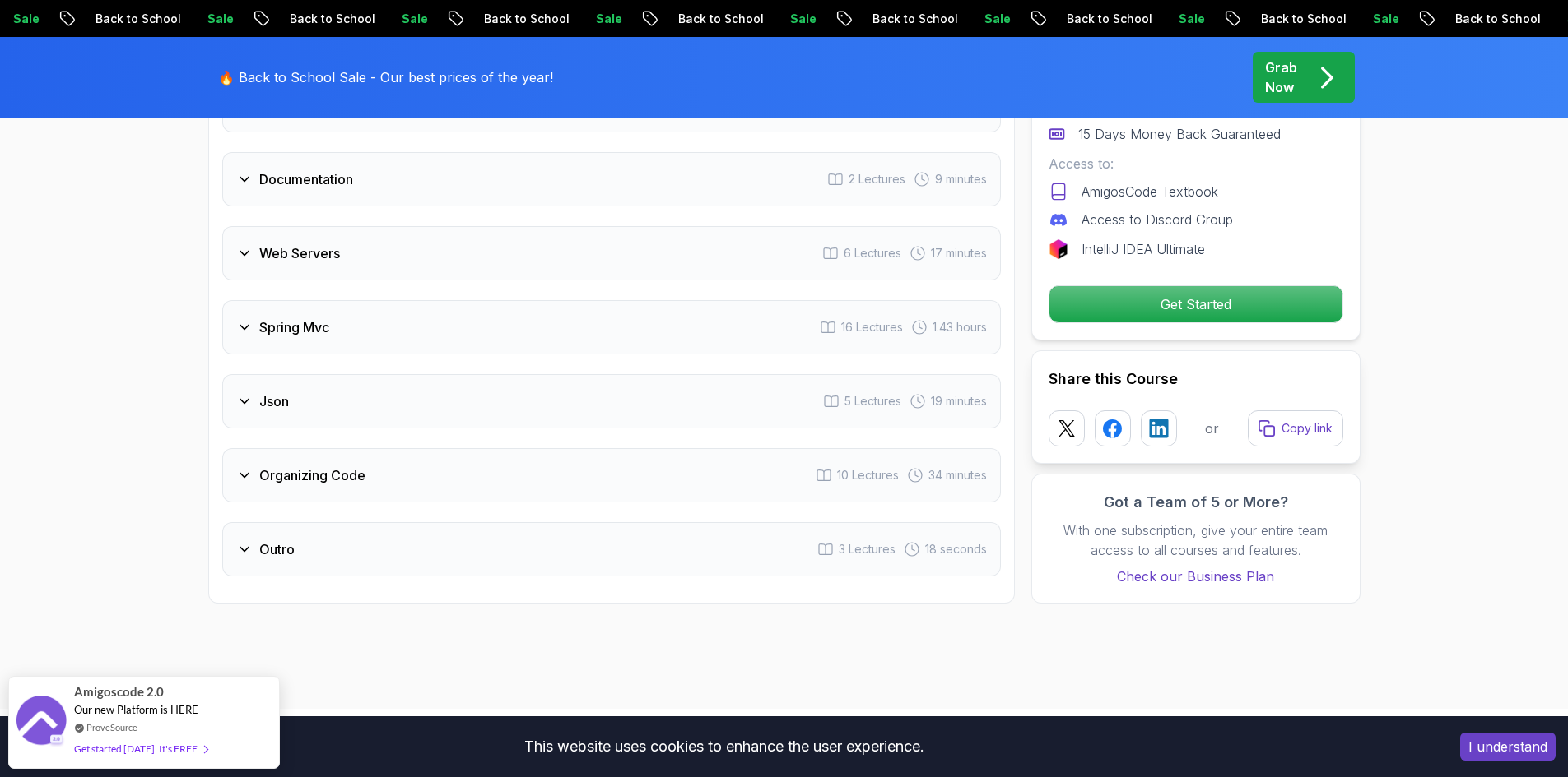
click at [362, 466] on h3 "Organizing Code" at bounding box center [312, 475] width 106 height 20
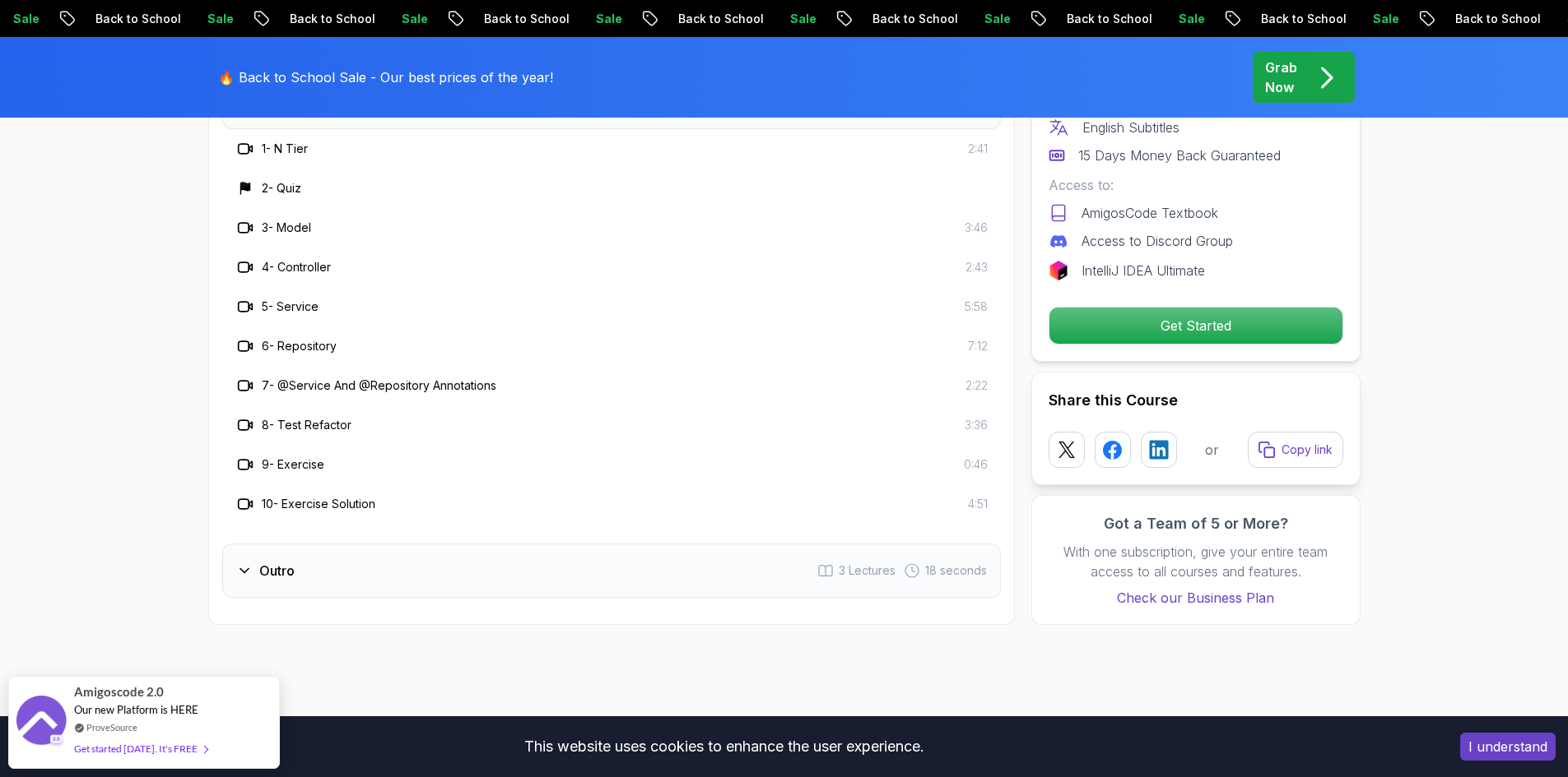
scroll to position [3418, 0]
